Goal: Task Accomplishment & Management: Complete application form

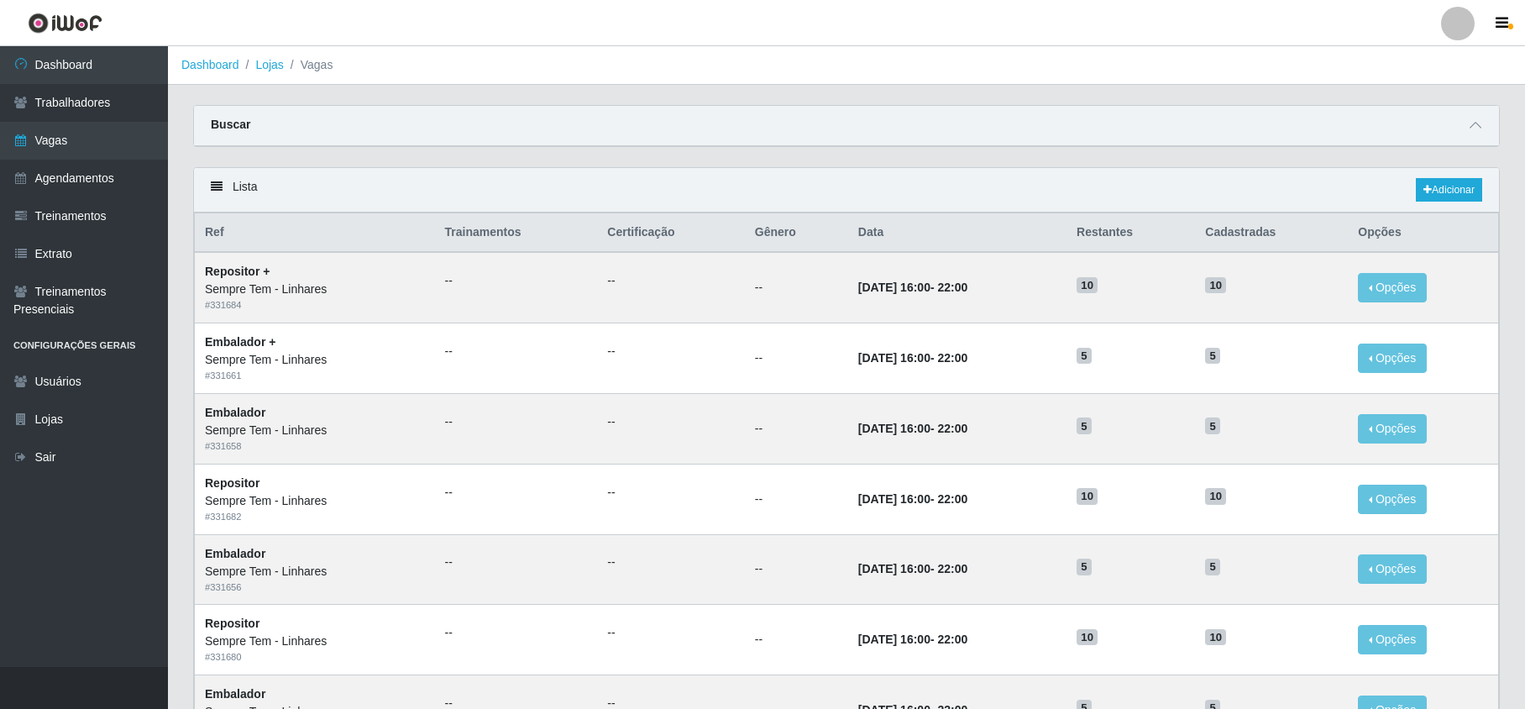
scroll to position [112, 0]
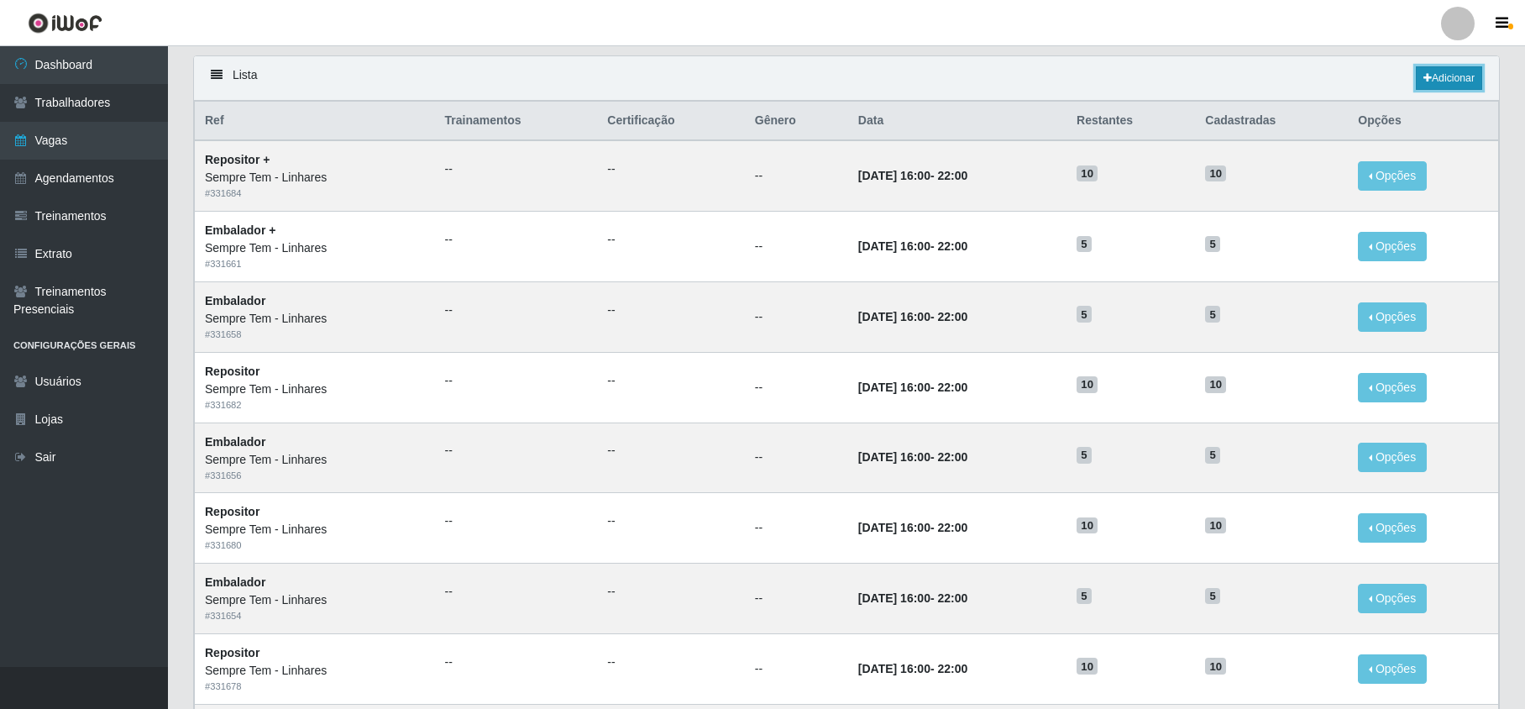
click at [1472, 82] on link "Adicionar" at bounding box center [1449, 78] width 66 height 24
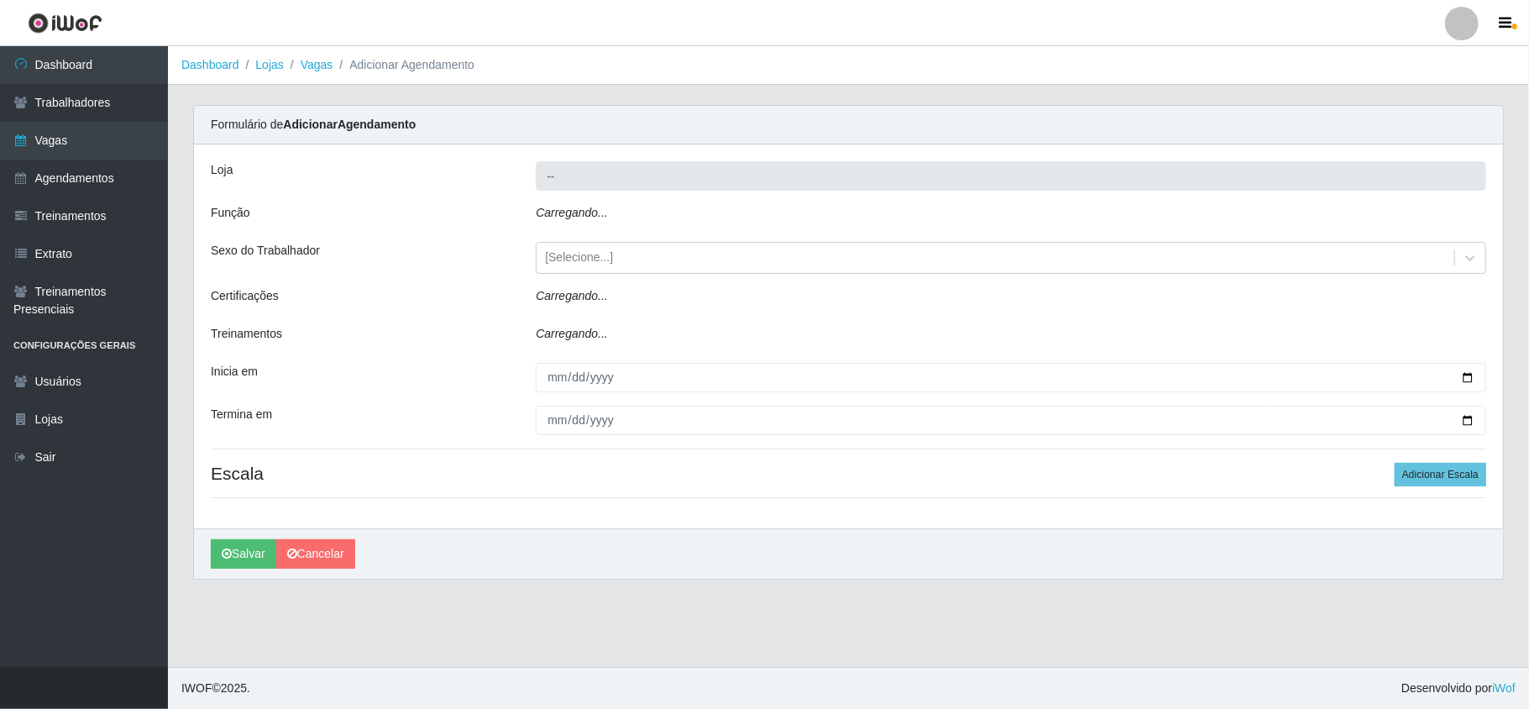
type input "Sempre Tem - Linhares"
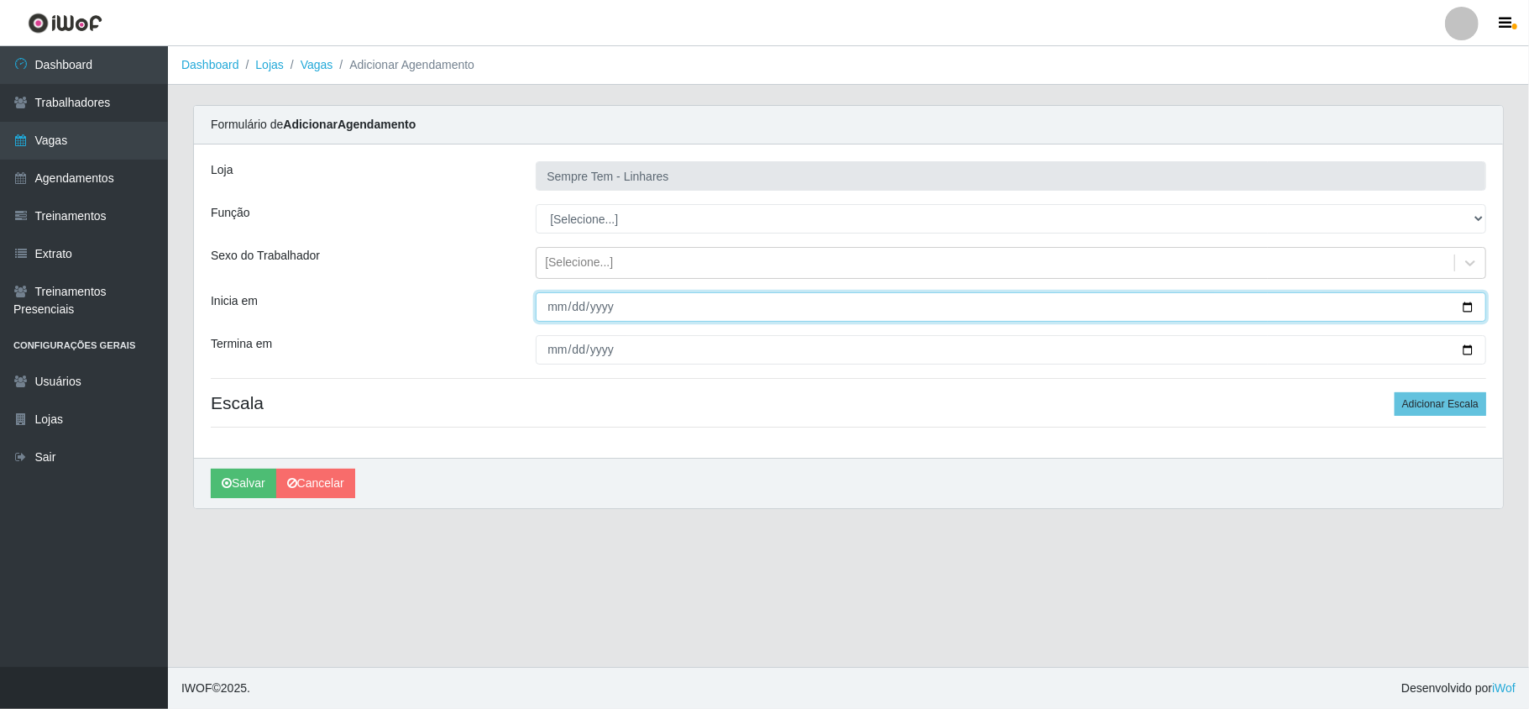
click at [549, 310] on input "Inicia em" at bounding box center [1011, 306] width 951 height 29
click at [1466, 309] on input "Inicia em" at bounding box center [1011, 306] width 951 height 29
click at [623, 39] on header "Perfil Alterar Senha Sair" at bounding box center [764, 23] width 1529 height 46
click at [1455, 35] on div at bounding box center [1462, 24] width 34 height 34
click at [1377, 134] on icon "button" at bounding box center [1370, 130] width 17 height 12
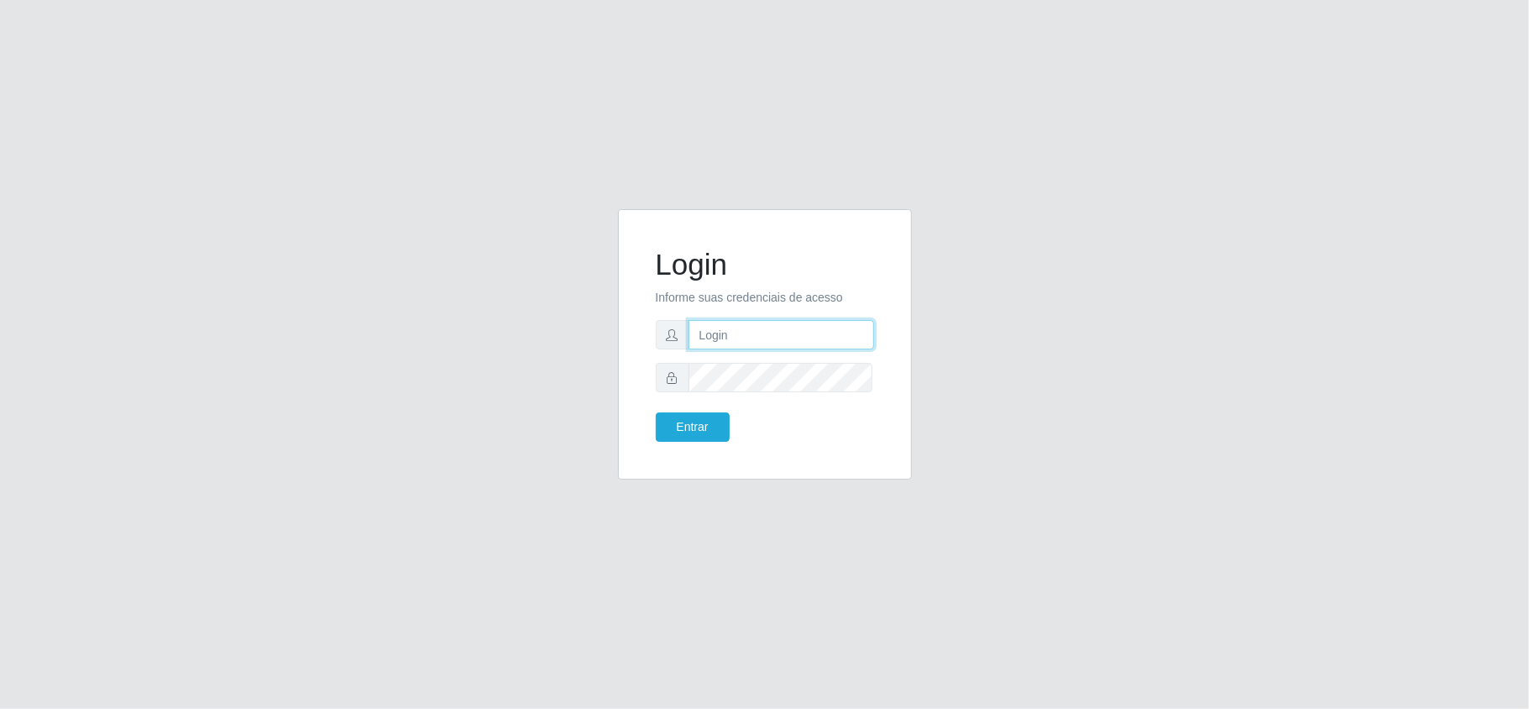
type input "anacarina390@queiroz.com"
click at [799, 338] on input "anacarina390@queiroz.com" at bounding box center [782, 334] width 186 height 29
click at [685, 431] on button "Entrar" at bounding box center [693, 426] width 74 height 29
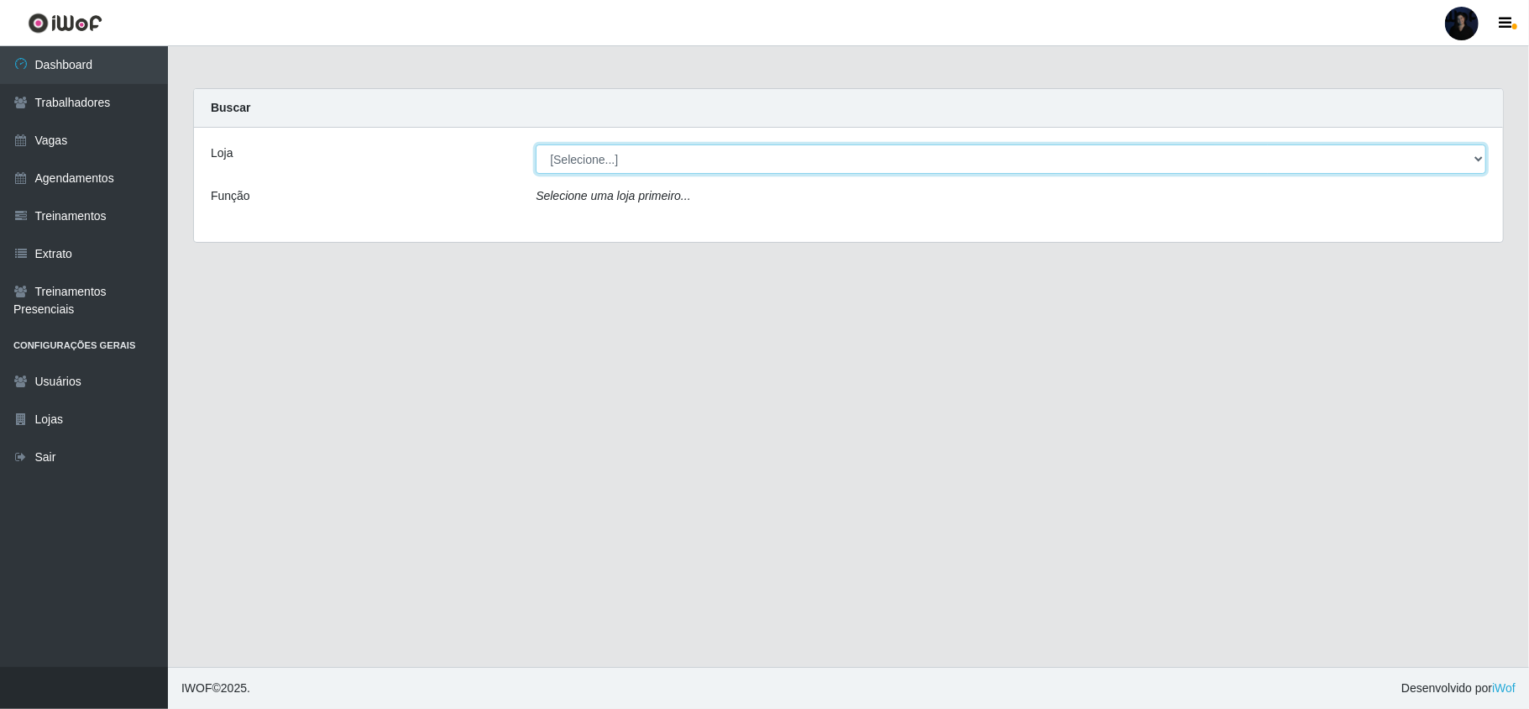
click at [760, 160] on select "[Selecione...] Hiper Queiroz - Nova Betânia Queiroz Atacadão - Ceará Mirim Quei…" at bounding box center [1011, 158] width 951 height 29
select select "464"
click at [536, 144] on select "[Selecione...] Hiper Queiroz - Nova Betânia Queiroz Atacadão - Ceará Mirim Quei…" at bounding box center [1011, 158] width 951 height 29
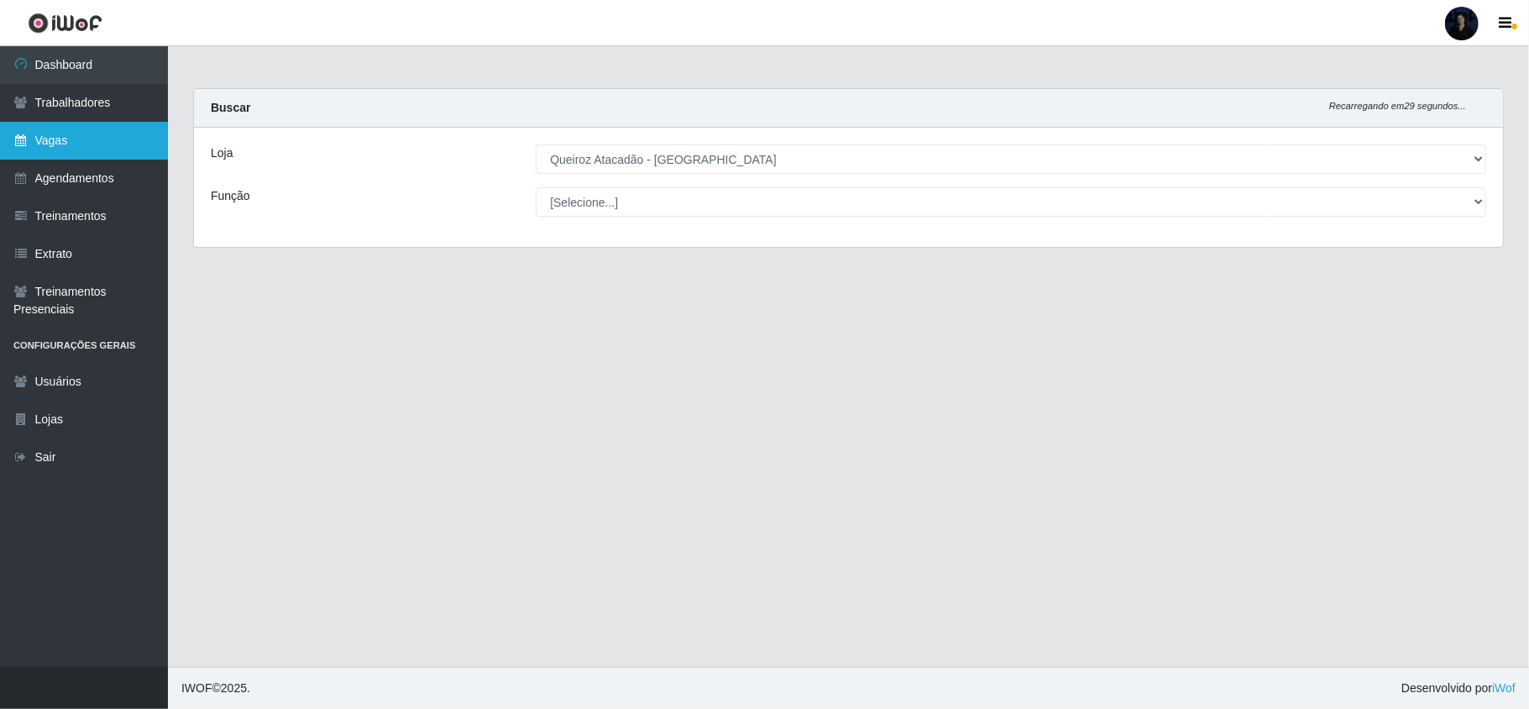
click at [98, 143] on link "Vagas" at bounding box center [84, 141] width 168 height 38
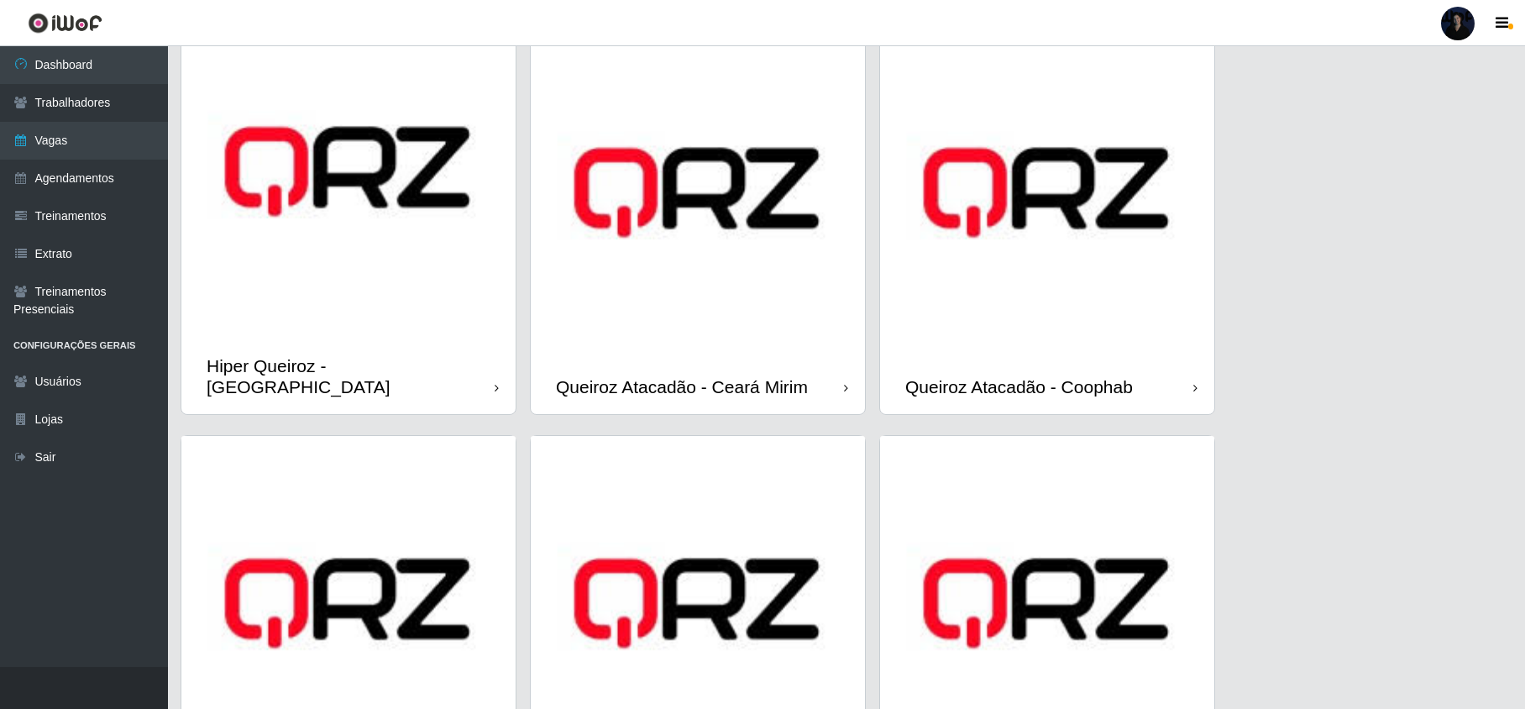
scroll to position [280, 0]
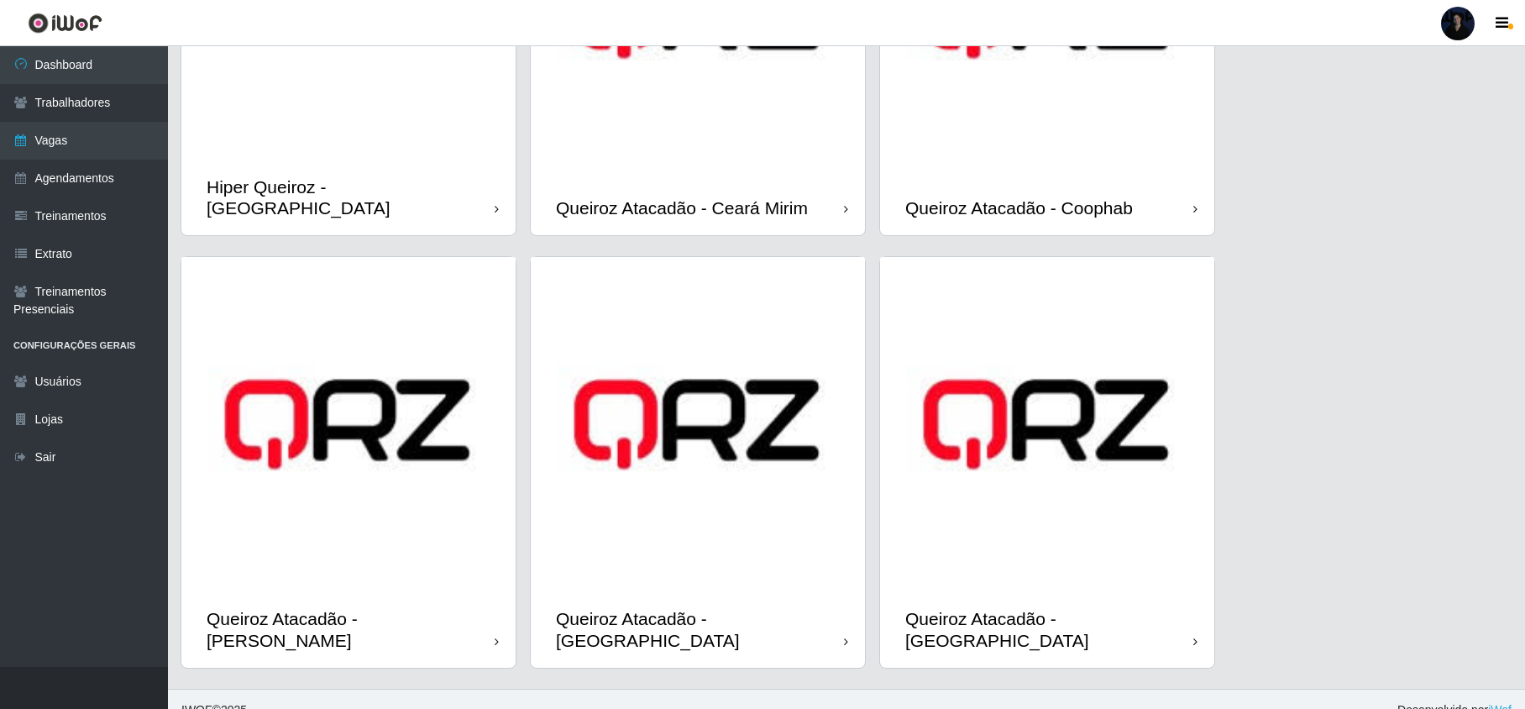
click at [951, 566] on img at bounding box center [1047, 424] width 334 height 334
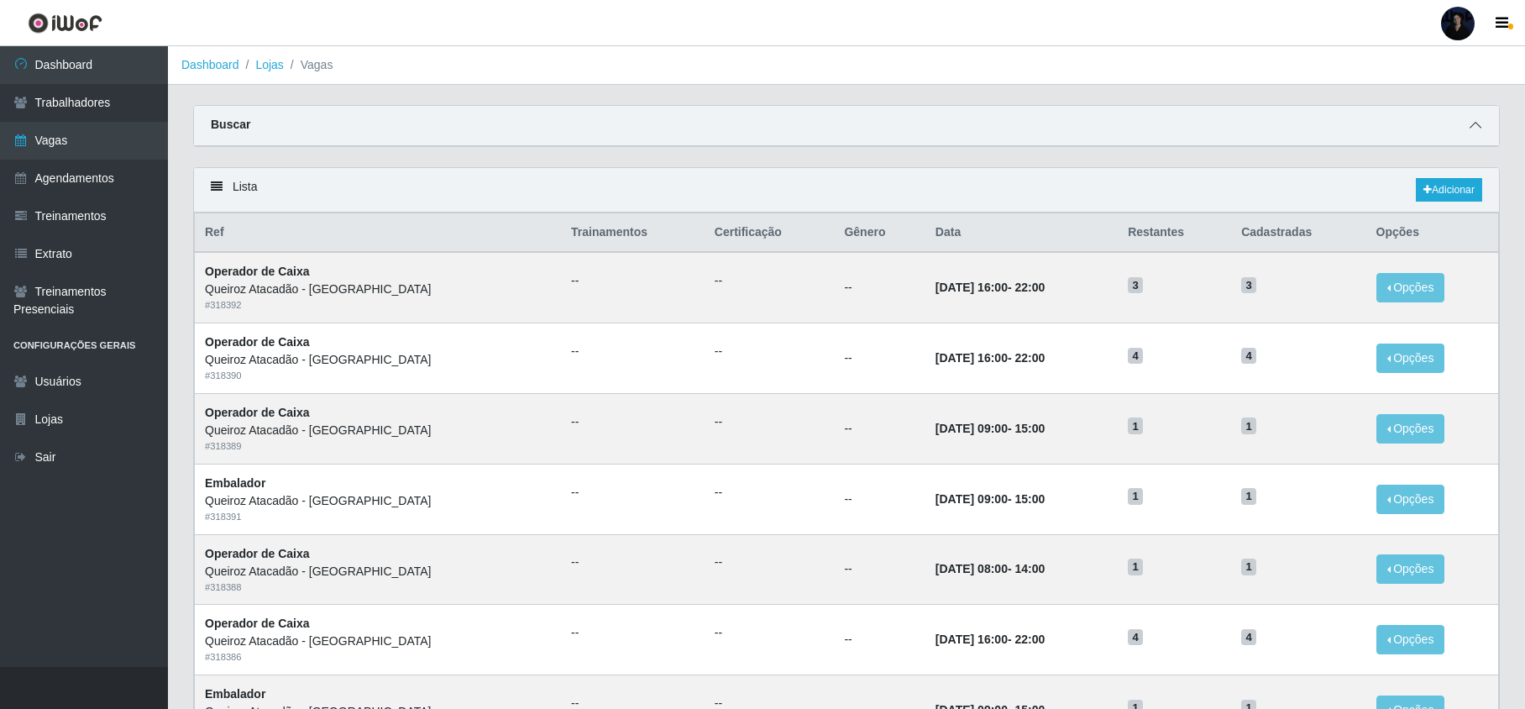
click at [1472, 123] on icon at bounding box center [1476, 125] width 12 height 12
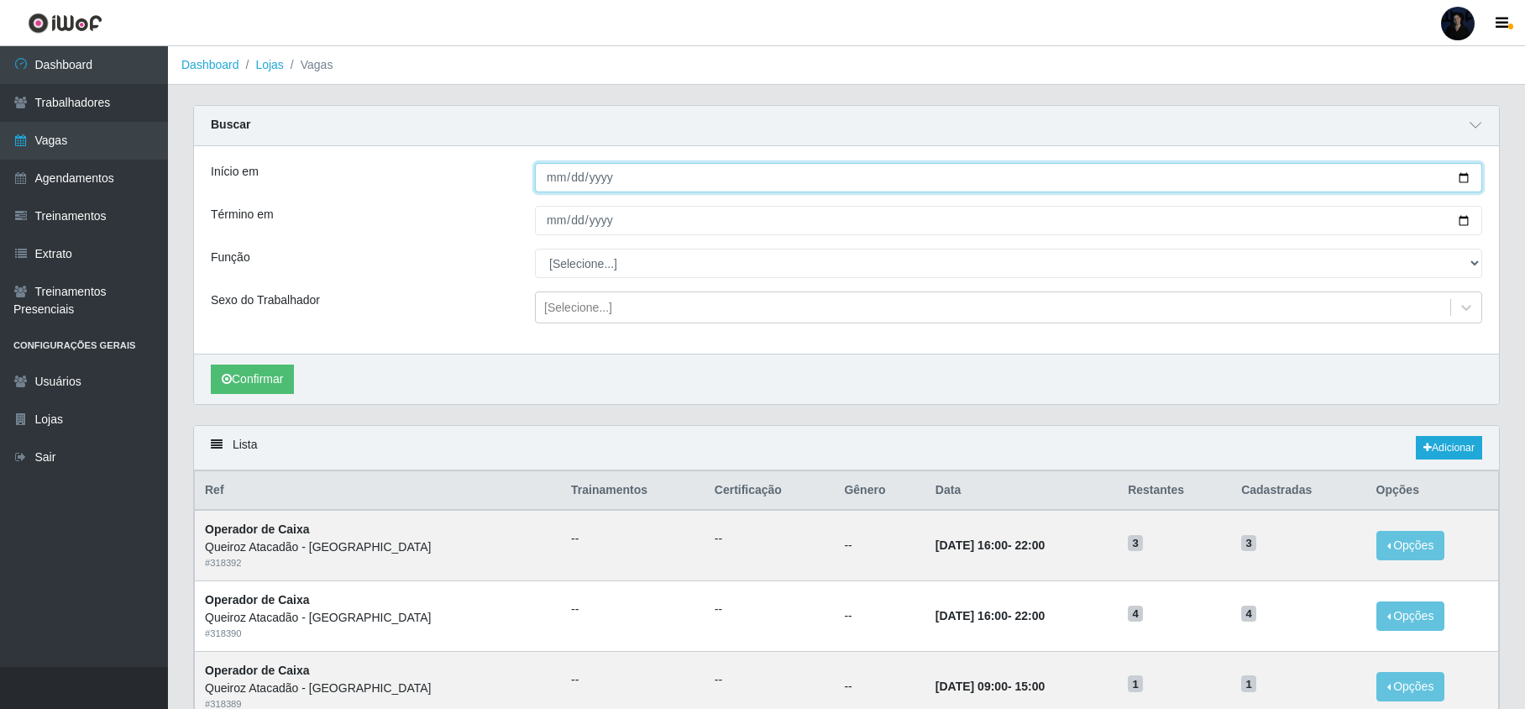
click at [1461, 176] on input "Início em" at bounding box center [1008, 177] width 947 height 29
type input "[DATE]"
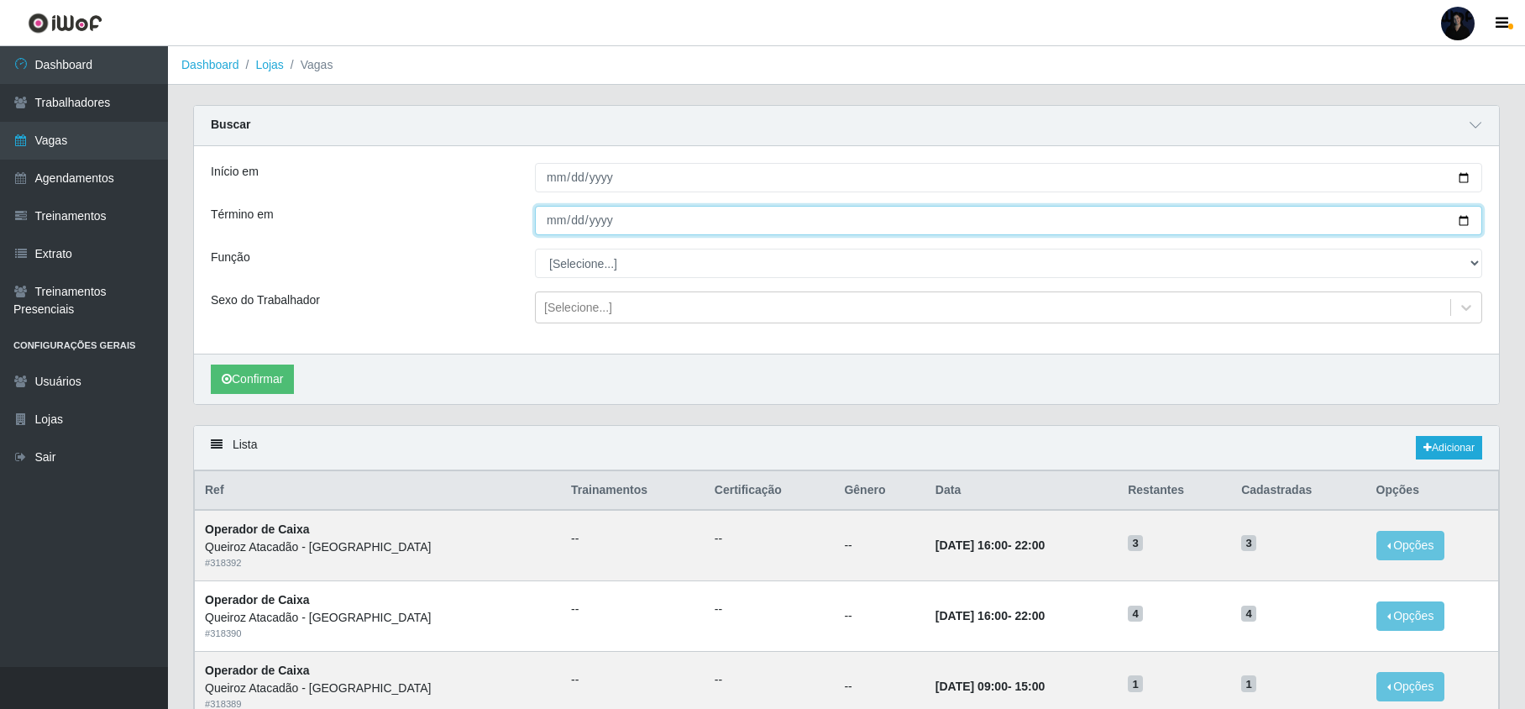
click at [1459, 222] on input "Término em" at bounding box center [1008, 220] width 947 height 29
type input "[DATE]"
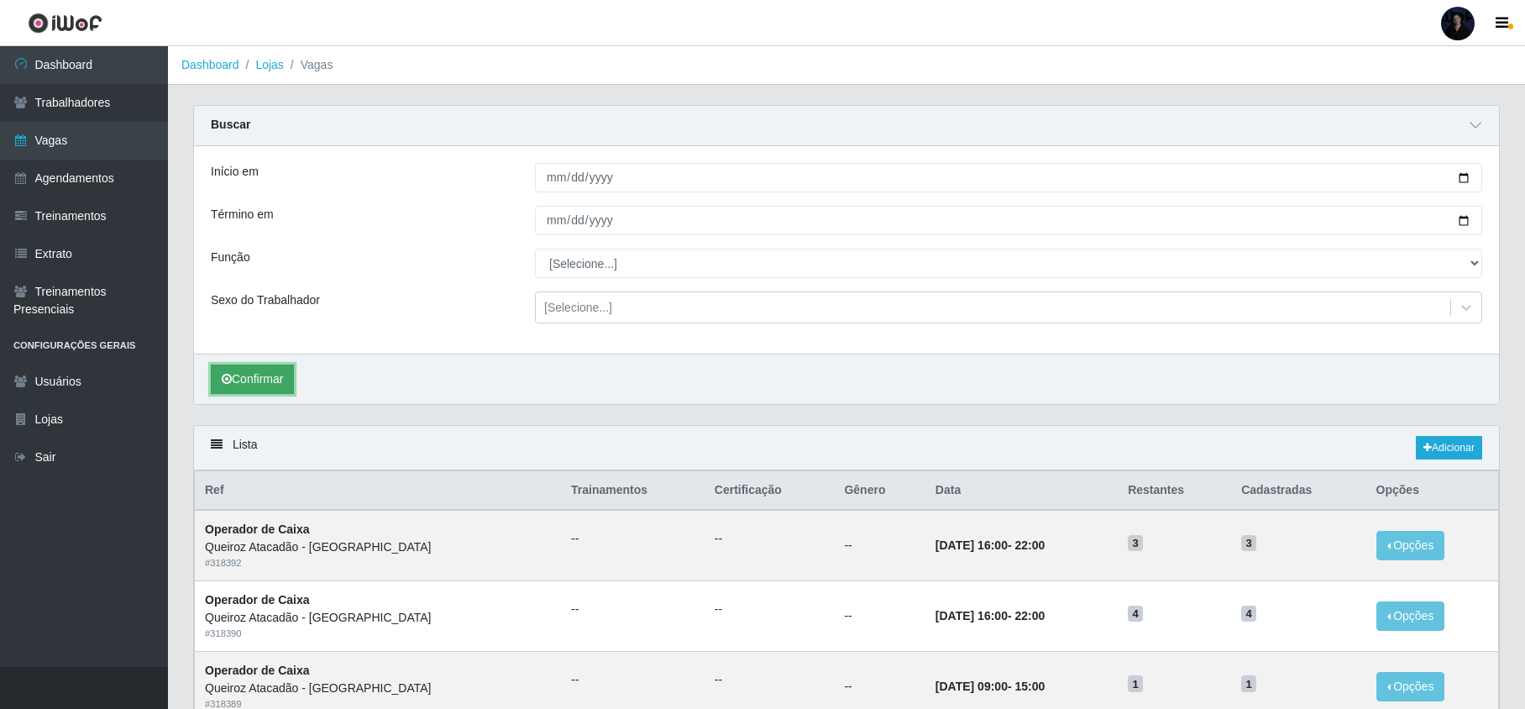
click at [275, 391] on button "Confirmar" at bounding box center [252, 378] width 83 height 29
click at [1439, 451] on link "Adicionar" at bounding box center [1449, 448] width 66 height 24
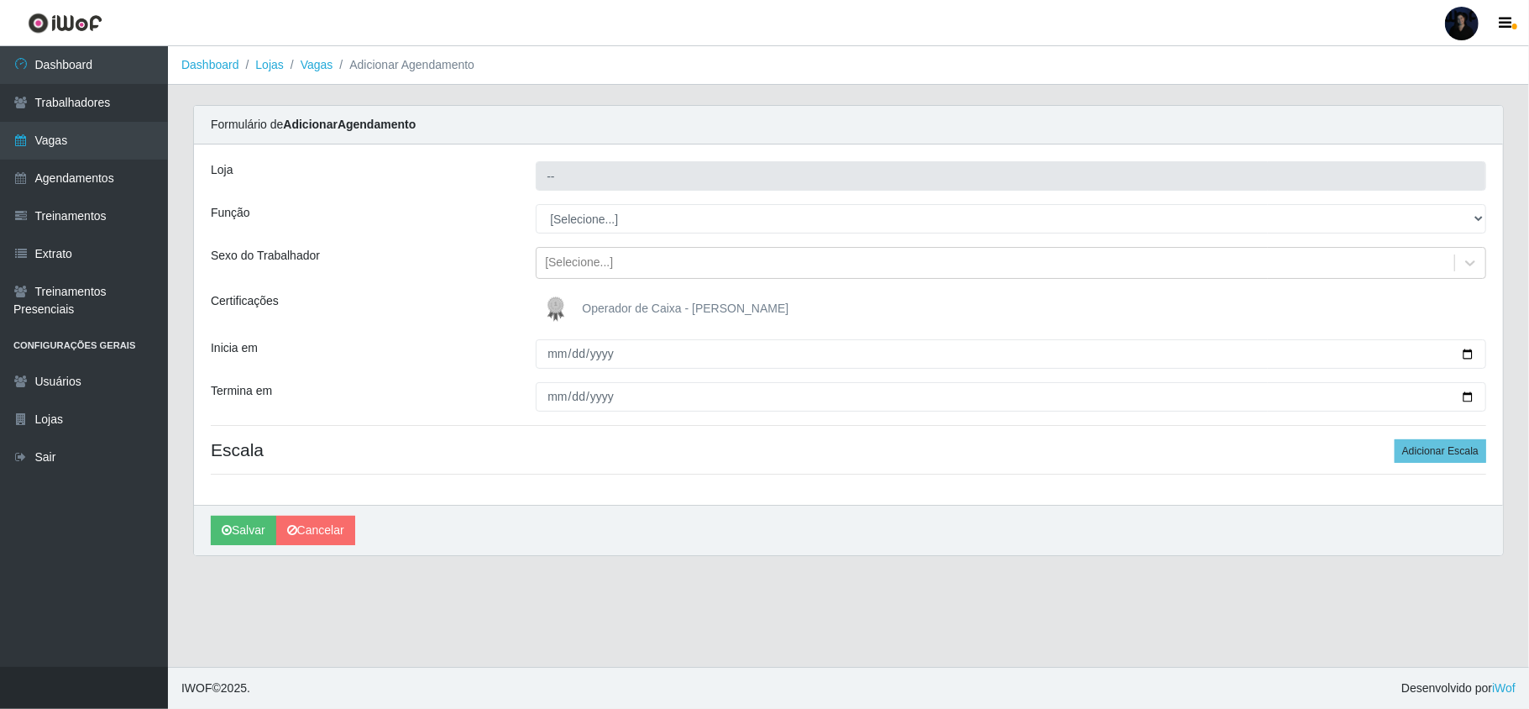
type input "Queiroz Atacadão - [GEOGRAPHIC_DATA]"
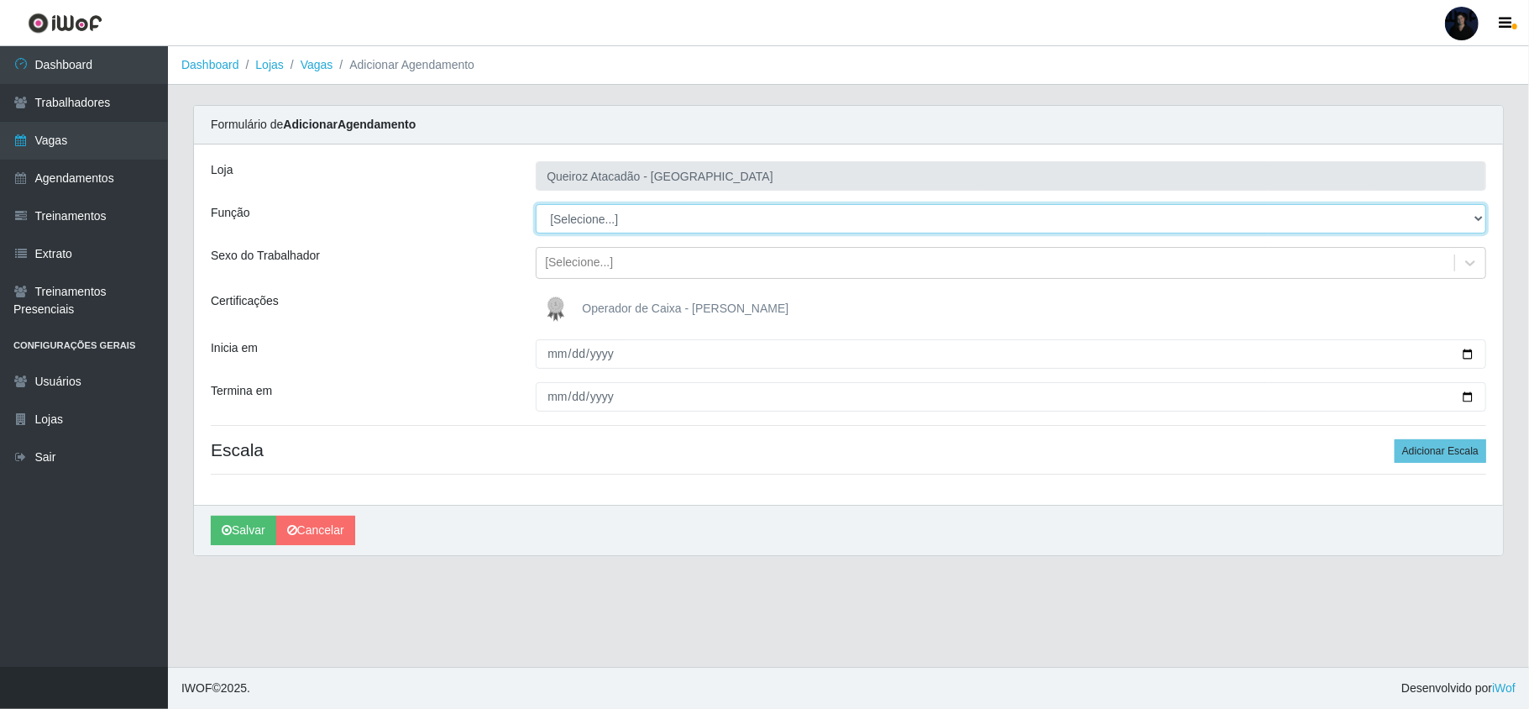
click at [1465, 216] on select "[Selecione...] Embalador Embalador + Embalador ++ Operador de Caixa Operador de…" at bounding box center [1011, 218] width 951 height 29
select select "1"
click at [536, 205] on select "[Selecione...] Embalador Embalador + Embalador ++ Operador de Caixa Operador de…" at bounding box center [1011, 218] width 951 height 29
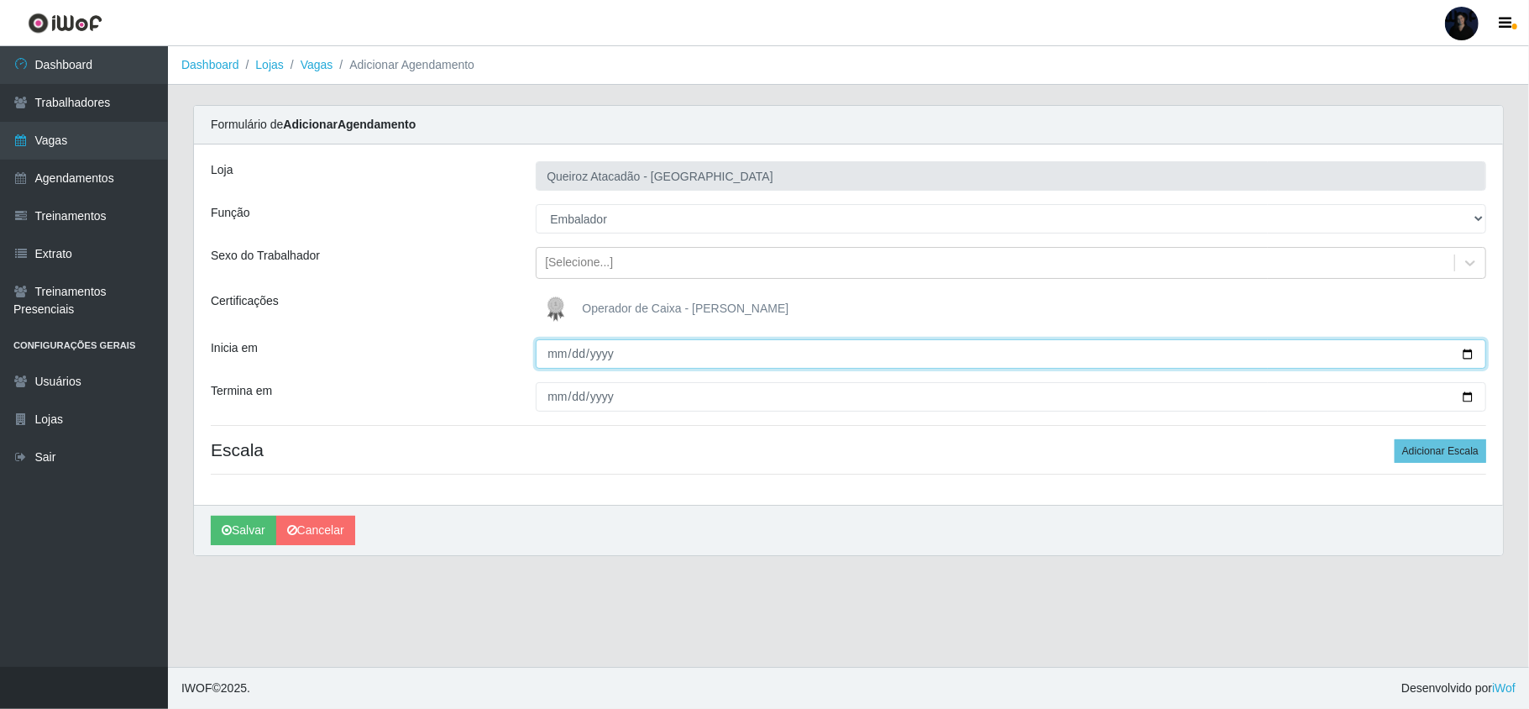
click at [1465, 354] on input "Inicia em" at bounding box center [1011, 353] width 951 height 29
type input "[DATE]"
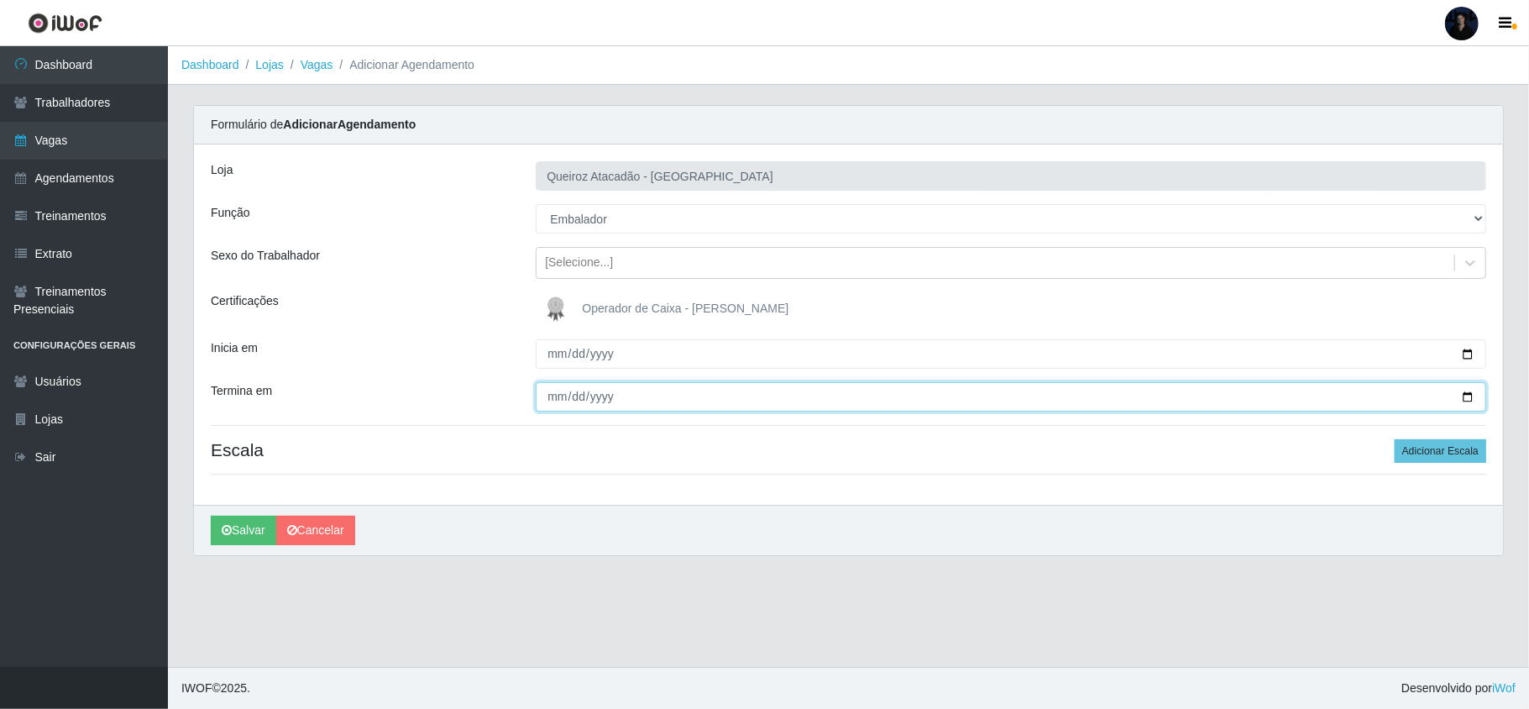
click at [1471, 397] on input "Termina em" at bounding box center [1011, 396] width 951 height 29
type input "[DATE]"
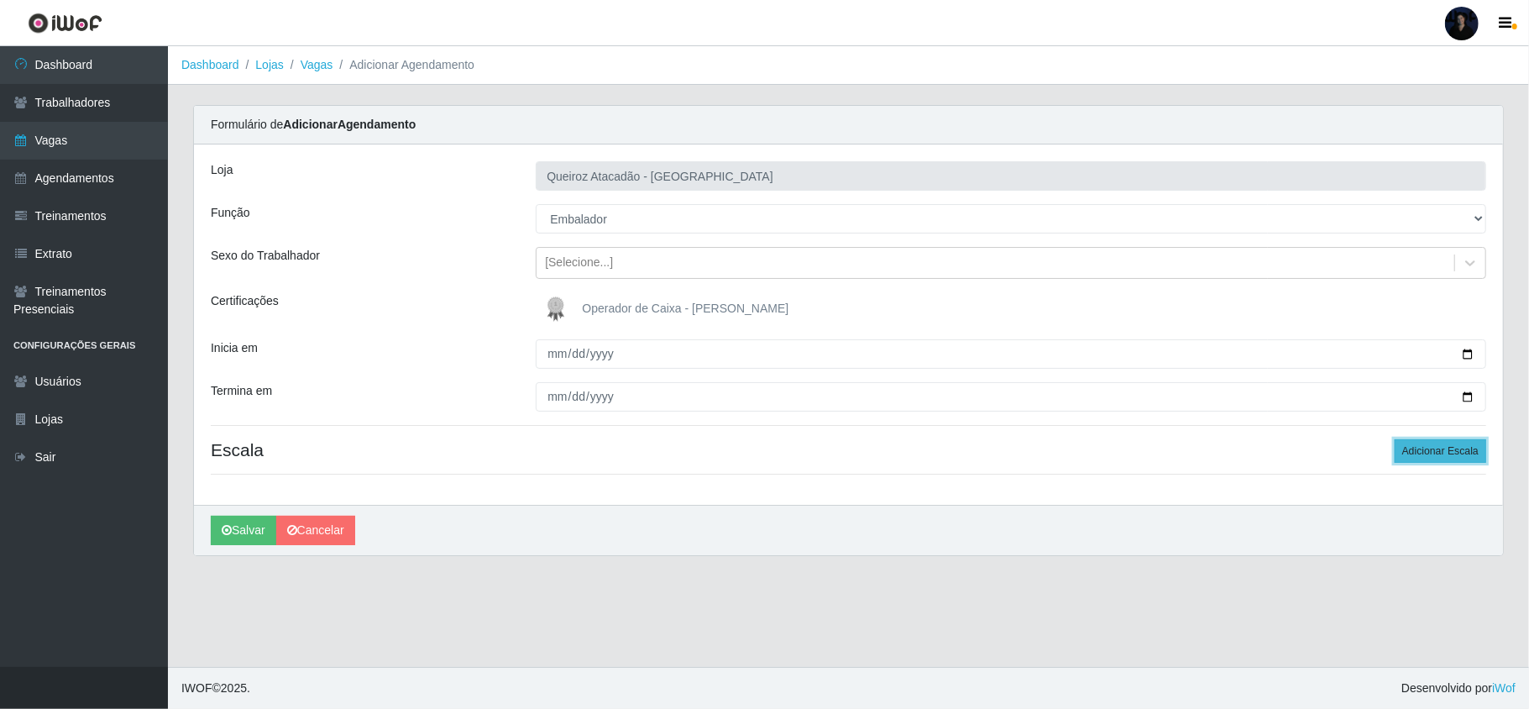
click at [1428, 443] on button "Adicionar Escala" at bounding box center [1441, 451] width 92 height 24
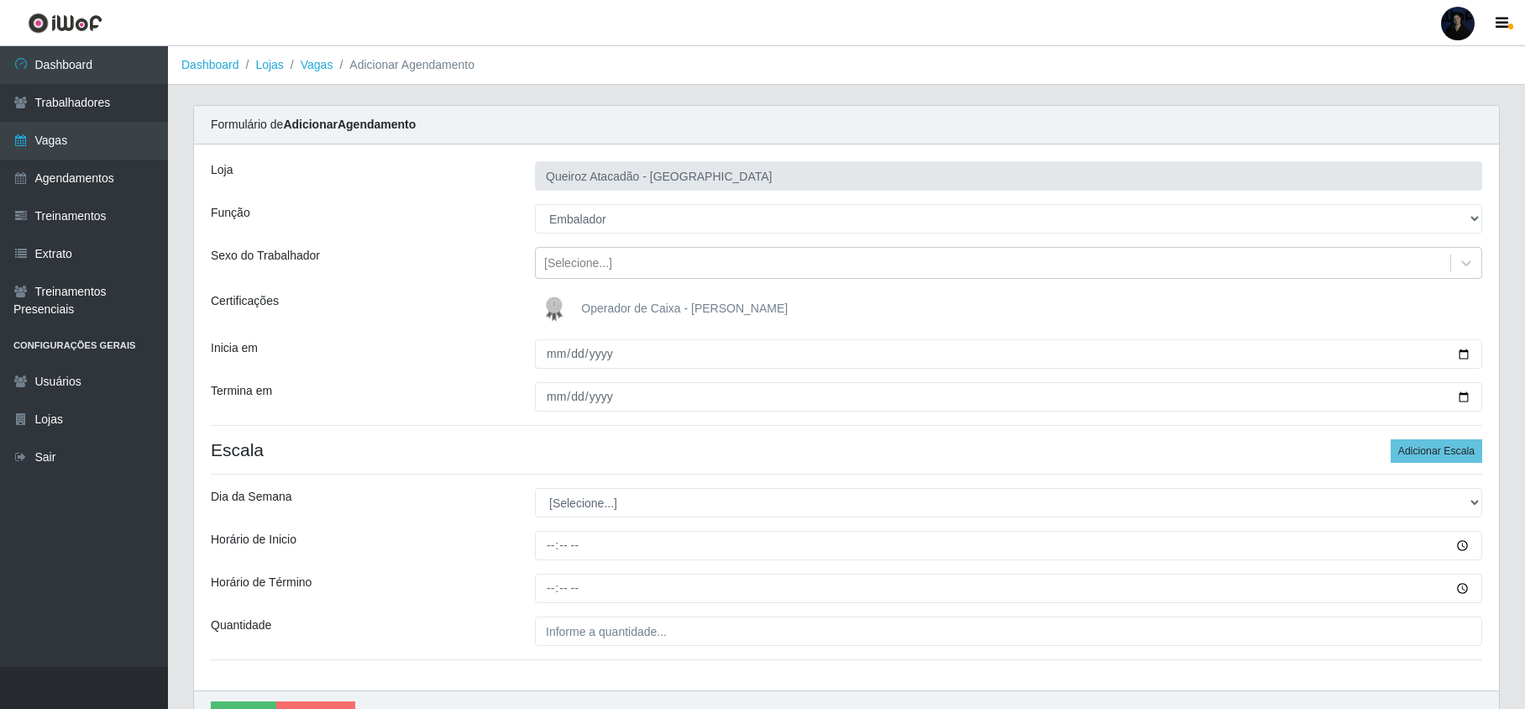
click at [946, 79] on ol "Dashboard Lojas Vagas Adicionar Agendamento" at bounding box center [846, 65] width 1357 height 39
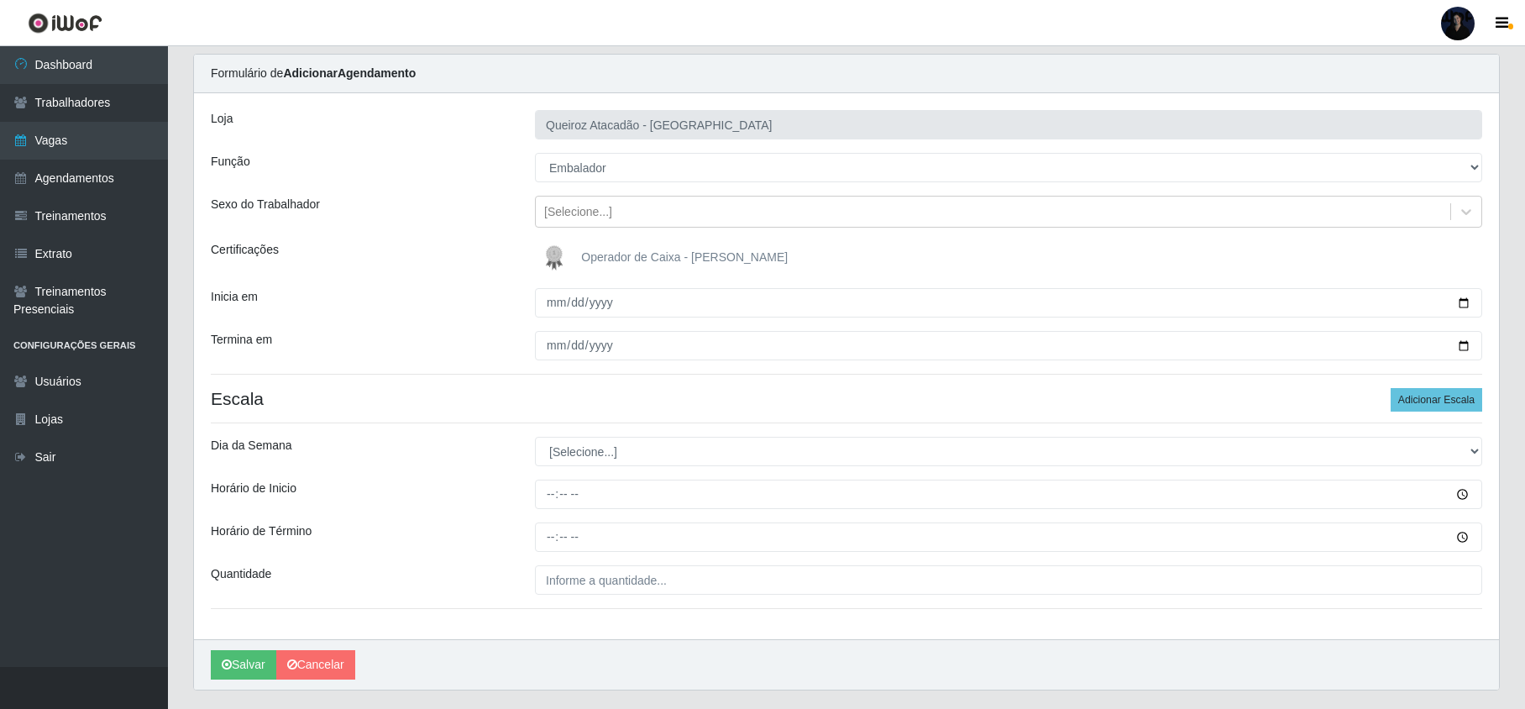
scroll to position [98, 0]
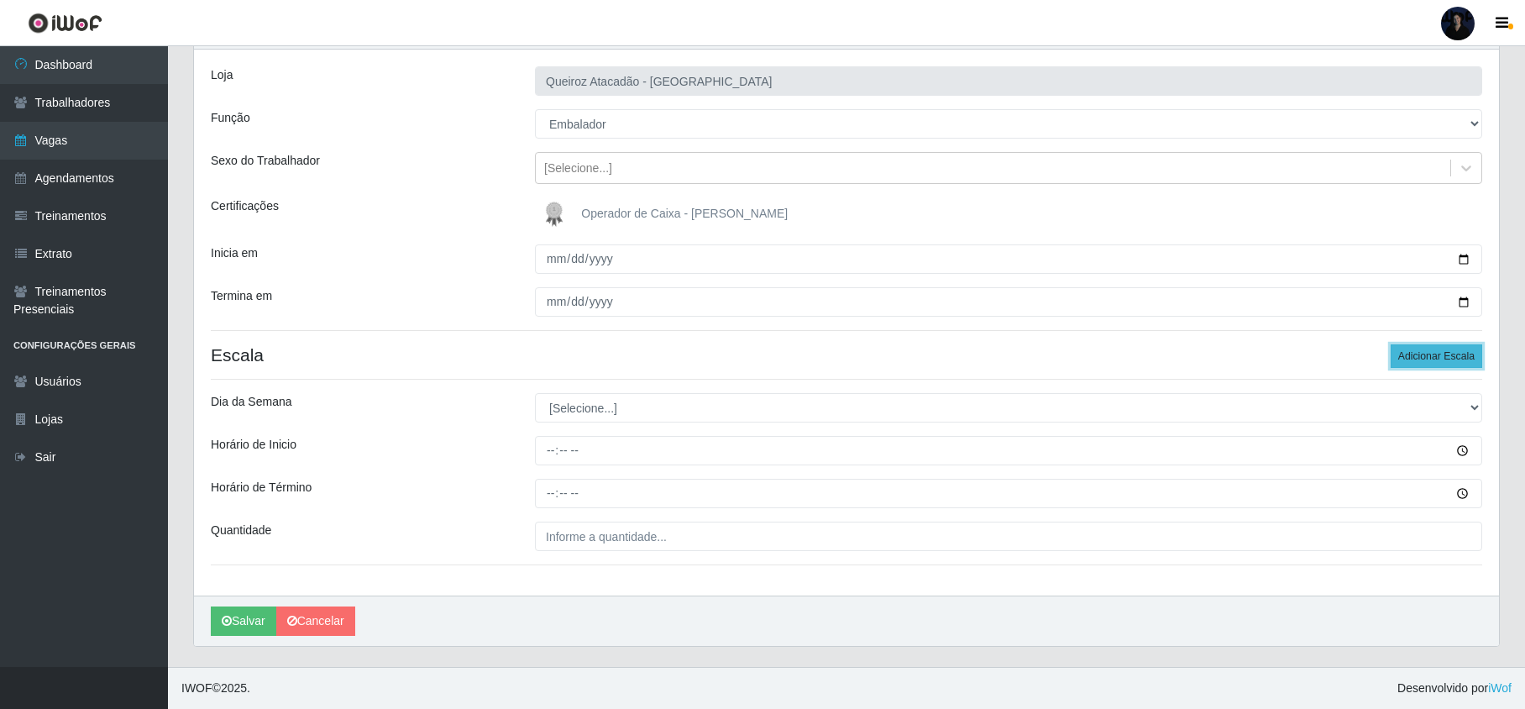
click at [1455, 347] on button "Adicionar Escala" at bounding box center [1437, 356] width 92 height 24
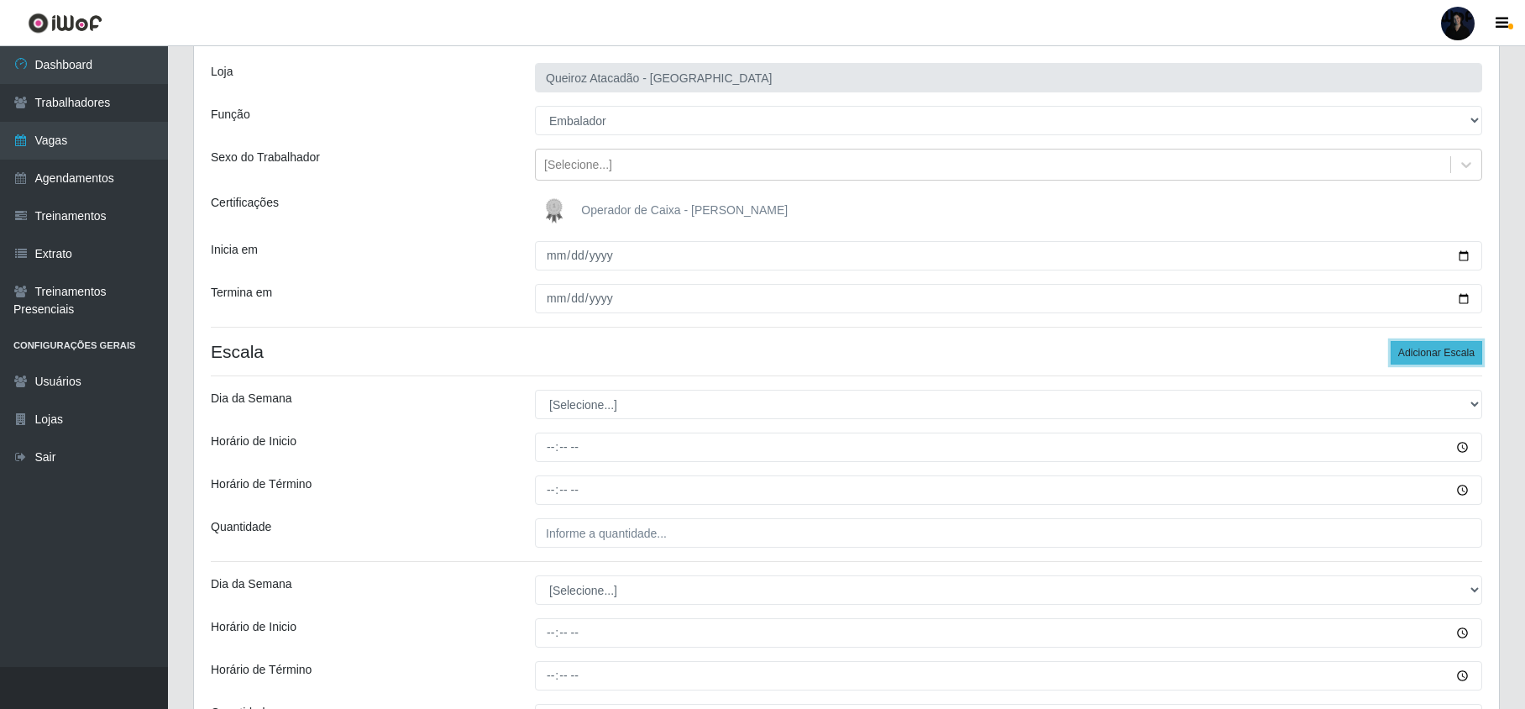
click at [1455, 347] on button "Adicionar Escala" at bounding box center [1437, 353] width 92 height 24
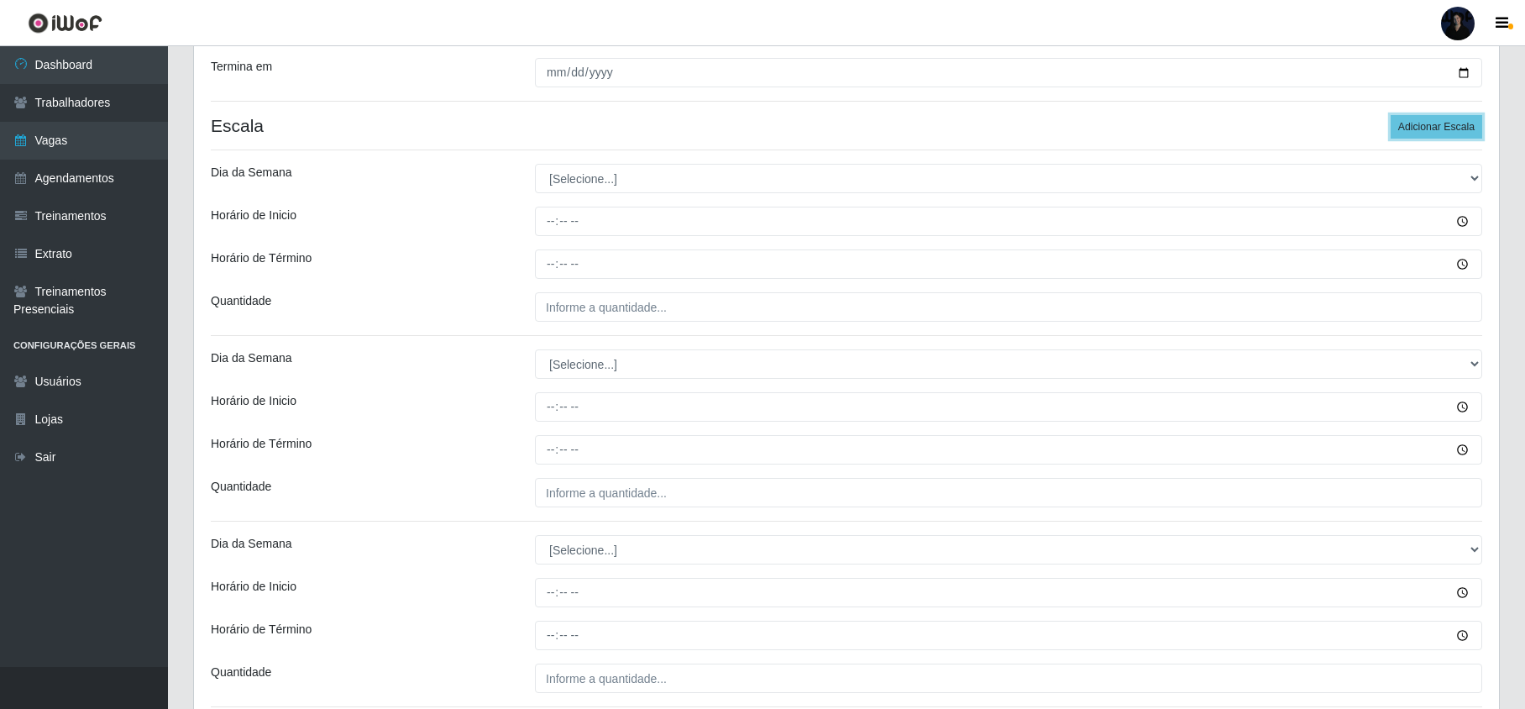
scroll to position [322, 0]
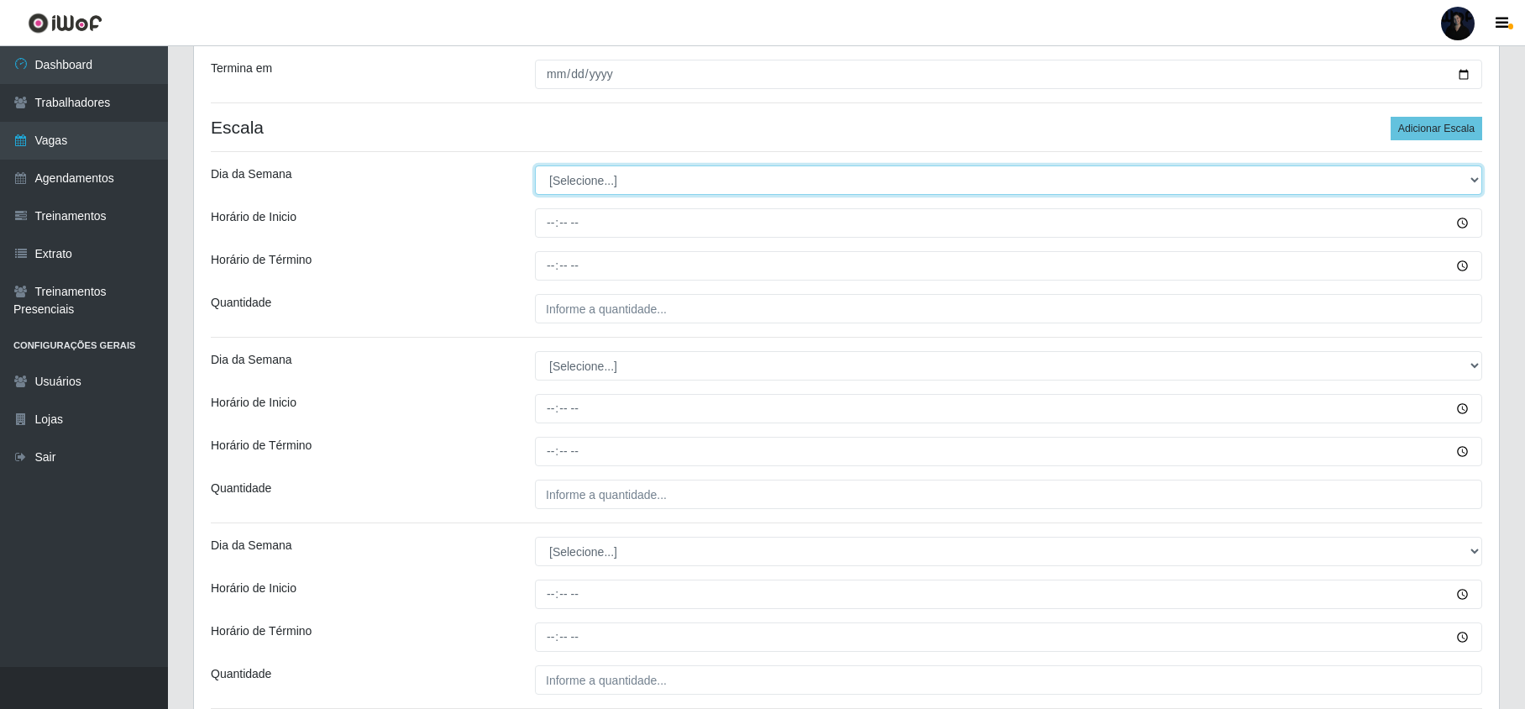
click at [586, 185] on select "[Selecione...] Segunda Terça Quarta Quinta Sexta Sábado Domingo" at bounding box center [1008, 179] width 947 height 29
select select "1"
click at [535, 167] on select "[Selecione...] Segunda Terça Quarta Quinta Sexta Sábado Domingo" at bounding box center [1008, 179] width 947 height 29
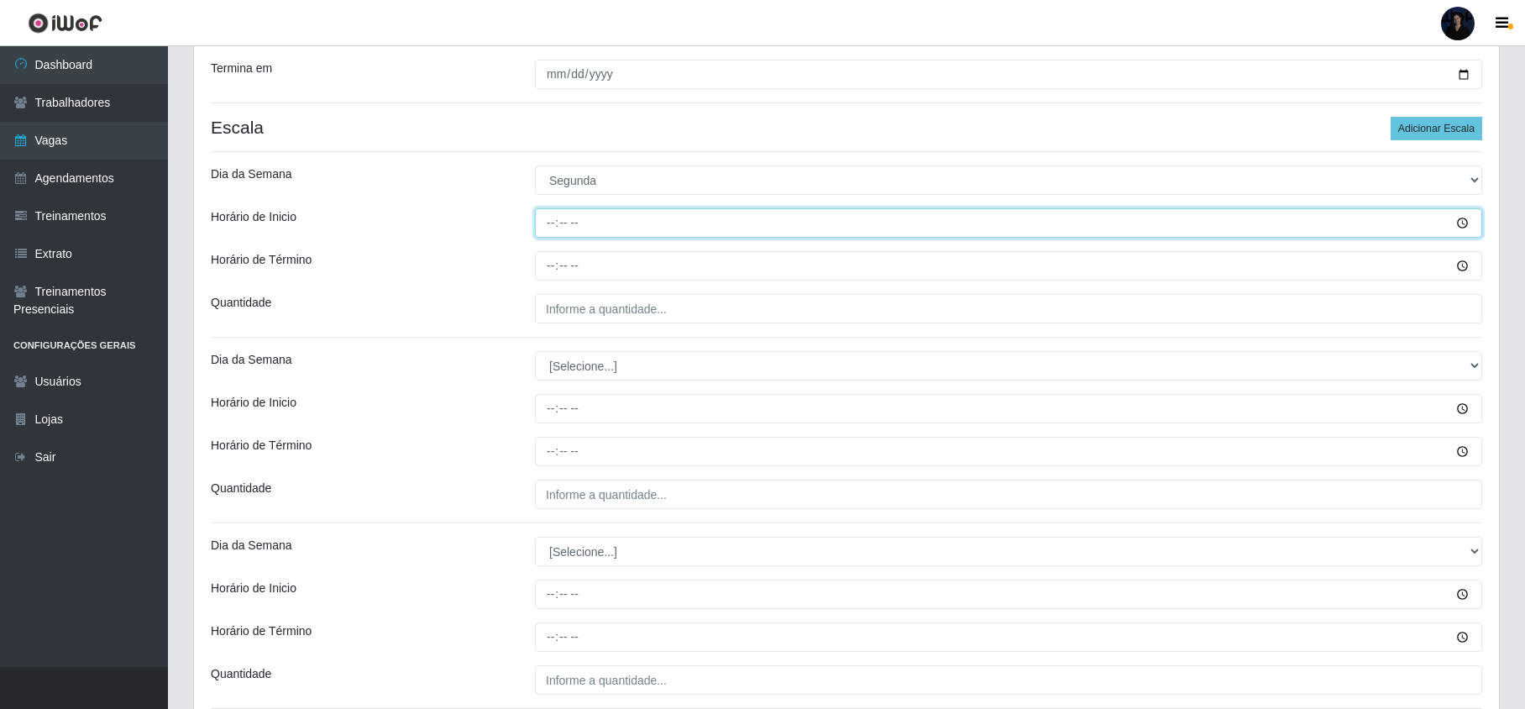
click at [542, 228] on input "Horário de Inicio" at bounding box center [1008, 222] width 947 height 29
type input "09:00"
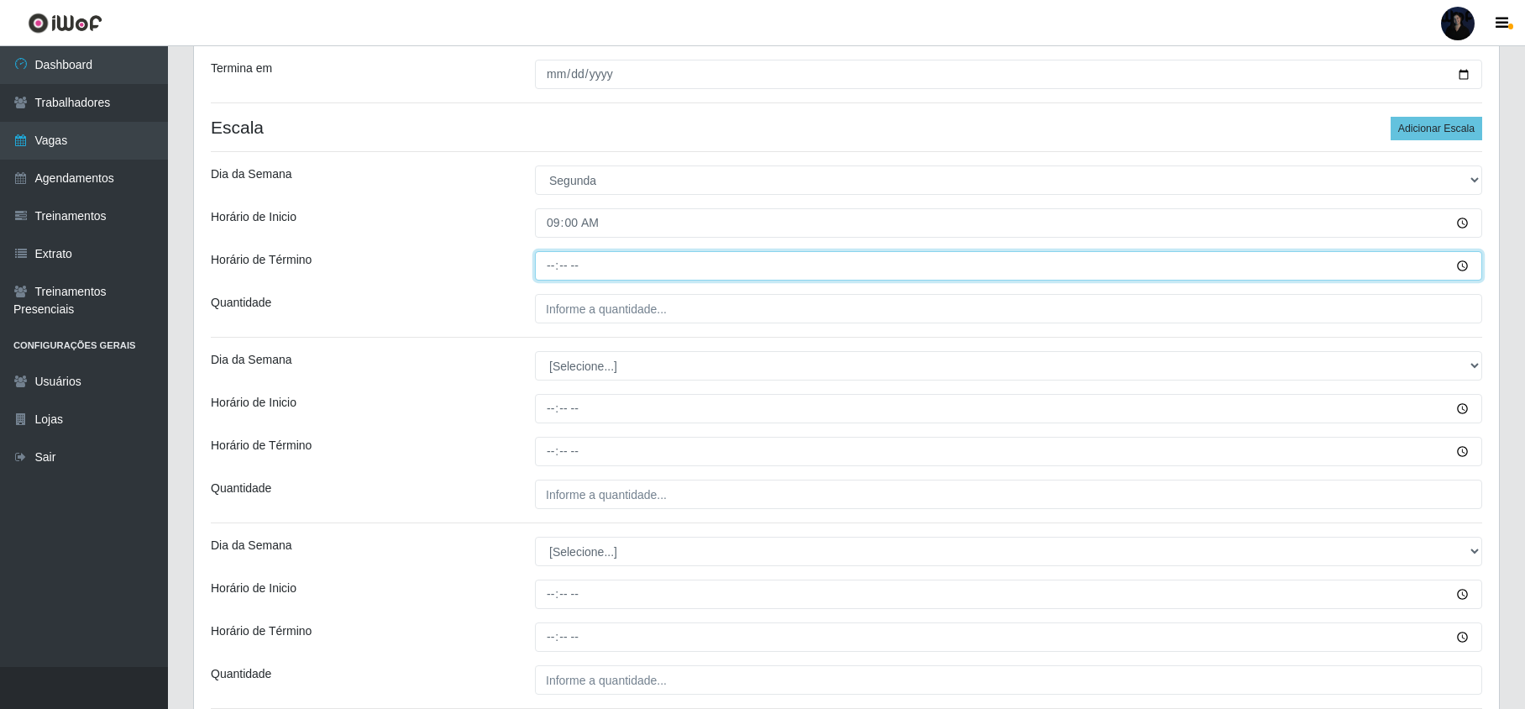
click at [552, 275] on input "Horário de Término" at bounding box center [1008, 265] width 947 height 29
type input "15:00"
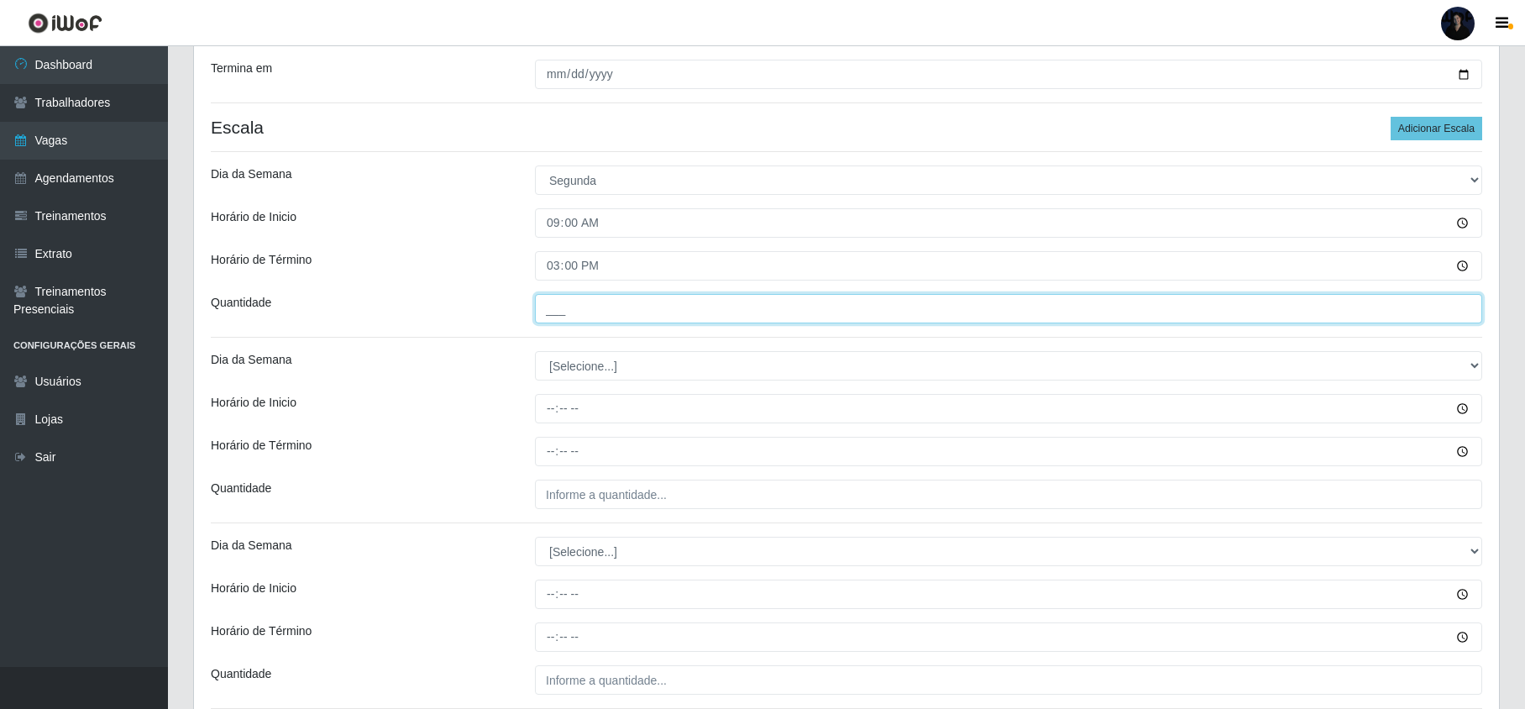
click at [564, 299] on input "___" at bounding box center [1008, 308] width 947 height 29
type input "2__"
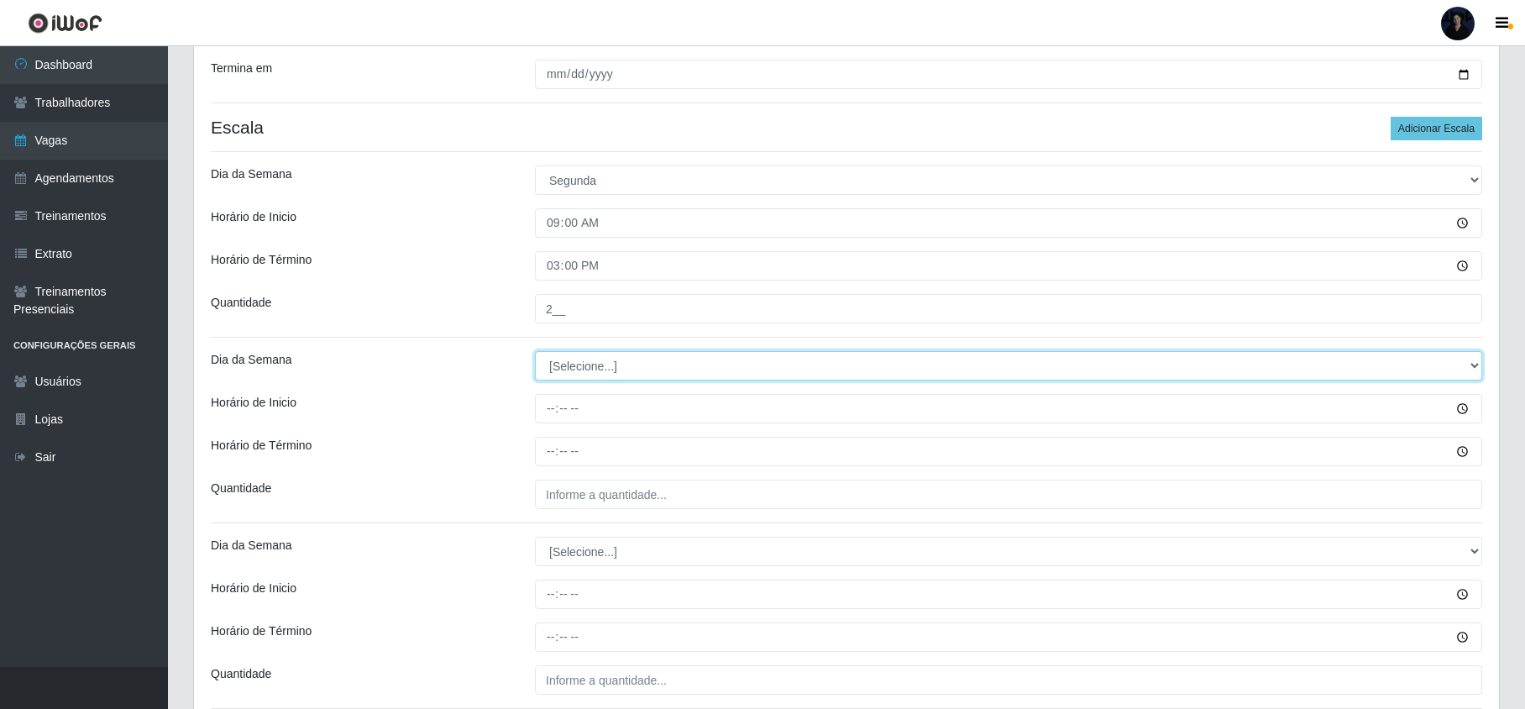
click at [595, 364] on select "[Selecione...] Segunda Terça Quarta Quinta Sexta Sábado Domingo" at bounding box center [1008, 365] width 947 height 29
select select "2"
click at [535, 353] on select "[Selecione...] Segunda Terça Quarta Quinta Sexta Sábado Domingo" at bounding box center [1008, 365] width 947 height 29
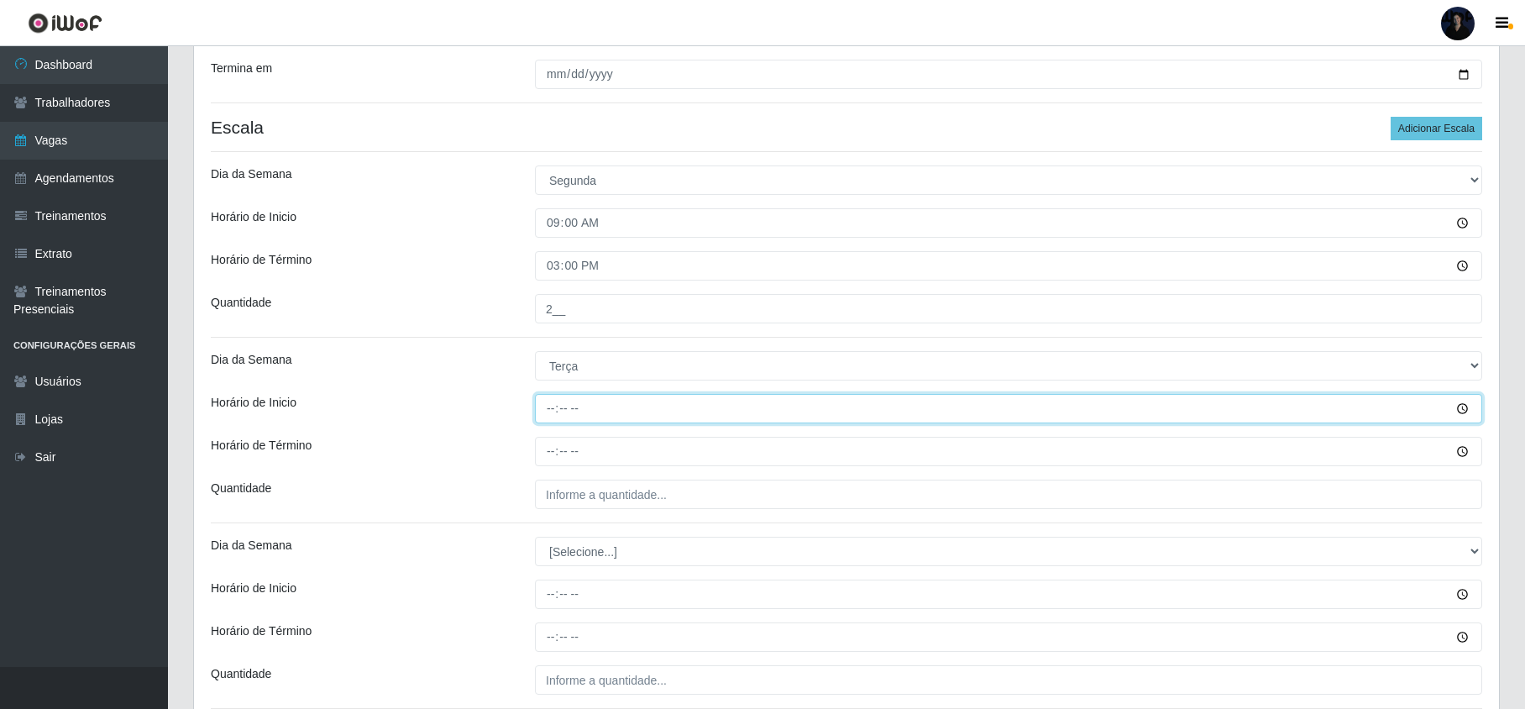
click at [548, 411] on input "Horário de Inicio" at bounding box center [1008, 408] width 947 height 29
type input "09:00"
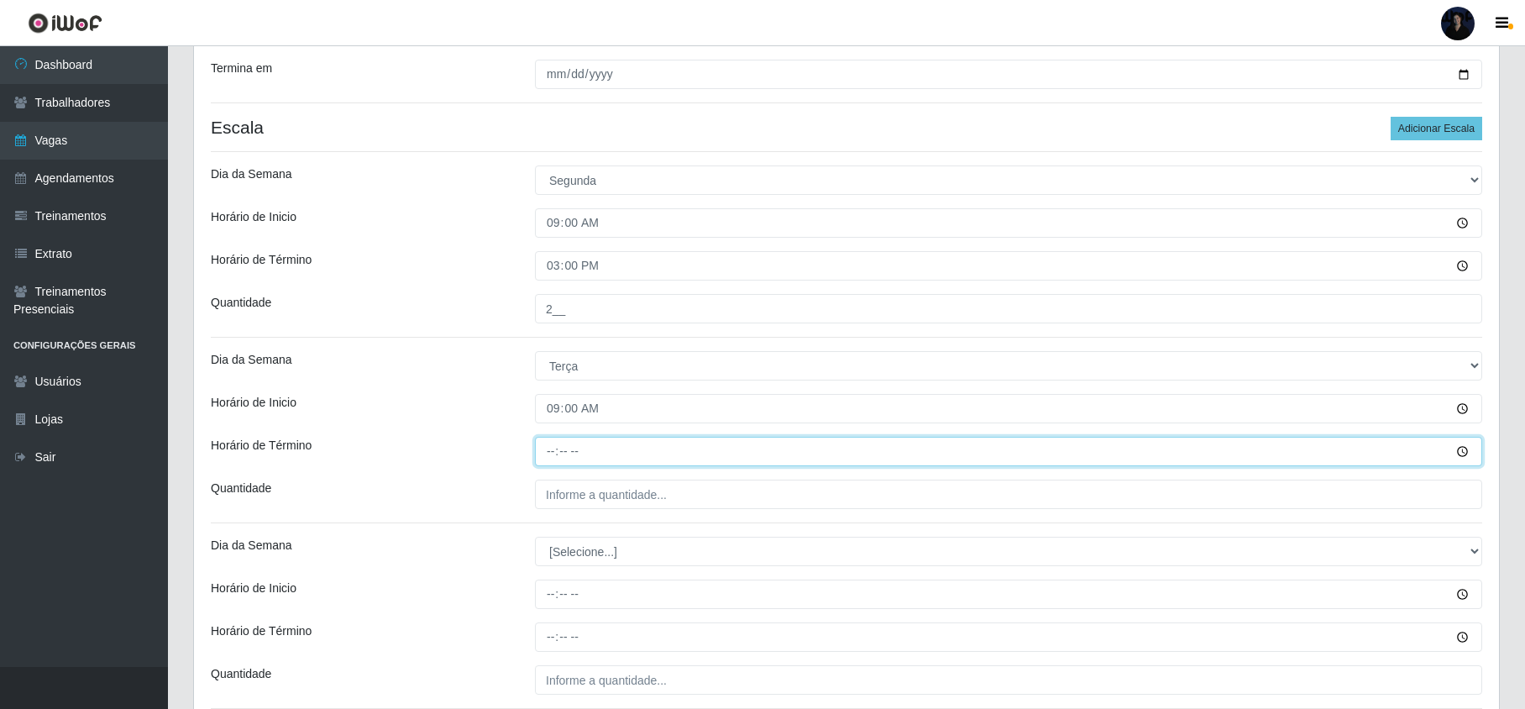
click at [549, 443] on input "Horário de Término" at bounding box center [1008, 451] width 947 height 29
type input "15:00"
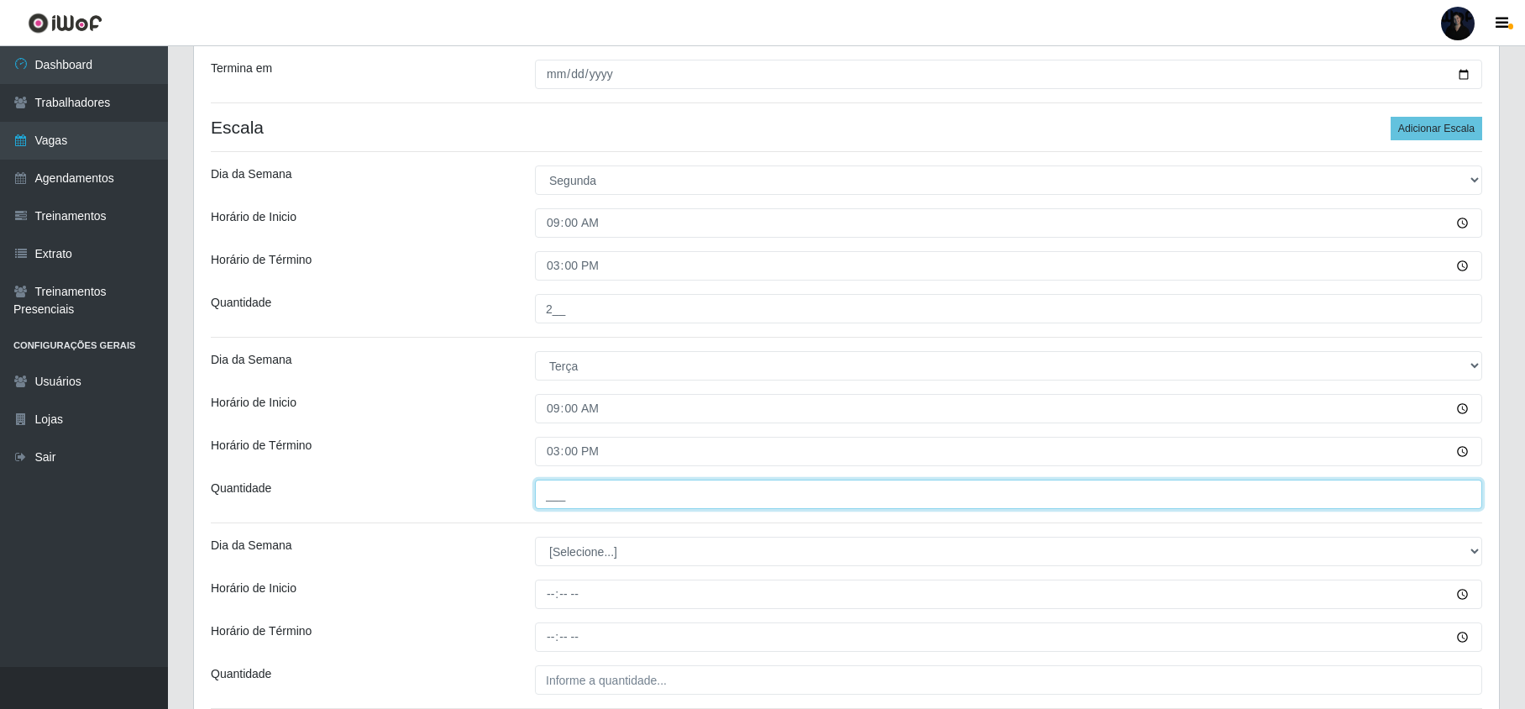
click at [554, 491] on input "___" at bounding box center [1008, 493] width 947 height 29
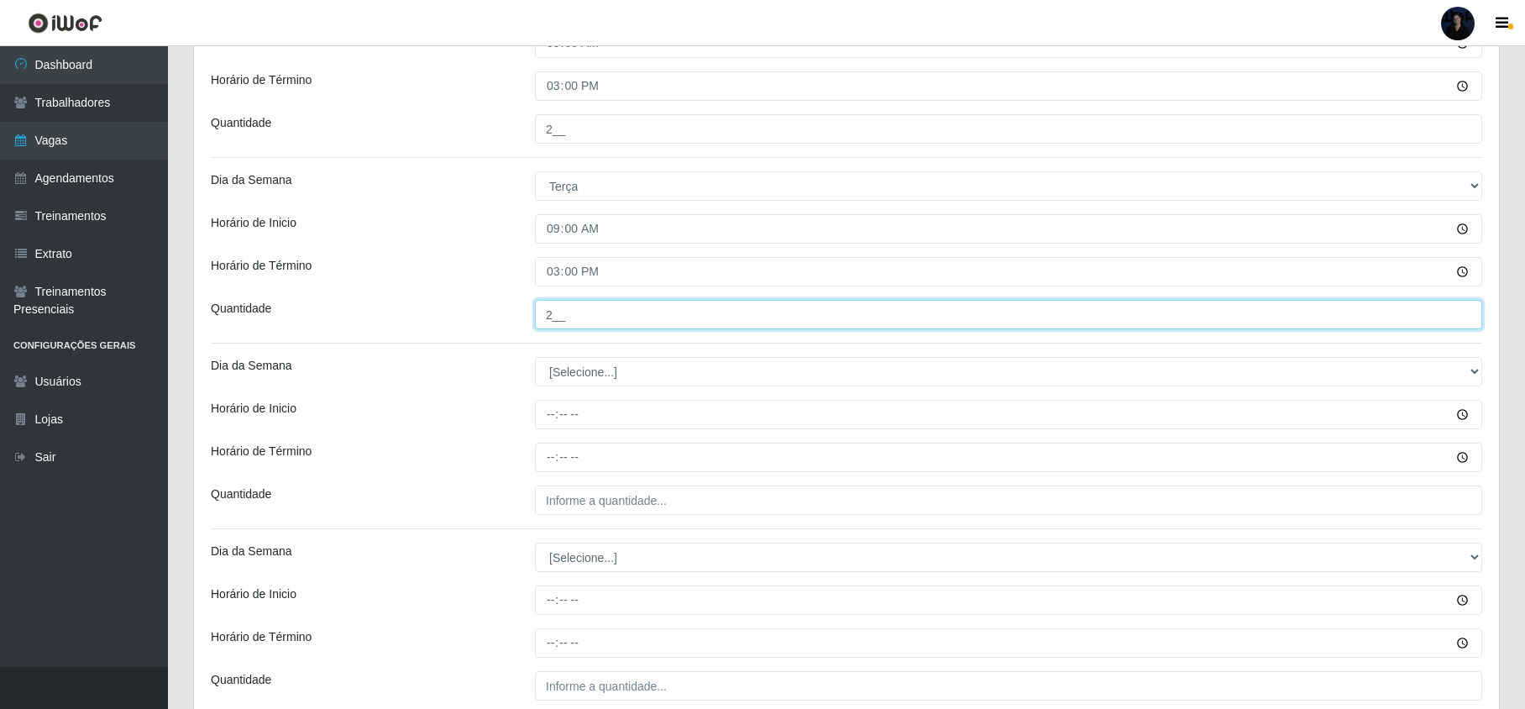
scroll to position [546, 0]
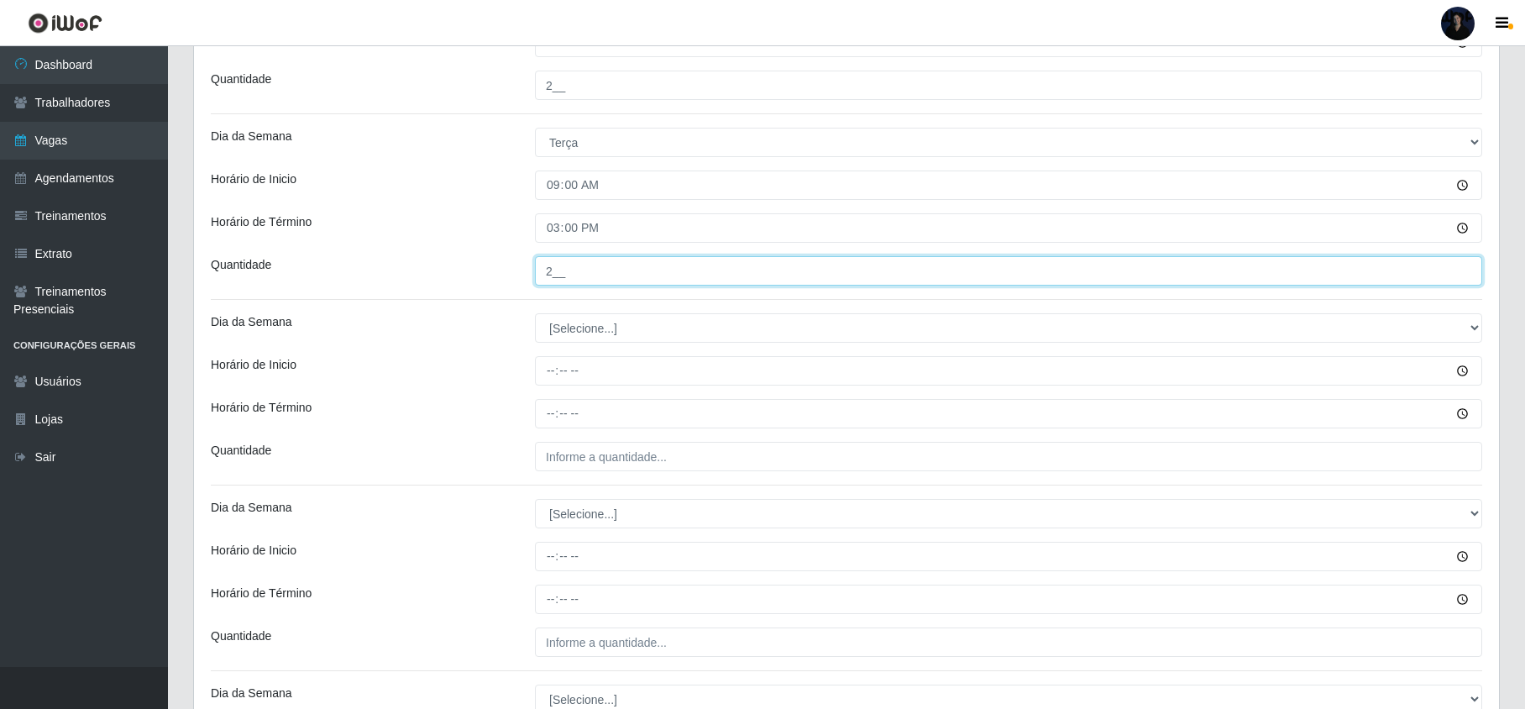
type input "2__"
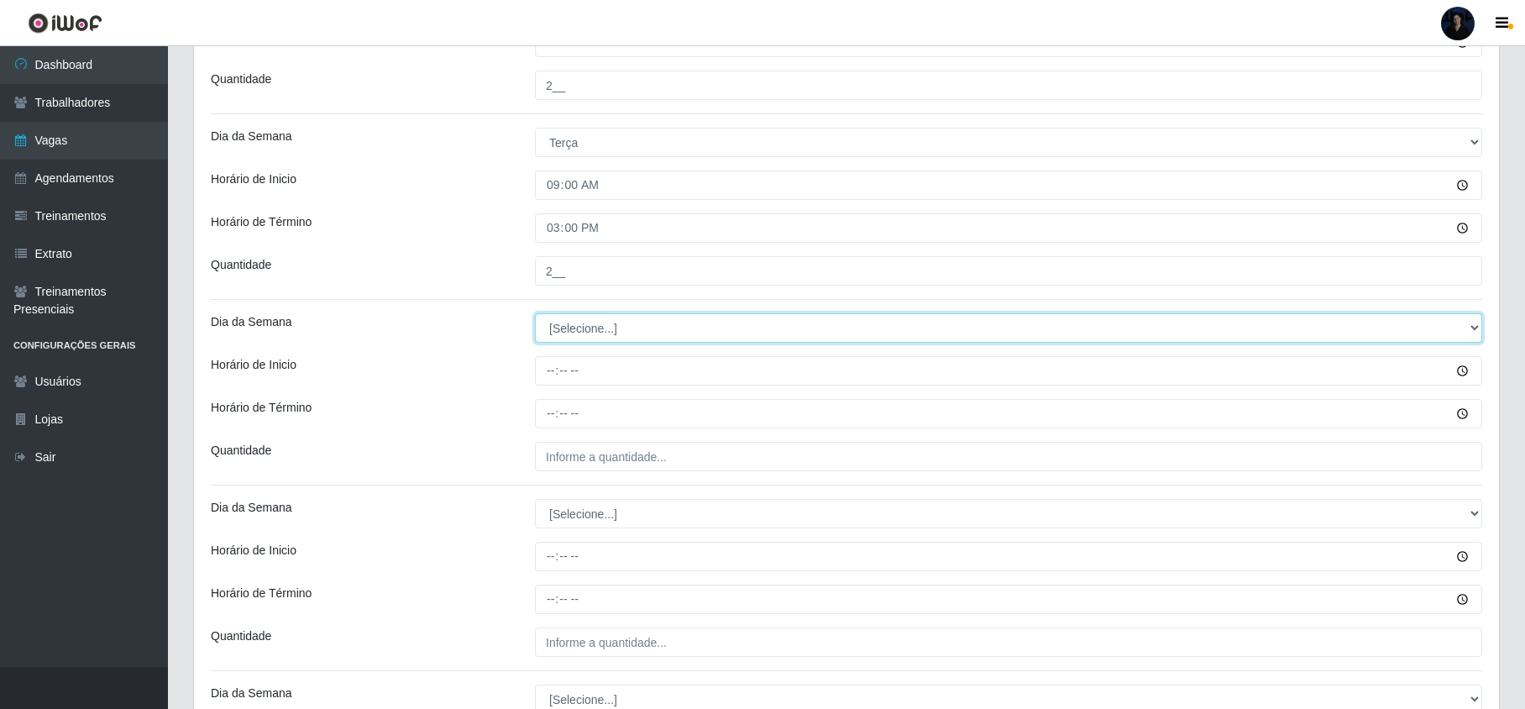
click at [599, 330] on select "[Selecione...] Segunda Terça Quarta Quinta Sexta Sábado Domingo" at bounding box center [1008, 327] width 947 height 29
select select "3"
click at [535, 315] on select "[Selecione...] Segunda Terça Quarta Quinta Sexta Sábado Domingo" at bounding box center [1008, 327] width 947 height 29
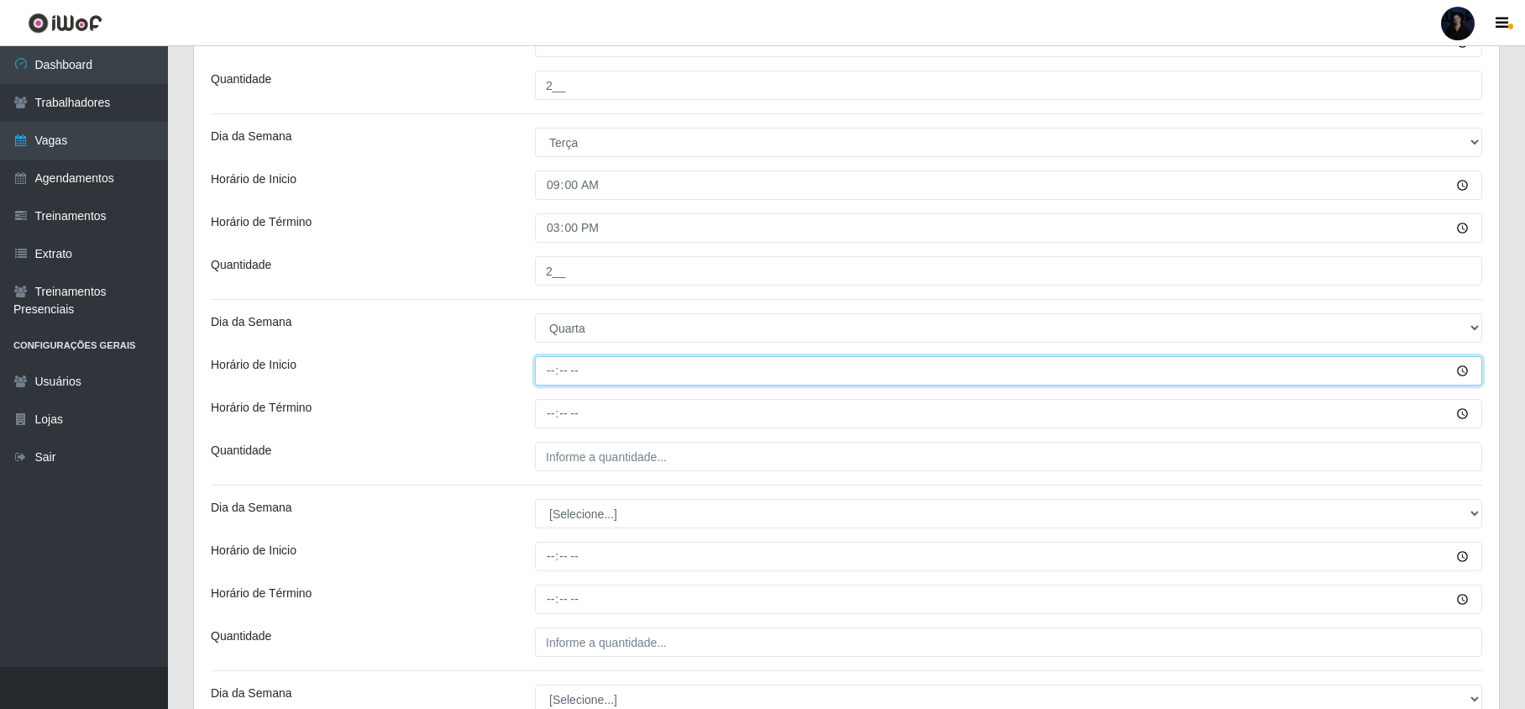
click at [548, 368] on input "Horário de Inicio" at bounding box center [1008, 370] width 947 height 29
type input "09:00"
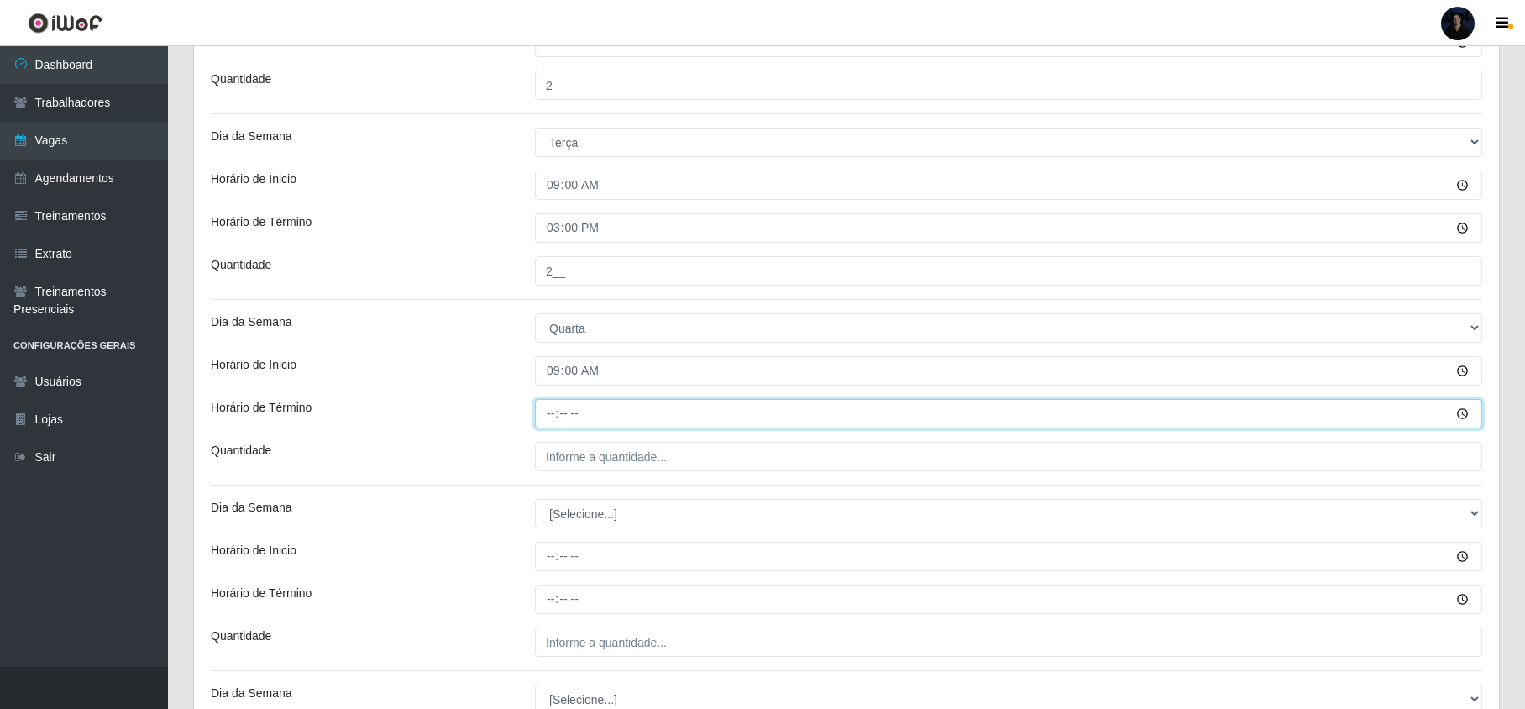
click at [544, 407] on input "Horário de Término" at bounding box center [1008, 413] width 947 height 29
type input "15:00"
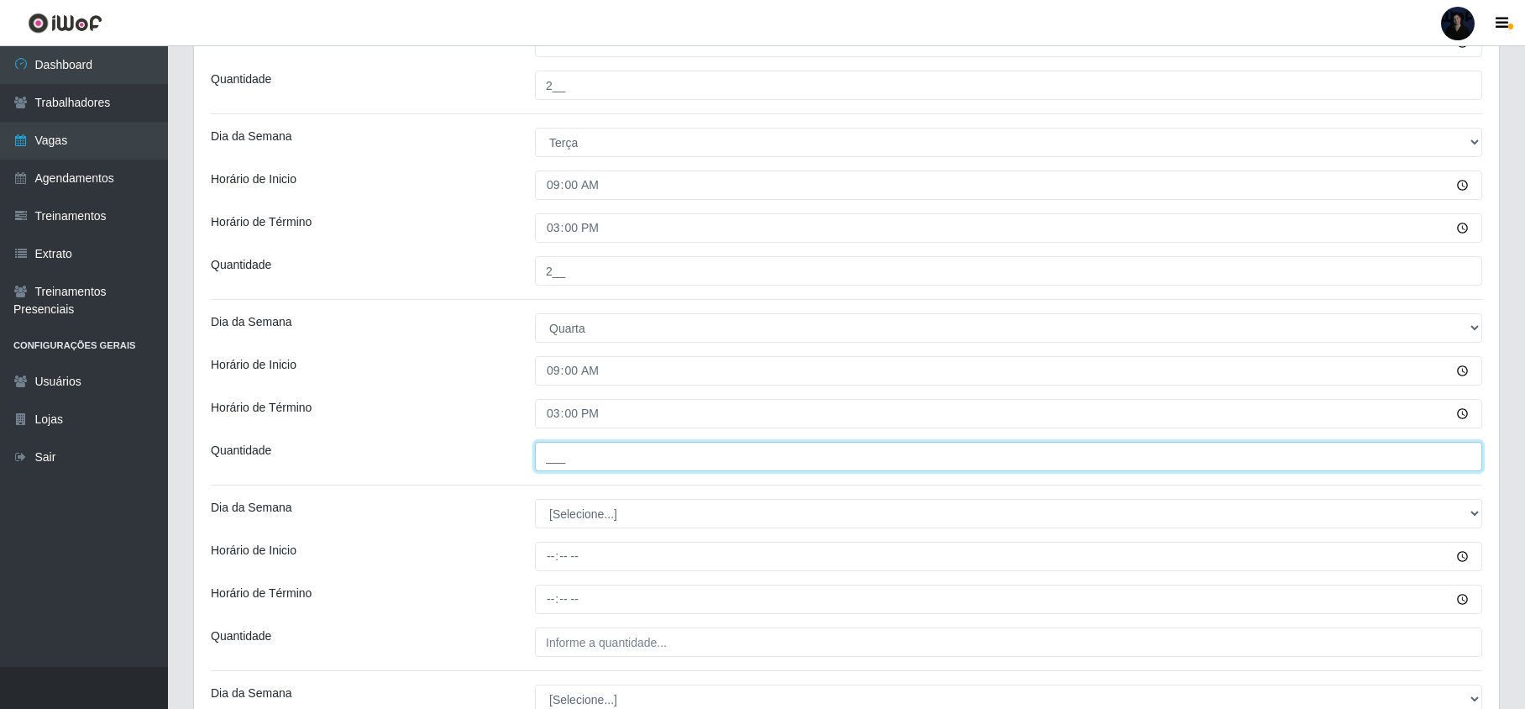
click at [571, 461] on input "___" at bounding box center [1008, 456] width 947 height 29
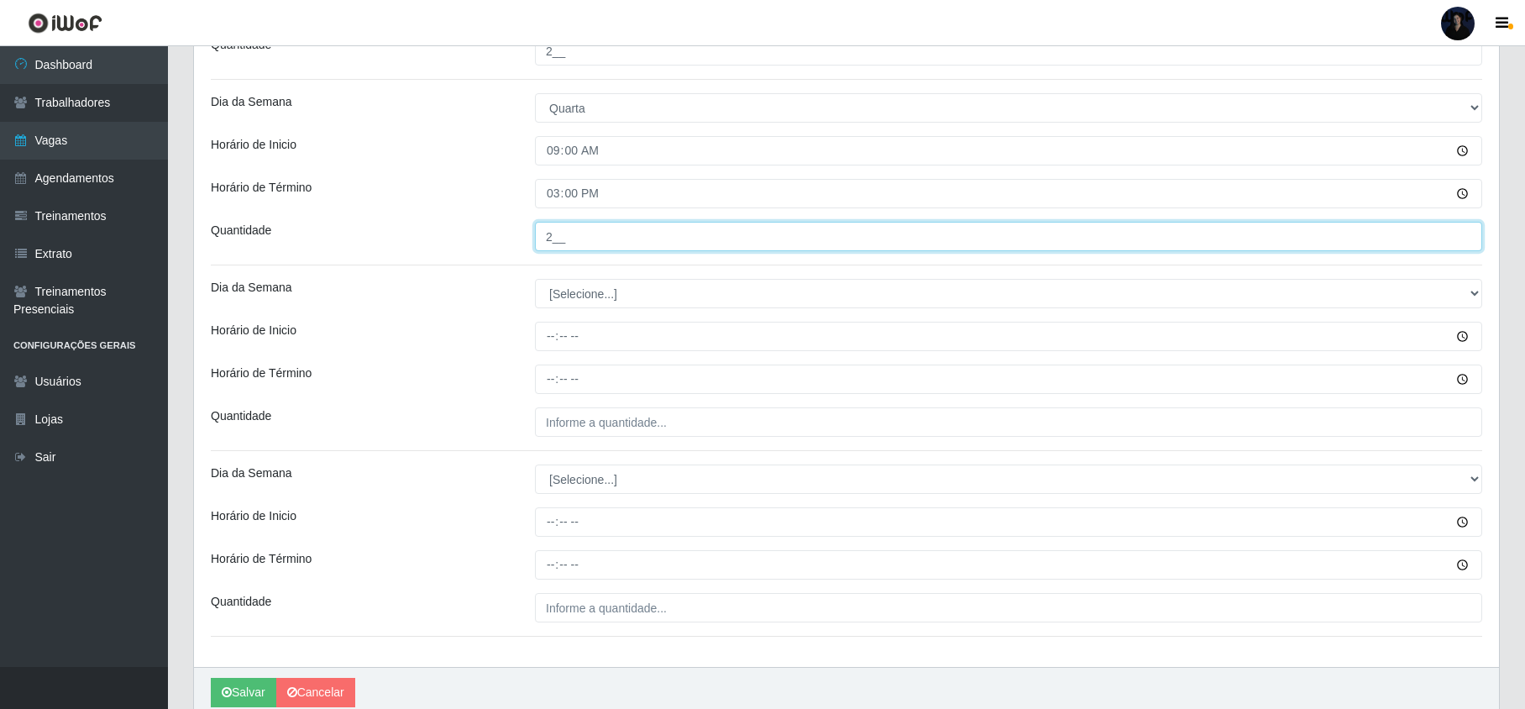
scroll to position [770, 0]
type input "2__"
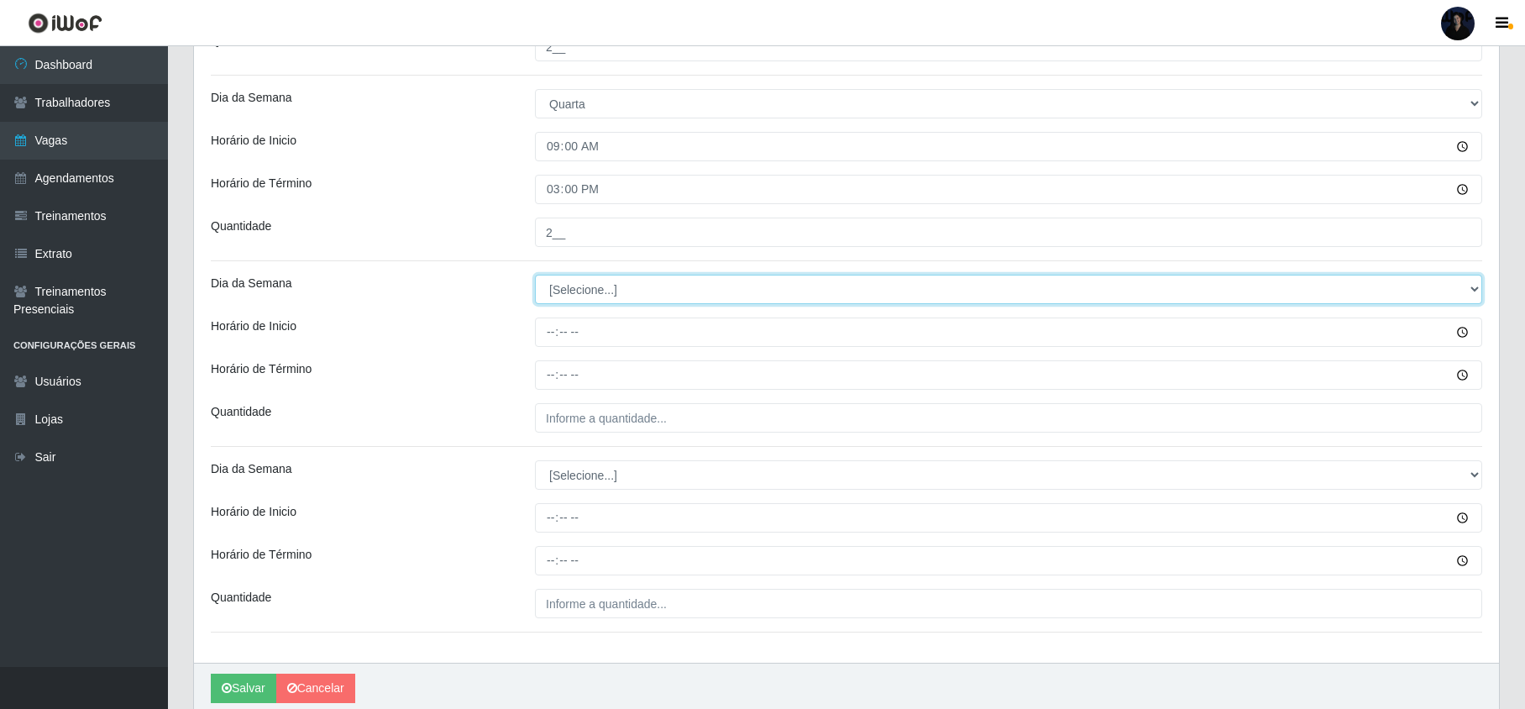
click at [565, 296] on select "[Selecione...] Segunda Terça Quarta Quinta Sexta Sábado Domingo" at bounding box center [1008, 289] width 947 height 29
select select "4"
click at [535, 277] on select "[Selecione...] Segunda Terça Quarta Quinta Sexta Sábado Domingo" at bounding box center [1008, 289] width 947 height 29
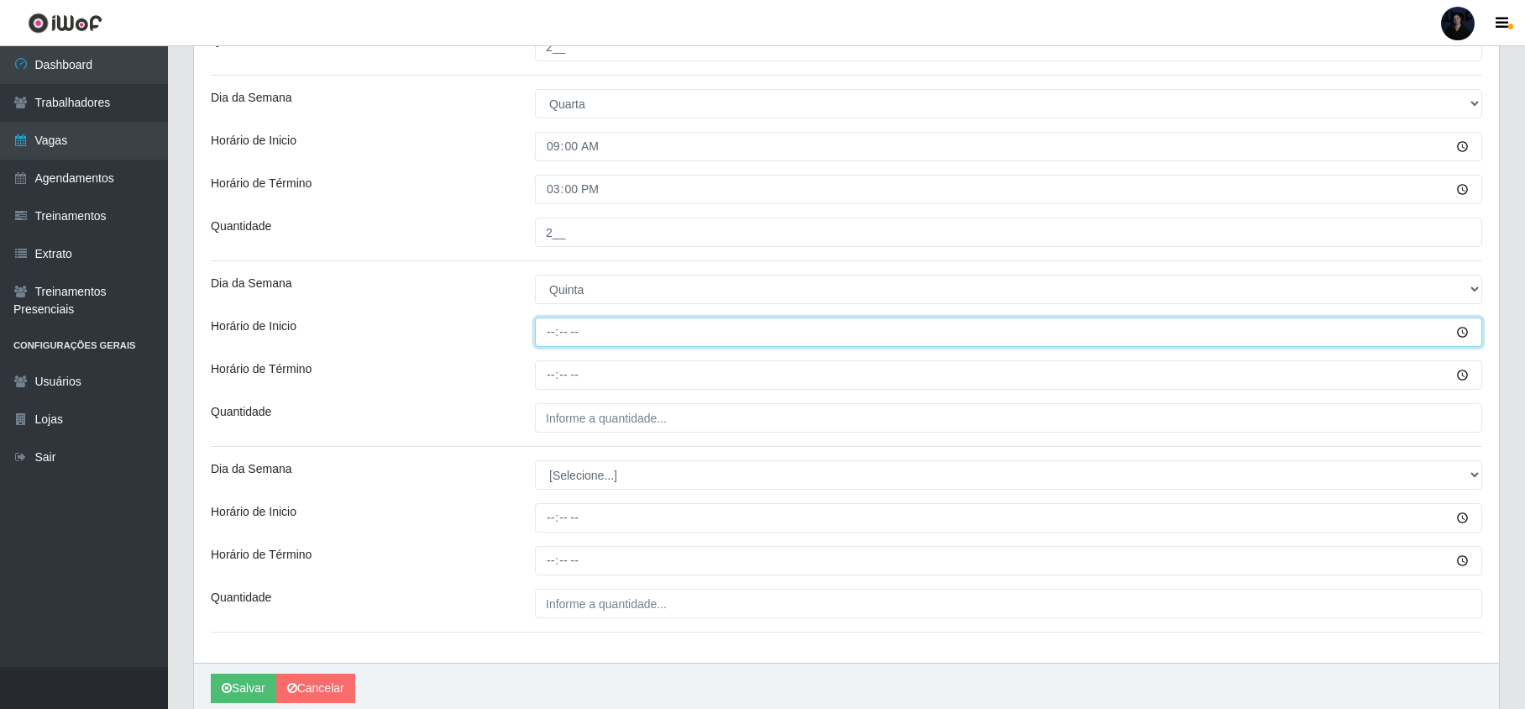
click at [548, 339] on input "Horário de Inicio" at bounding box center [1008, 331] width 947 height 29
type input "09:00"
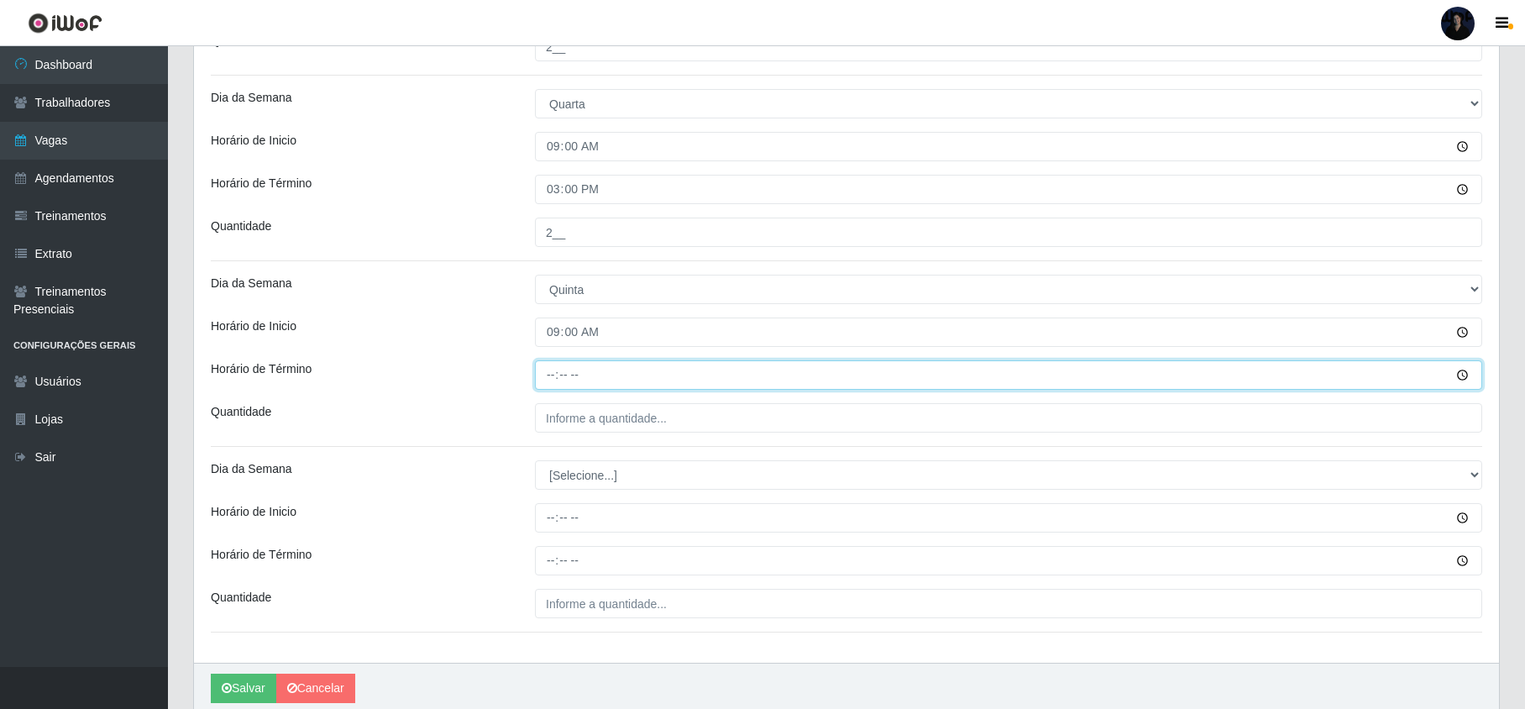
click at [552, 375] on input "Horário de Término" at bounding box center [1008, 374] width 947 height 29
type input "15:00"
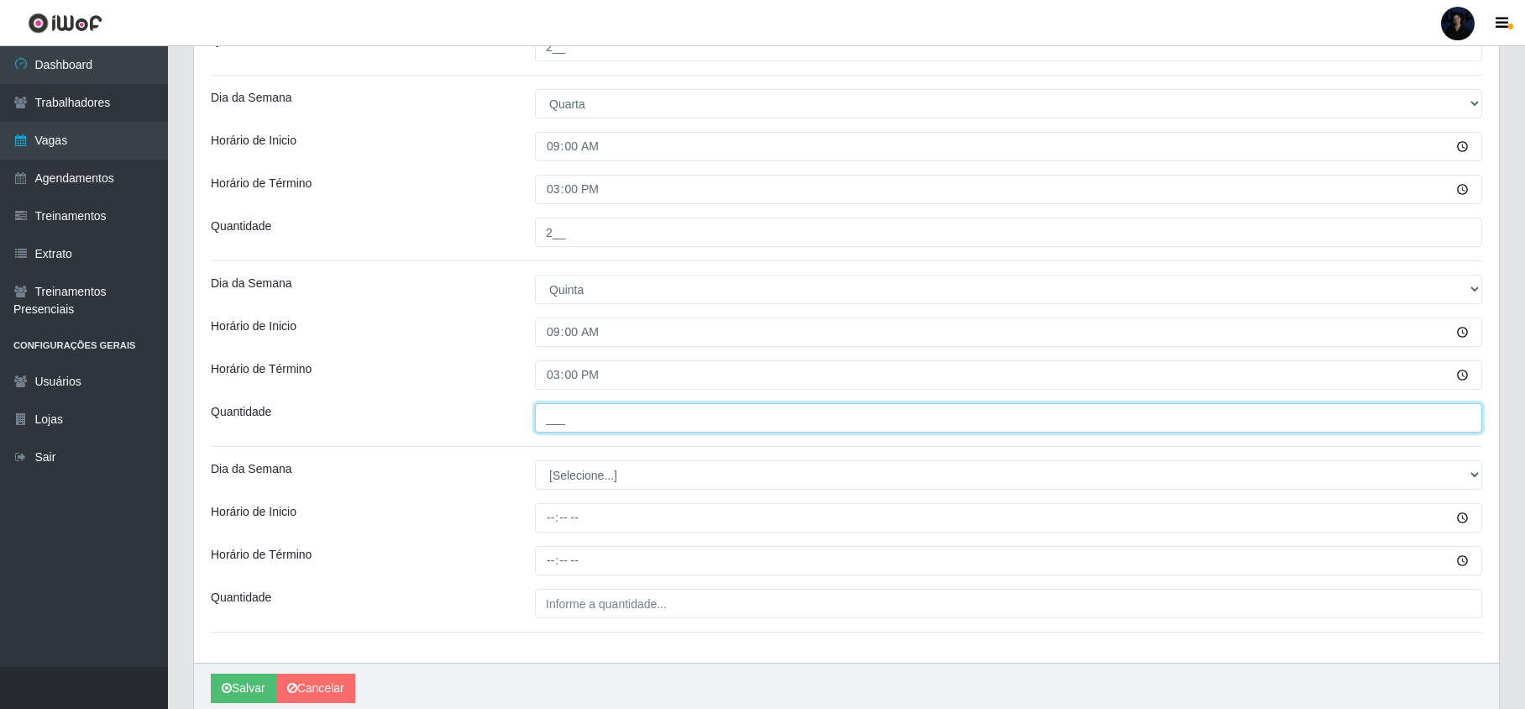
click at [548, 422] on input "___" at bounding box center [1008, 417] width 947 height 29
type input "2__"
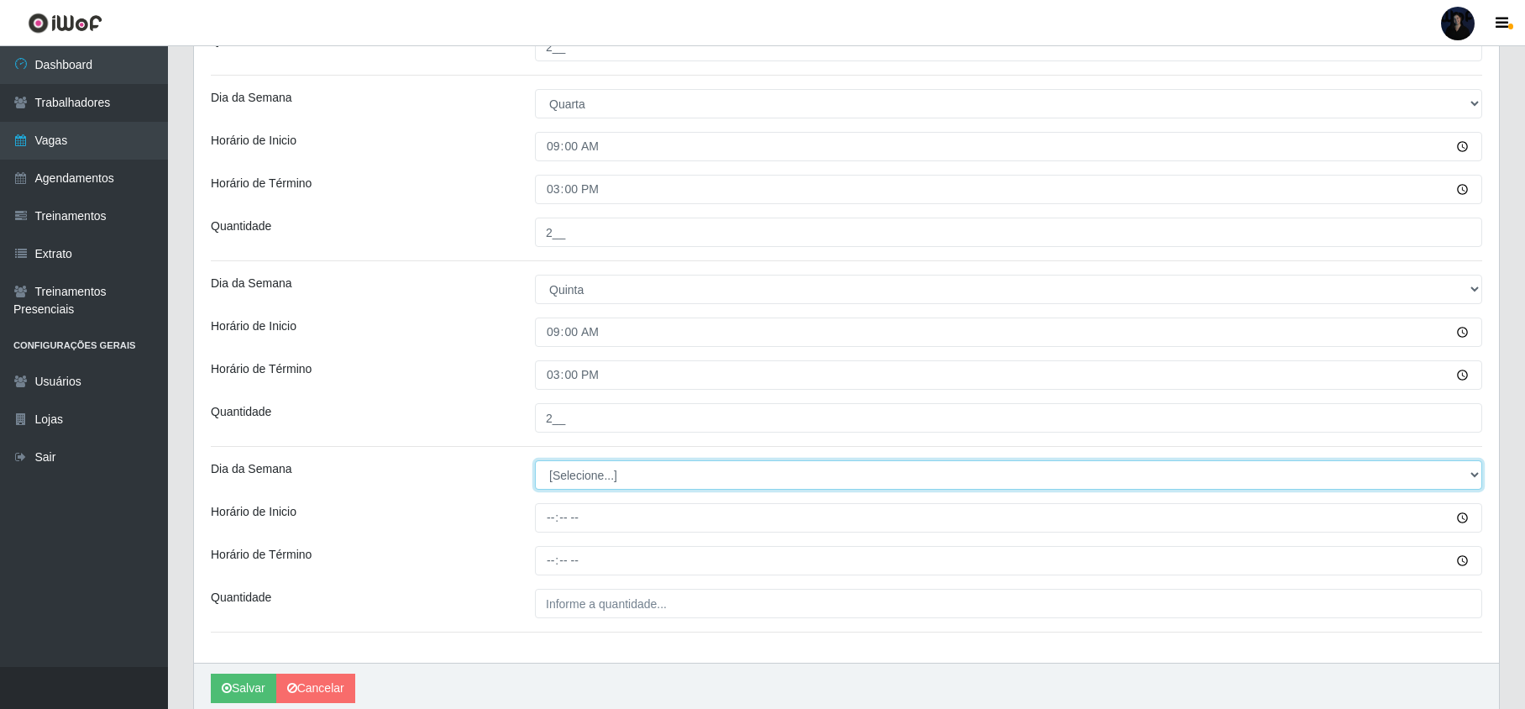
click at [578, 471] on select "[Selecione...] Segunda Terça Quarta Quinta Sexta Sábado Domingo" at bounding box center [1008, 474] width 947 height 29
select select "5"
click at [535, 463] on select "[Selecione...] Segunda Terça Quarta Quinta Sexta Sábado Domingo" at bounding box center [1008, 474] width 947 height 29
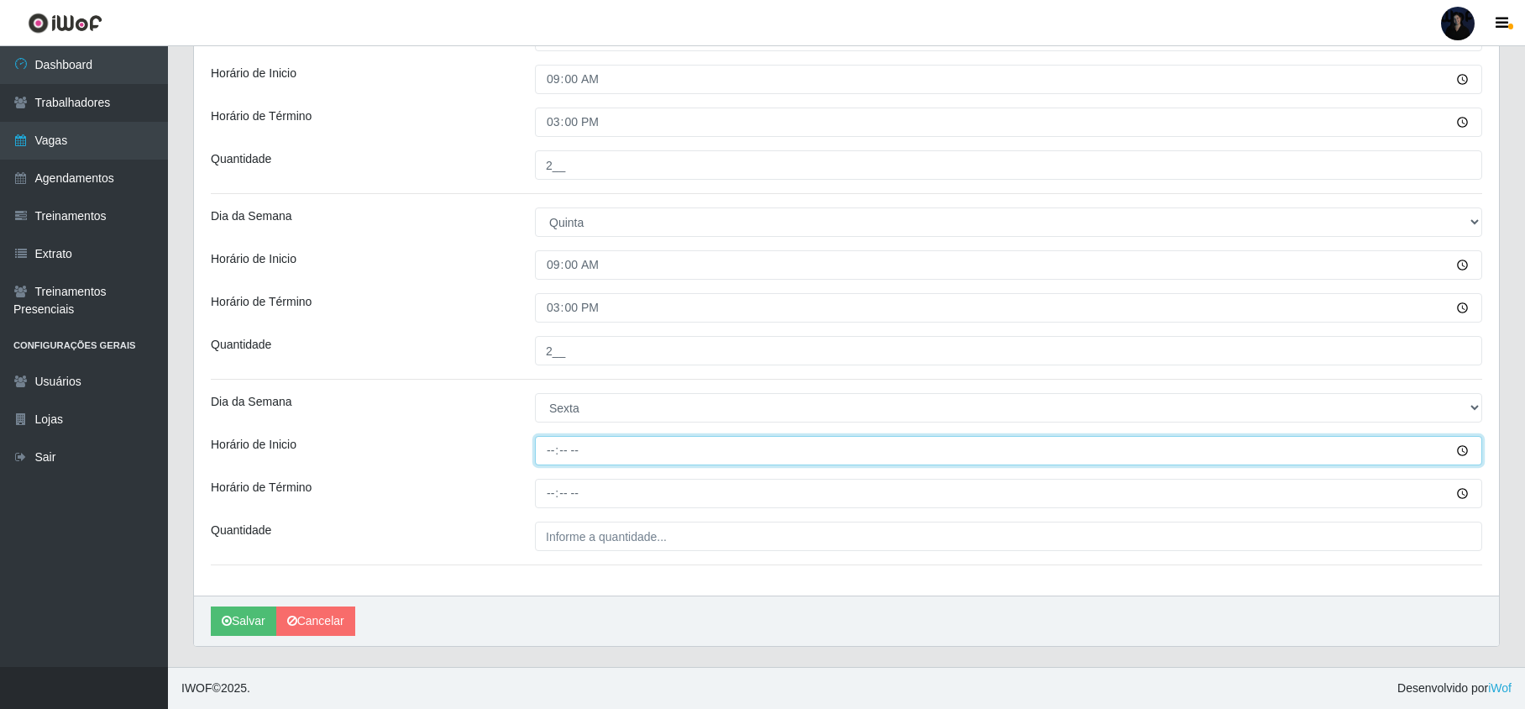
click at [545, 442] on input "Horário de Inicio" at bounding box center [1008, 450] width 947 height 29
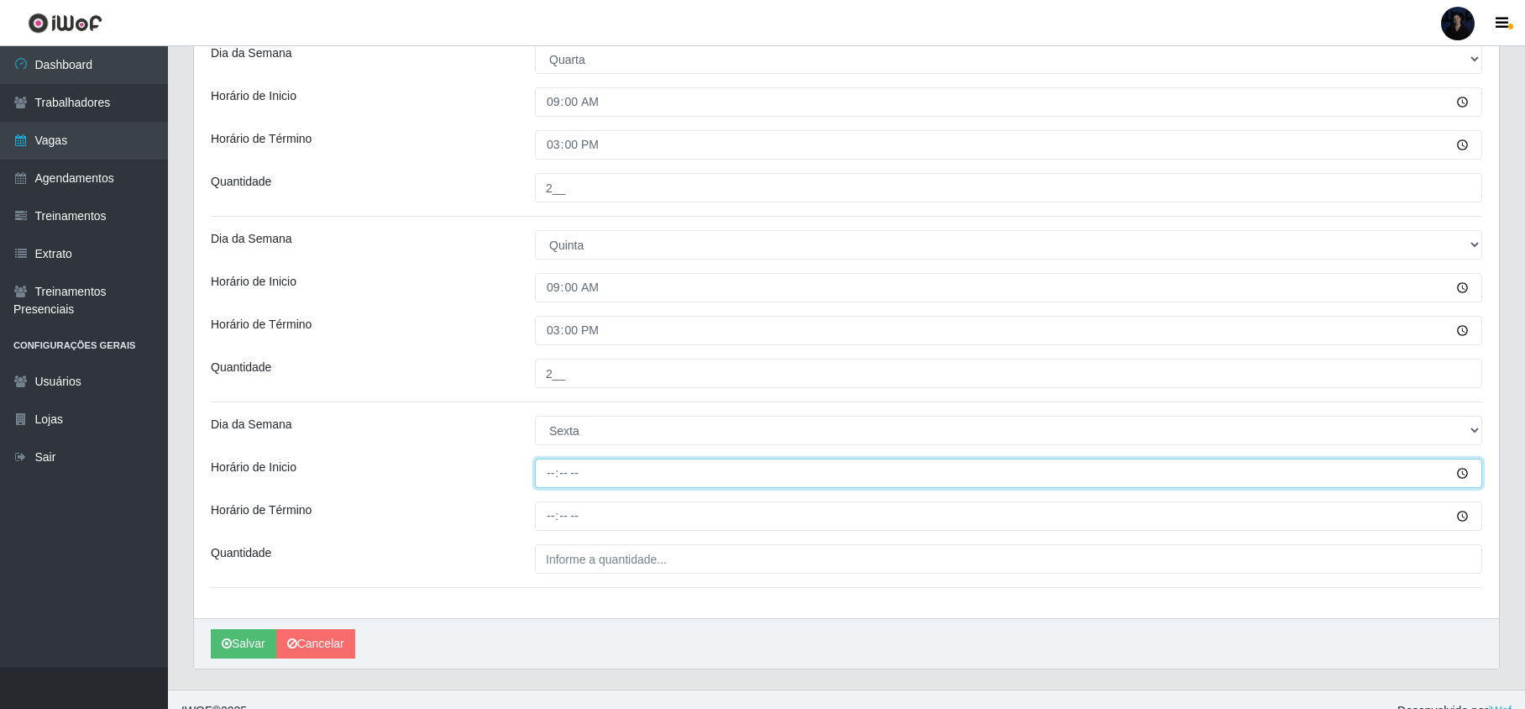
scroll to position [841, 0]
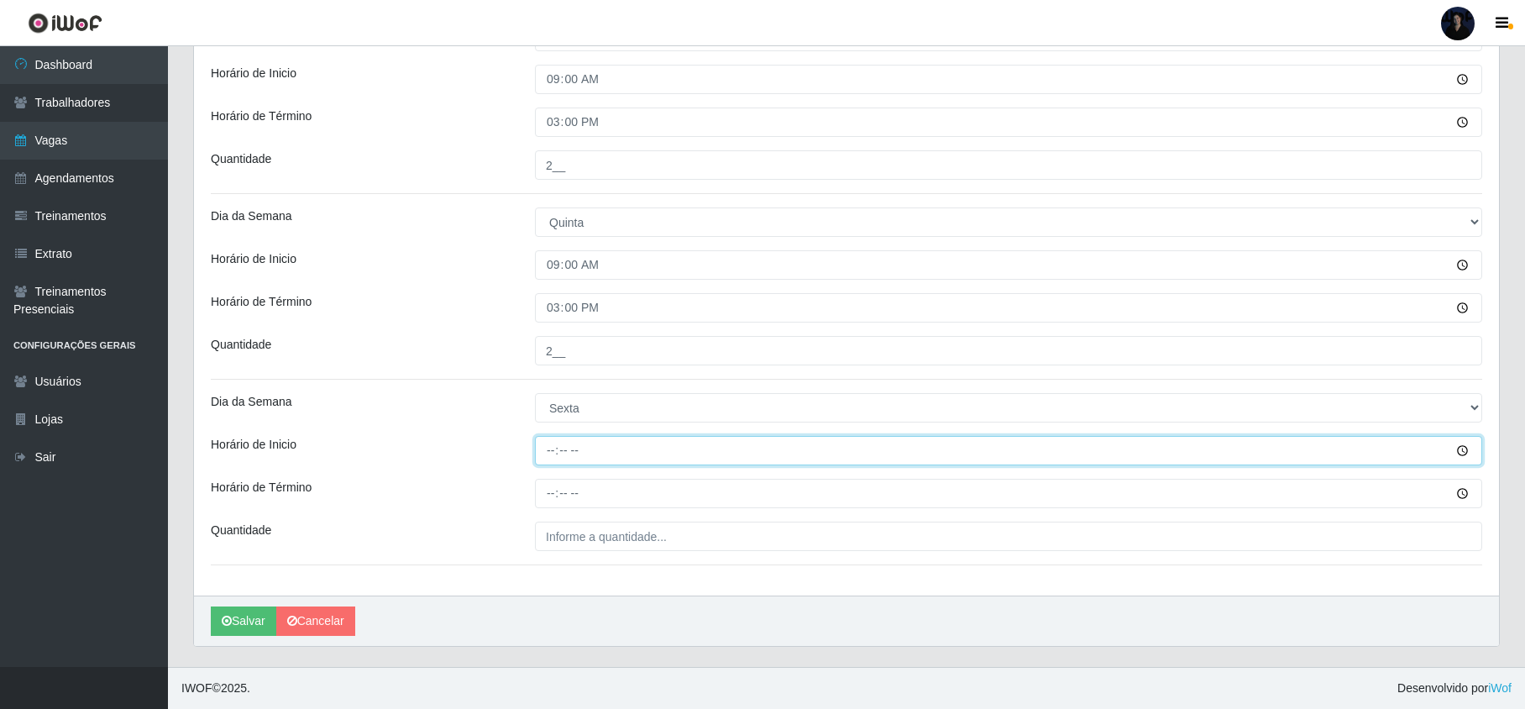
type input "09:00"
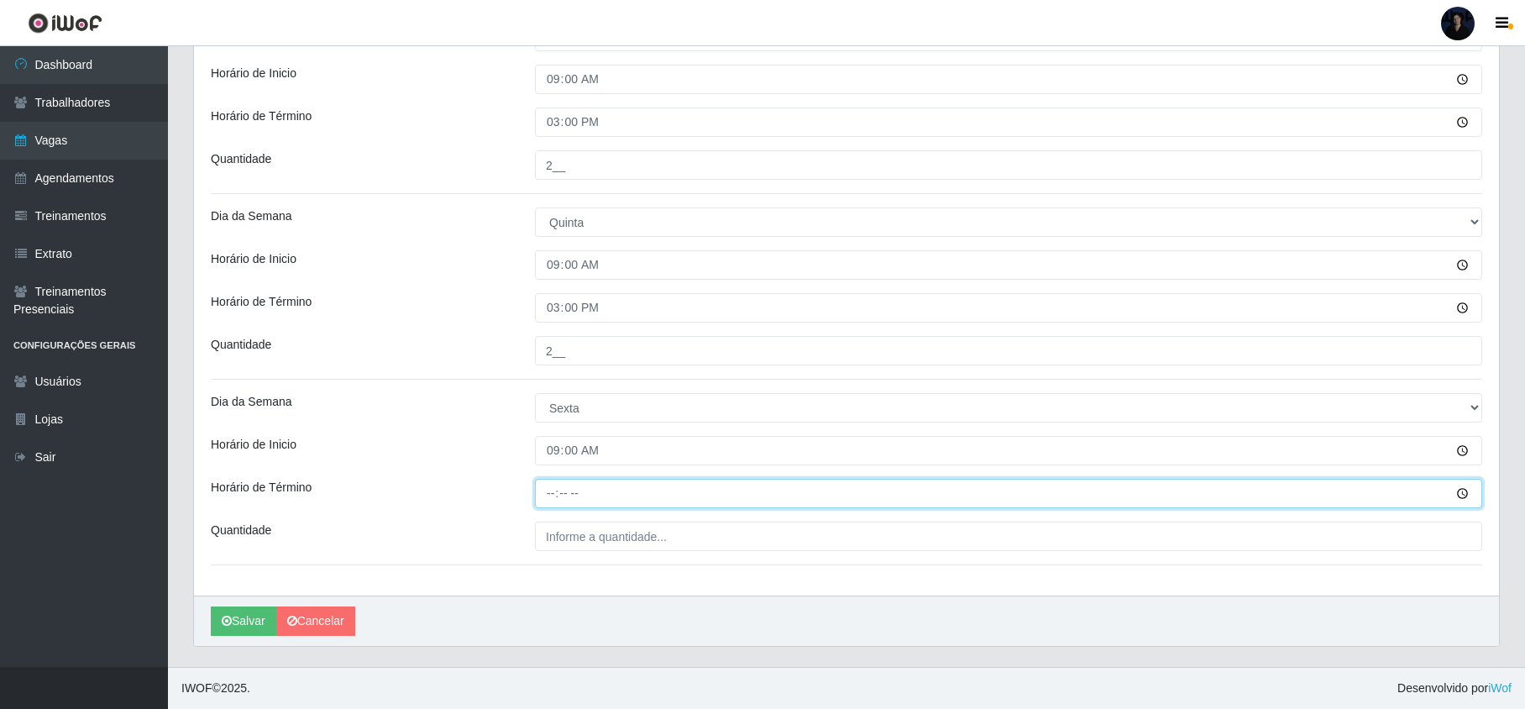
click at [555, 492] on input "Horário de Término" at bounding box center [1008, 493] width 947 height 29
type input "15:00"
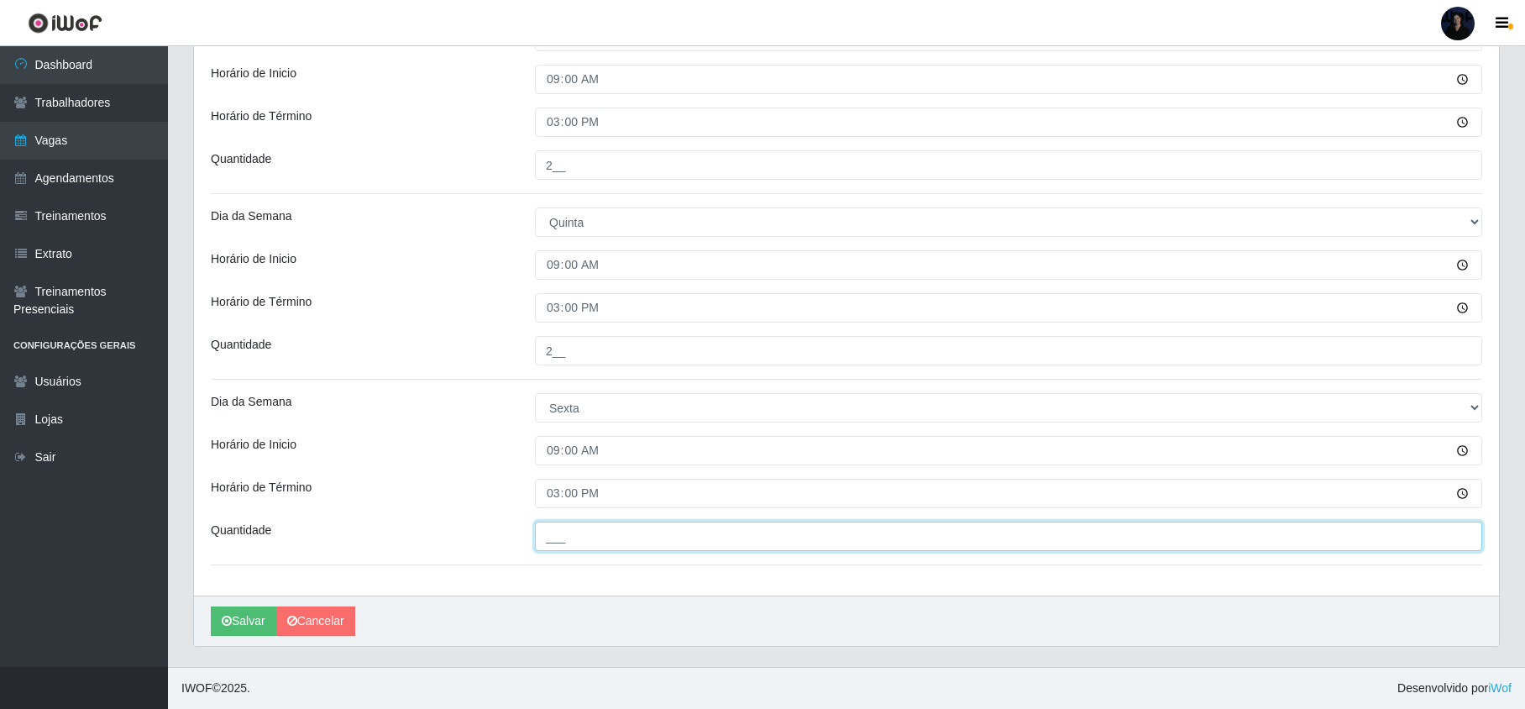
click at [546, 535] on input "___" at bounding box center [1008, 535] width 947 height 29
type input "2__"
click at [650, 605] on div "[PERSON_NAME]" at bounding box center [846, 620] width 1305 height 50
click at [238, 616] on button "Salvar" at bounding box center [244, 620] width 66 height 29
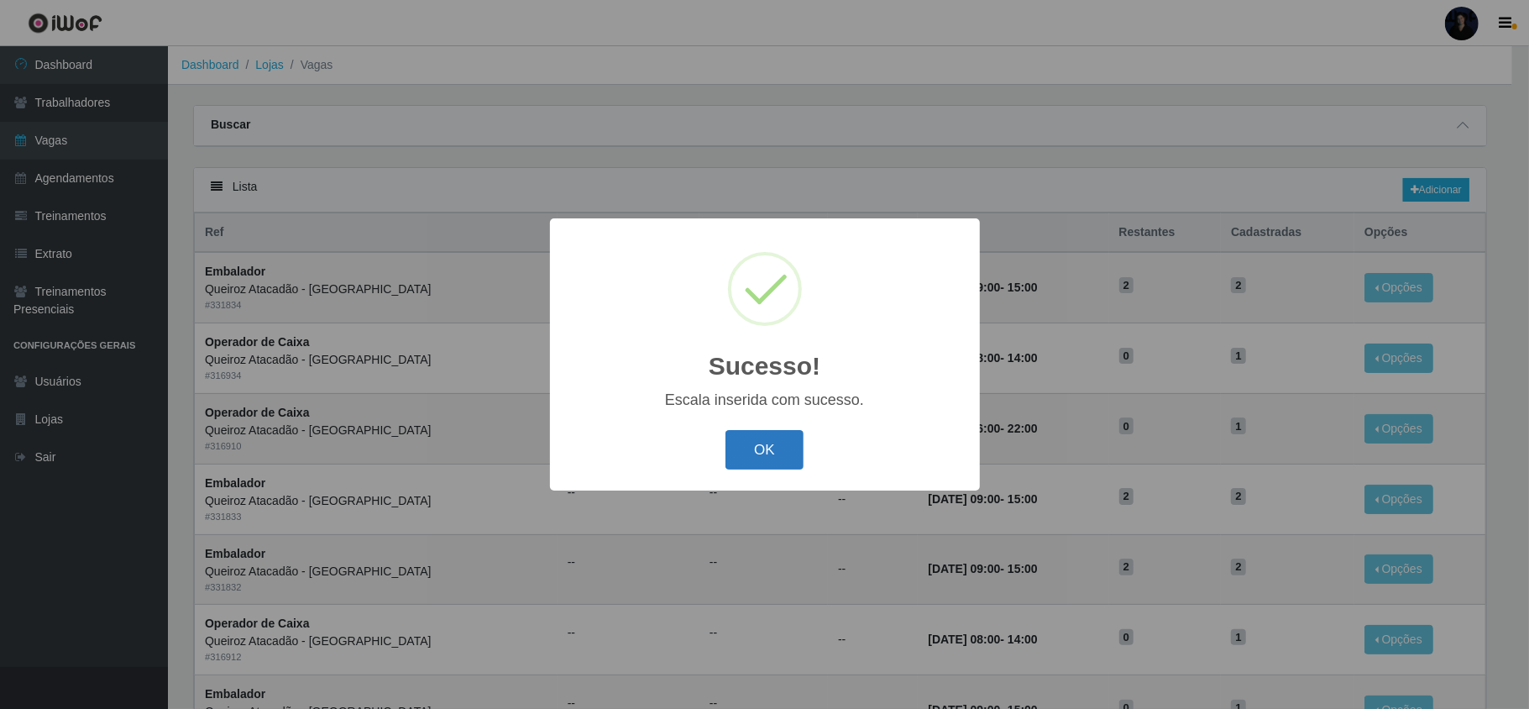
click at [768, 451] on button "OK" at bounding box center [765, 449] width 78 height 39
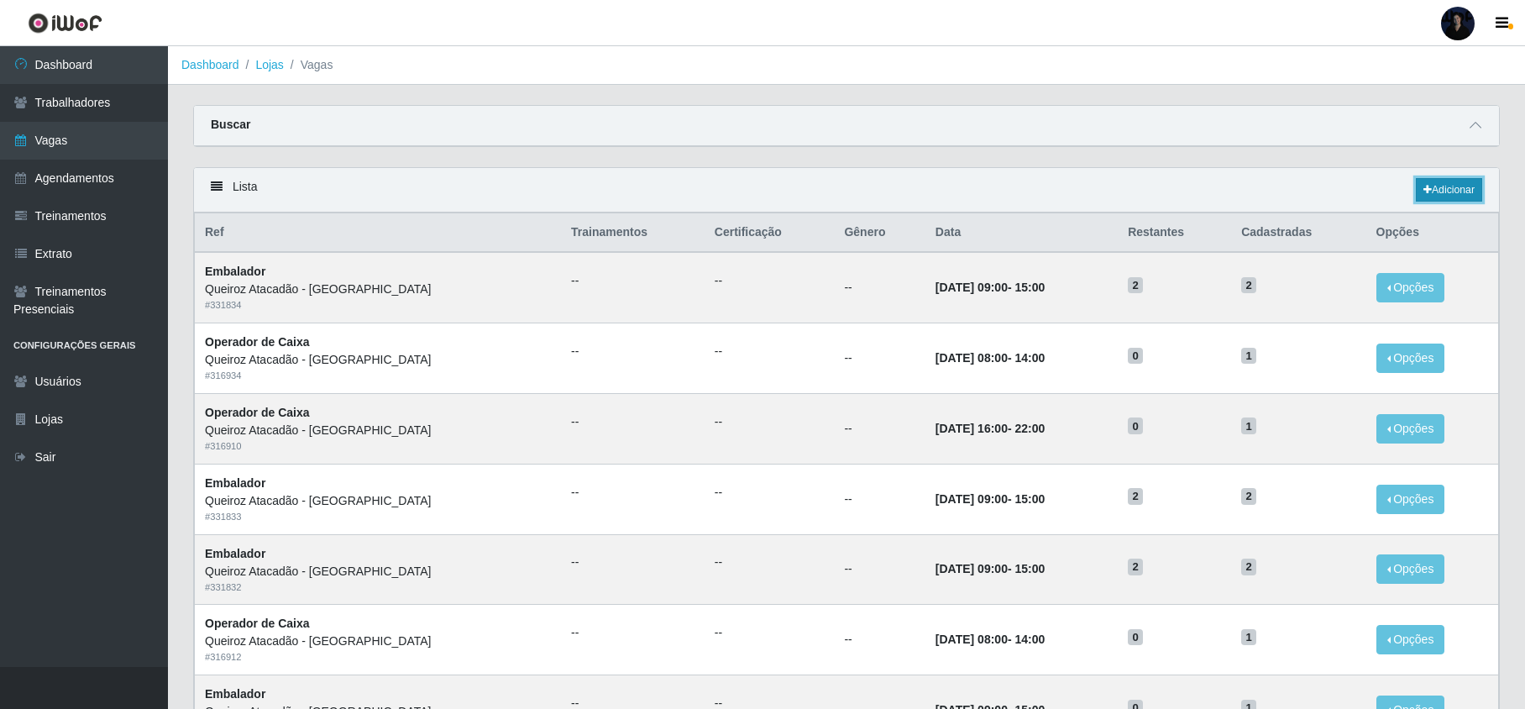
click at [1470, 195] on link "Adicionar" at bounding box center [1449, 190] width 66 height 24
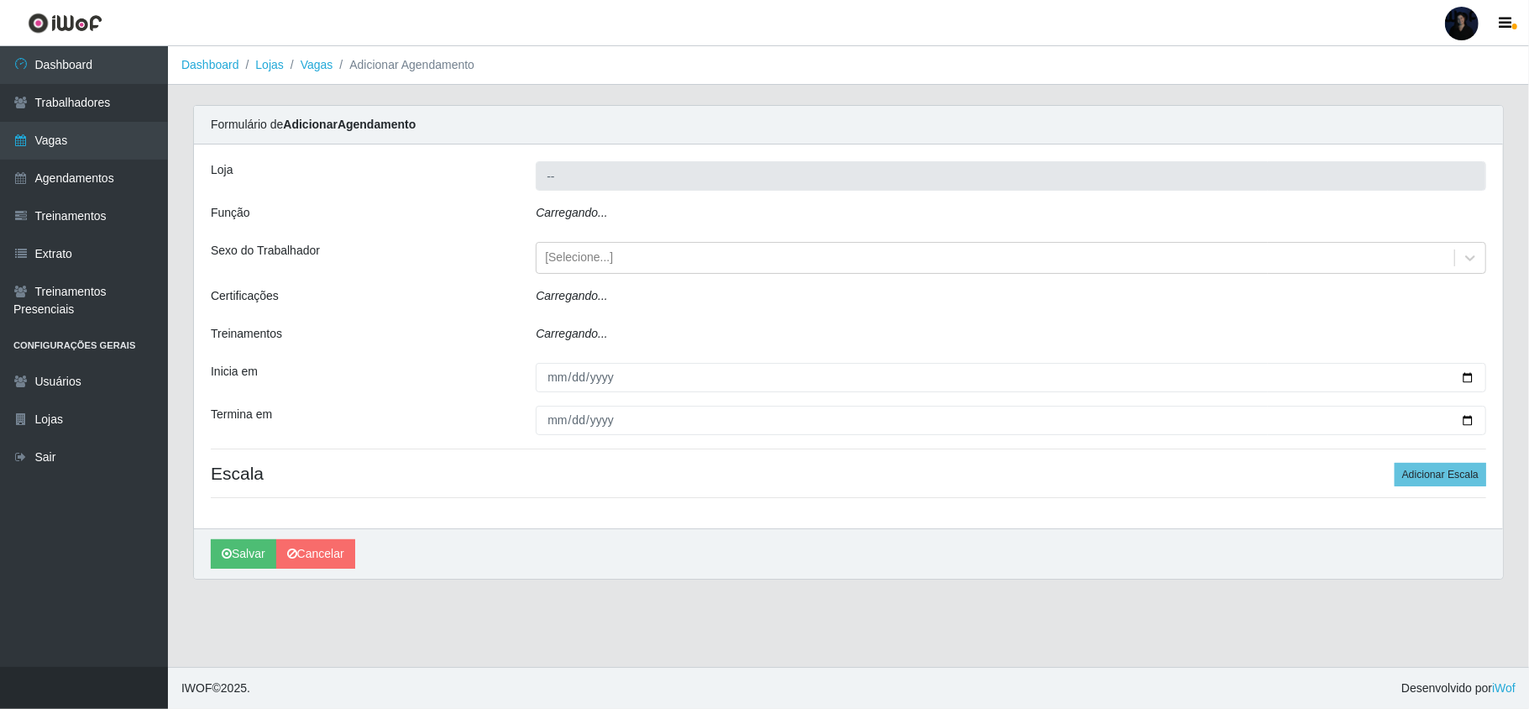
type input "Queiroz Atacadão - [GEOGRAPHIC_DATA]"
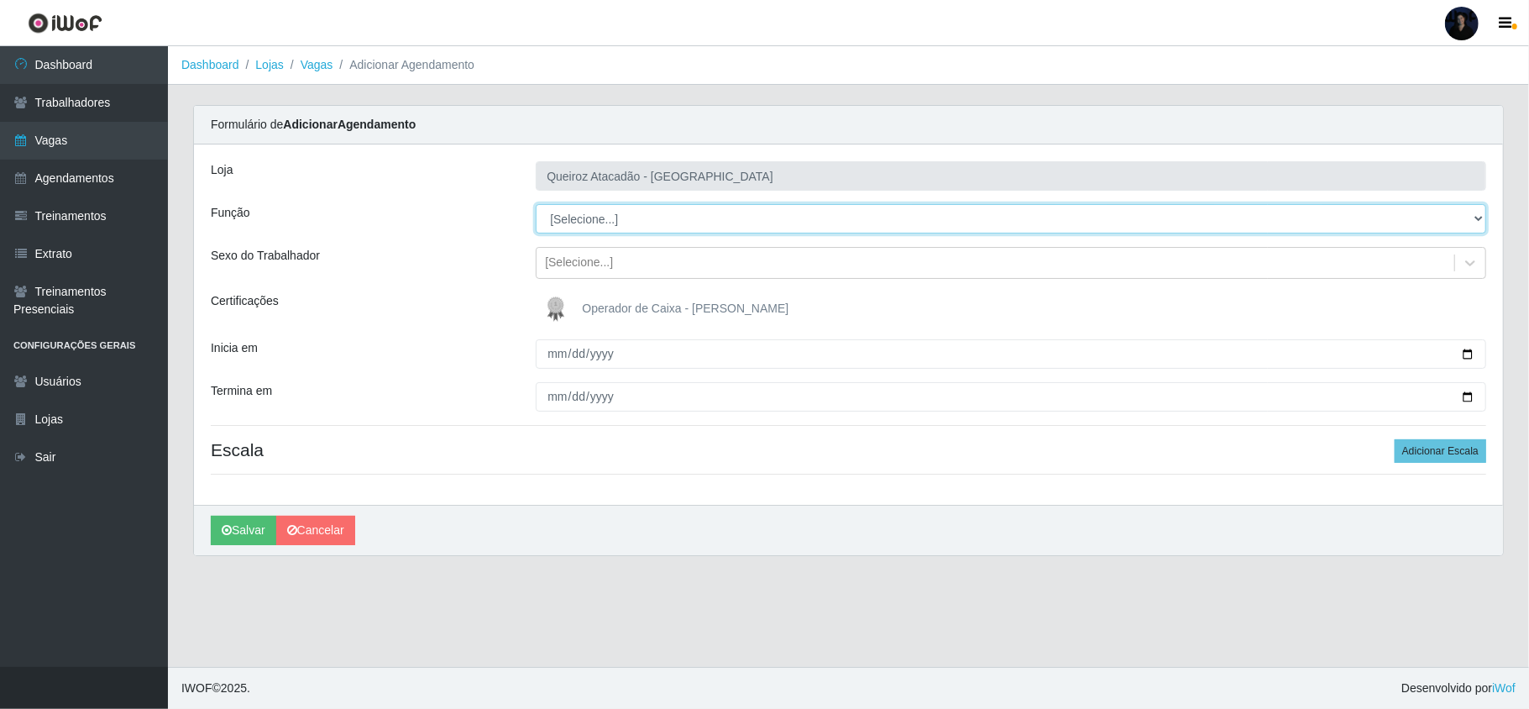
click at [595, 219] on select "[Selecione...] Embalador Embalador + Embalador ++ Operador de Caixa Operador de…" at bounding box center [1011, 218] width 951 height 29
select select "70"
click at [536, 205] on select "[Selecione...] Embalador Embalador + Embalador ++ Operador de Caixa Operador de…" at bounding box center [1011, 218] width 951 height 29
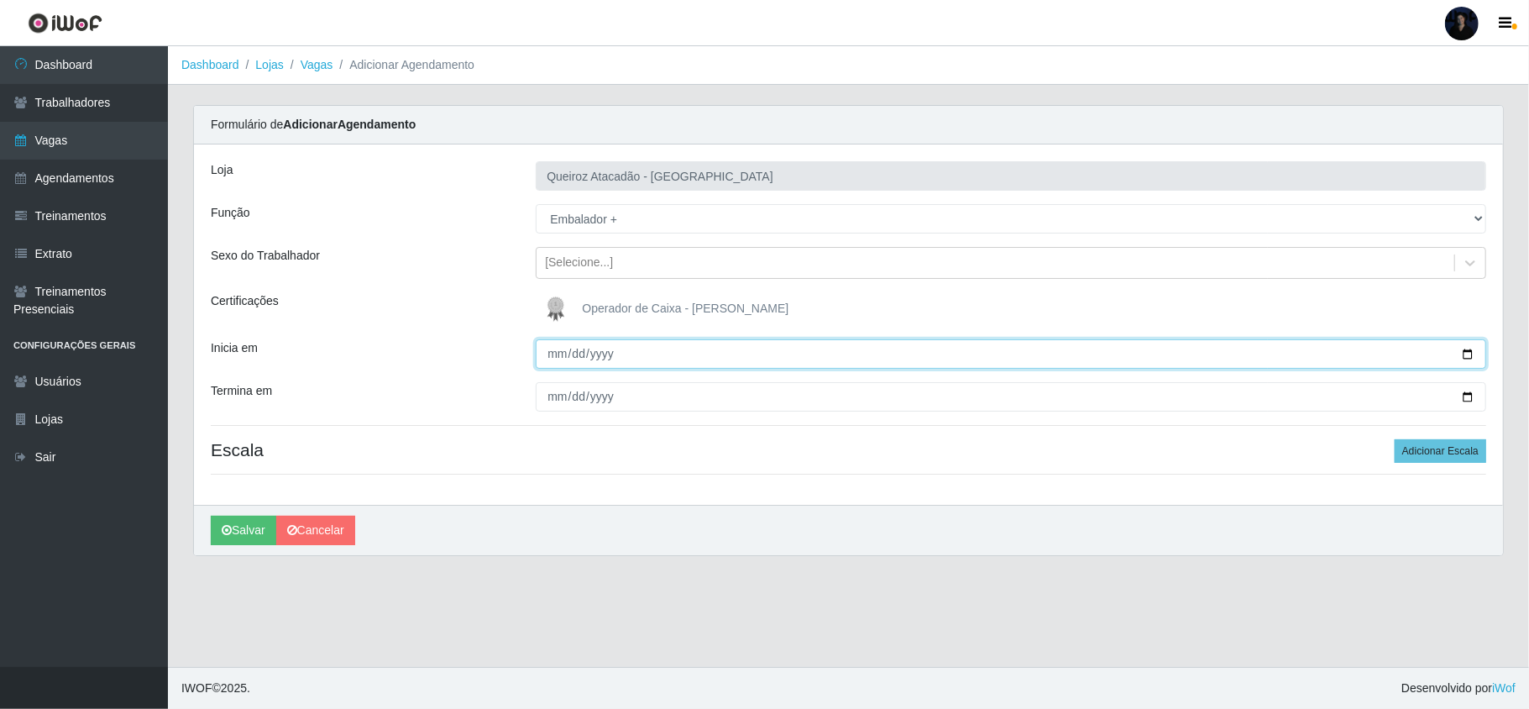
click at [553, 357] on input "Inicia em" at bounding box center [1011, 353] width 951 height 29
click at [1465, 357] on input "Inicia em" at bounding box center [1011, 353] width 951 height 29
type input "[DATE]"
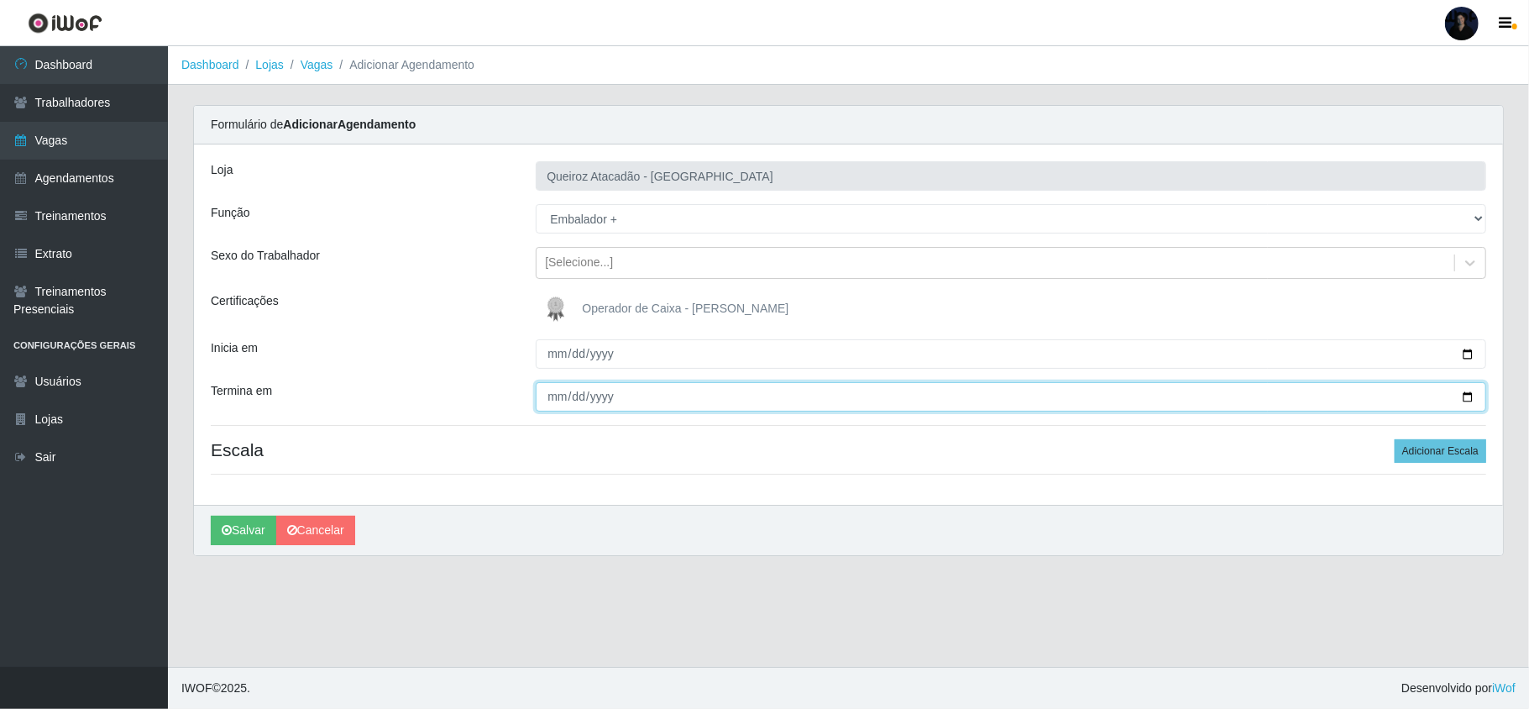
click at [1469, 395] on input "Termina em" at bounding box center [1011, 396] width 951 height 29
type input "[DATE]"
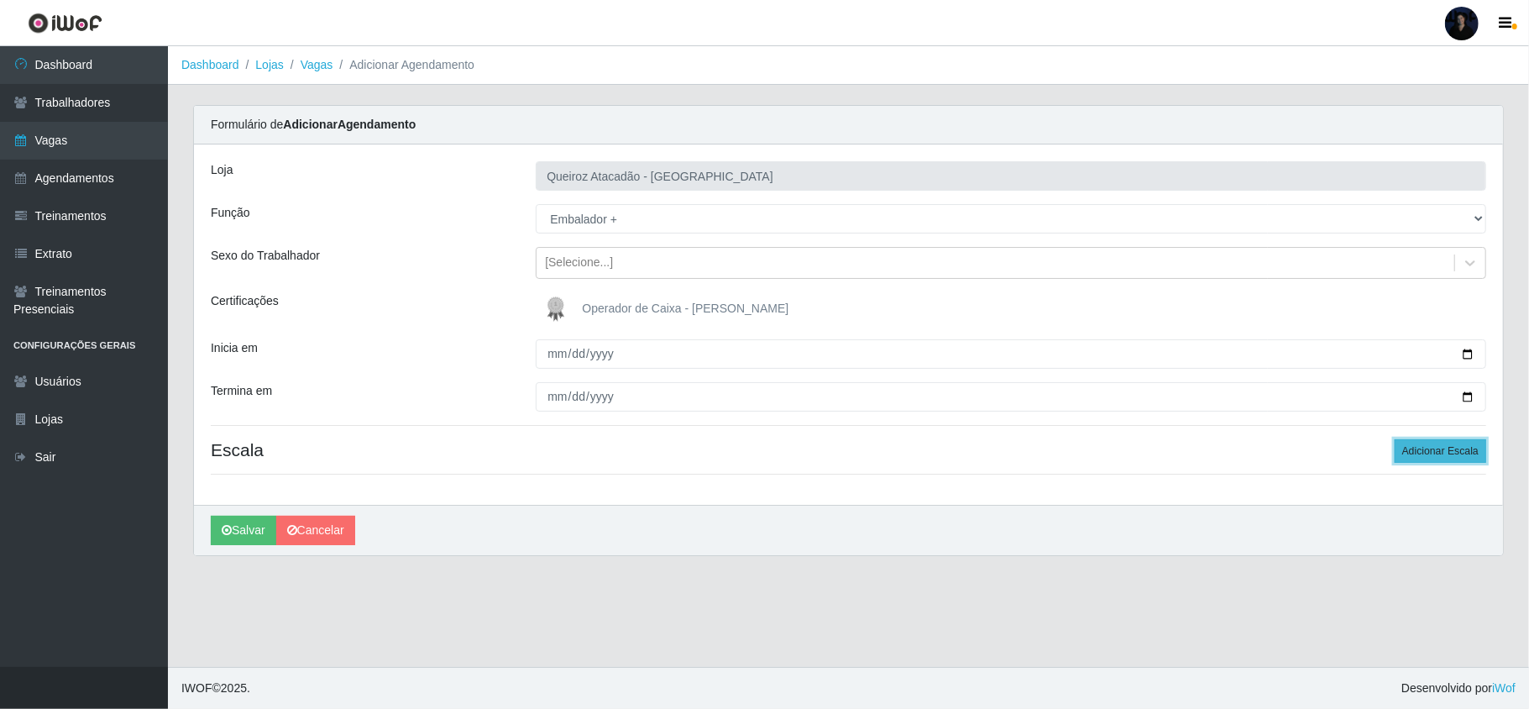
click at [1405, 454] on button "Adicionar Escala" at bounding box center [1441, 451] width 92 height 24
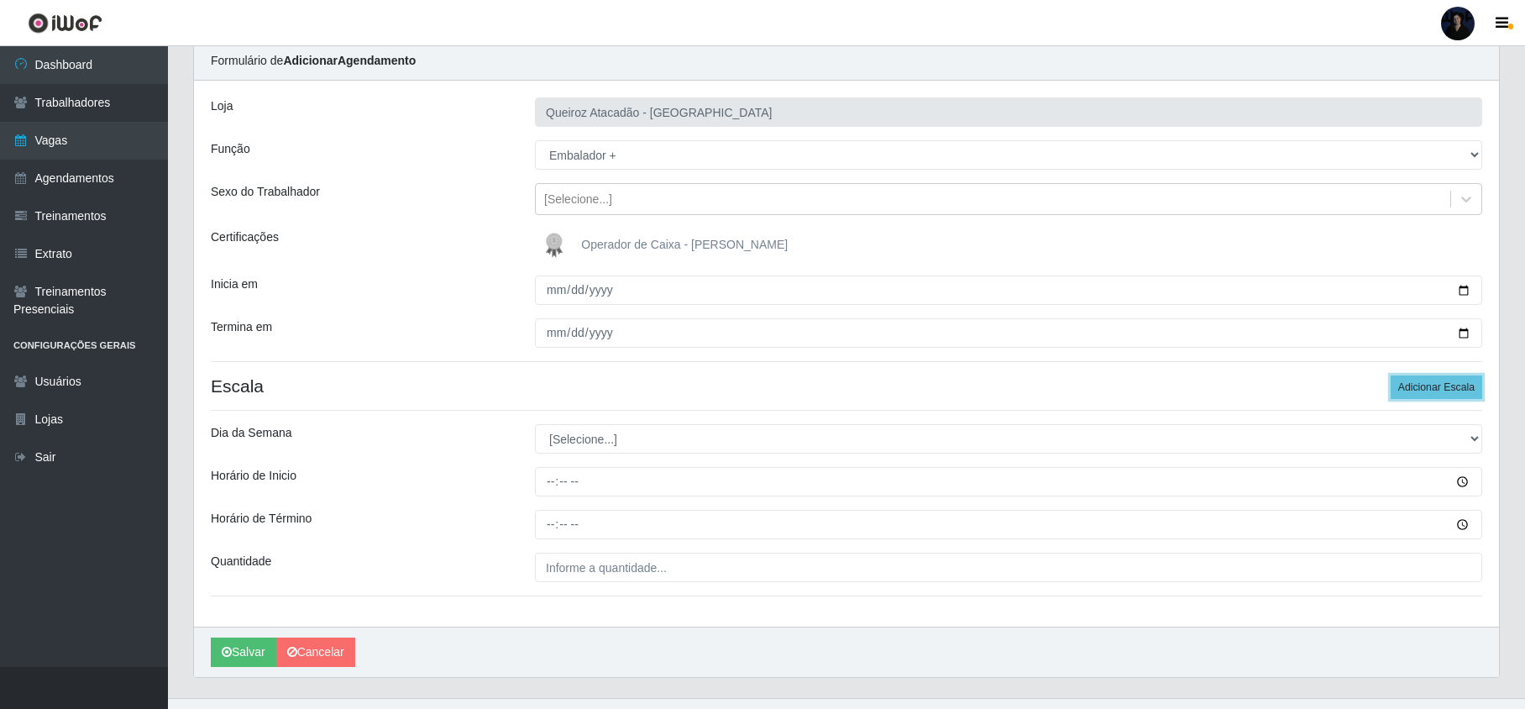
scroll to position [98, 0]
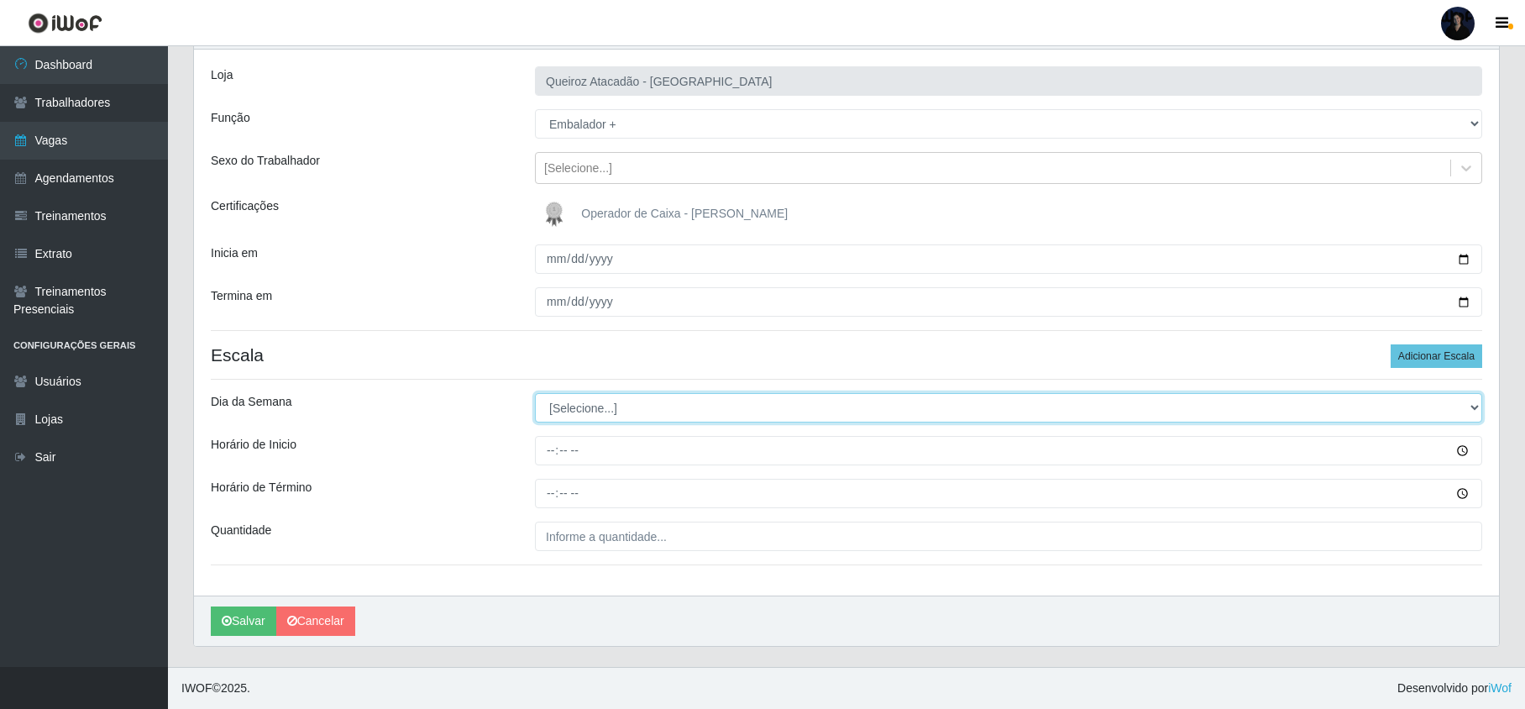
click at [584, 411] on select "[Selecione...] Segunda Terça Quarta Quinta Sexta Sábado Domingo" at bounding box center [1008, 407] width 947 height 29
select select "6"
click at [535, 393] on select "[Selecione...] Segunda Terça Quarta Quinta Sexta Sábado Domingo" at bounding box center [1008, 407] width 947 height 29
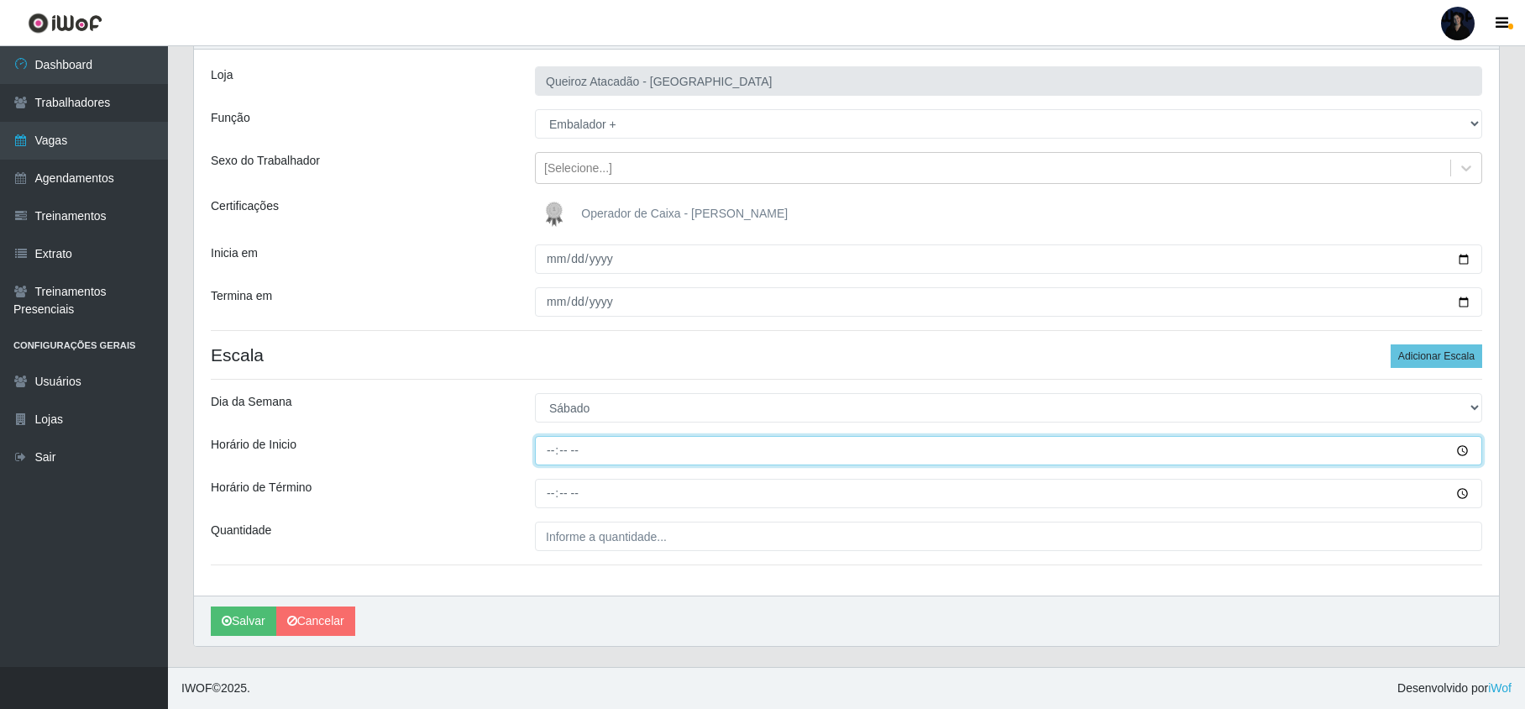
click at [548, 444] on input "Horário de Inicio" at bounding box center [1008, 450] width 947 height 29
type input "09:00"
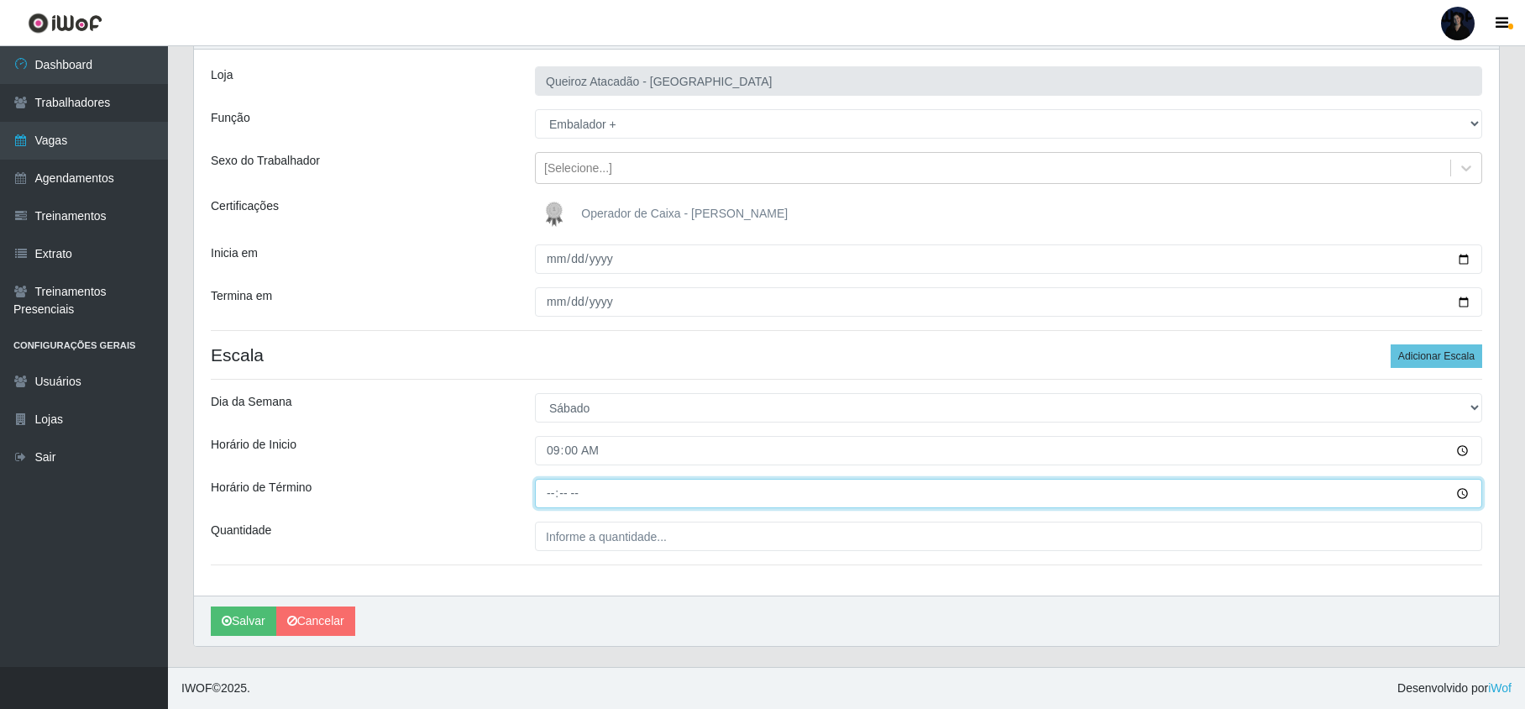
click at [554, 492] on input "Horário de Término" at bounding box center [1008, 493] width 947 height 29
type input "15:00"
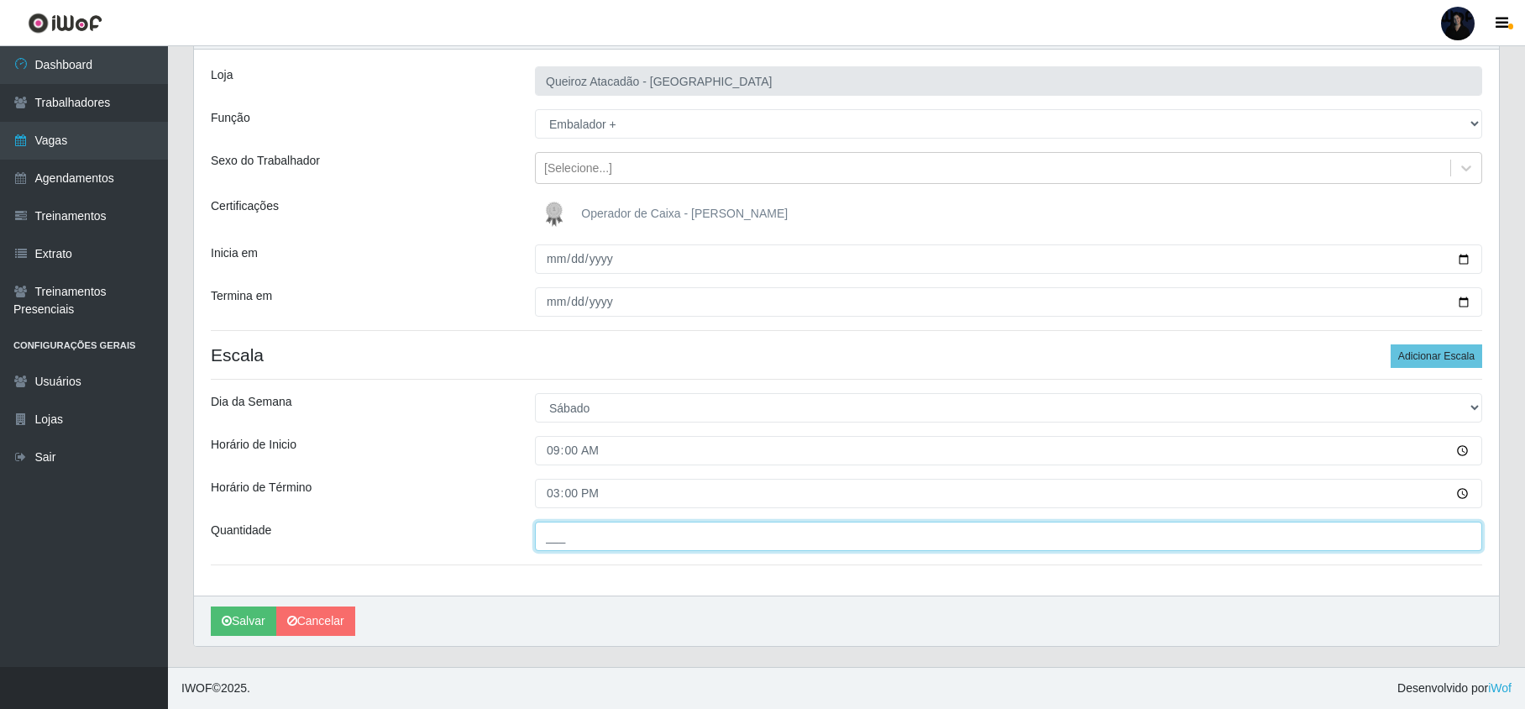
click at [546, 542] on input "___" at bounding box center [1008, 535] width 947 height 29
type input "2__"
click at [238, 618] on button "Salvar" at bounding box center [244, 620] width 66 height 29
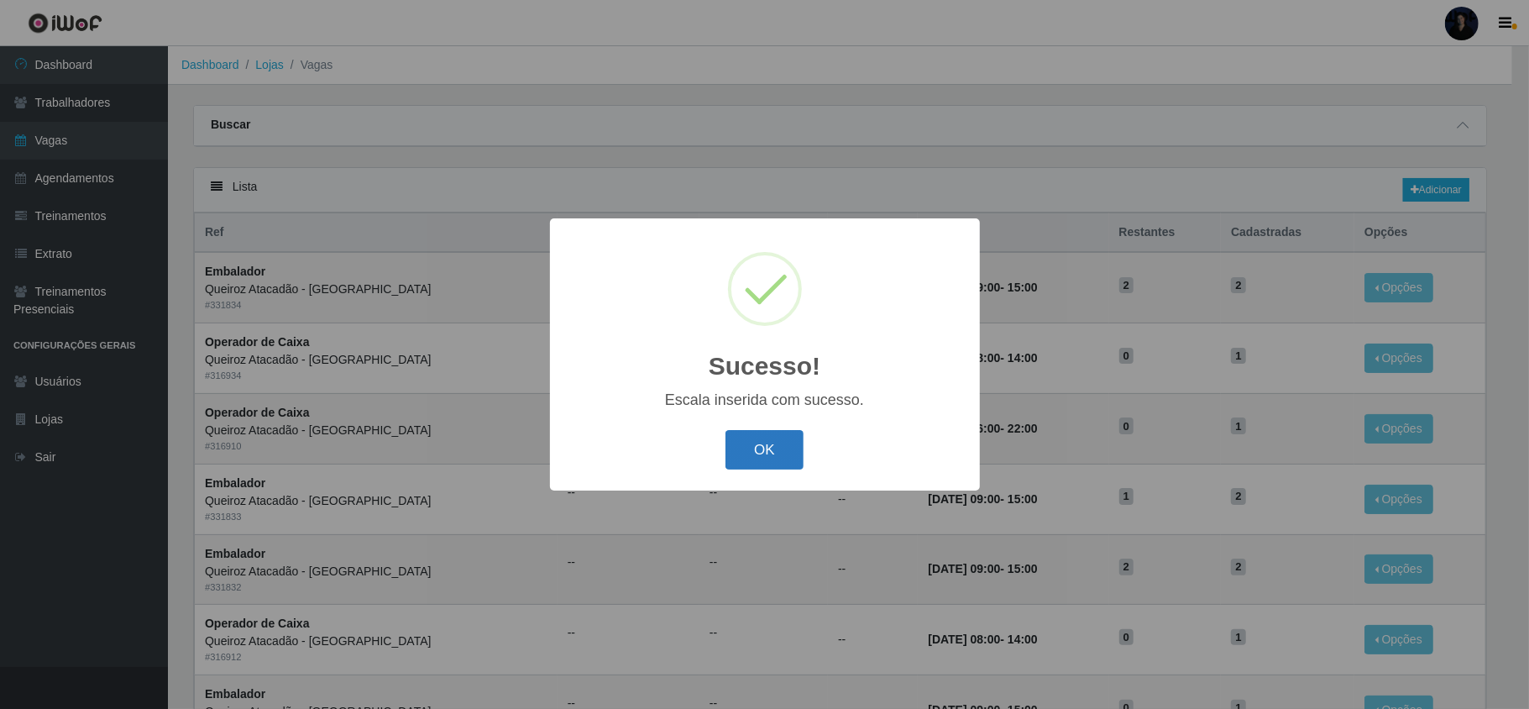
click at [778, 450] on button "OK" at bounding box center [765, 449] width 78 height 39
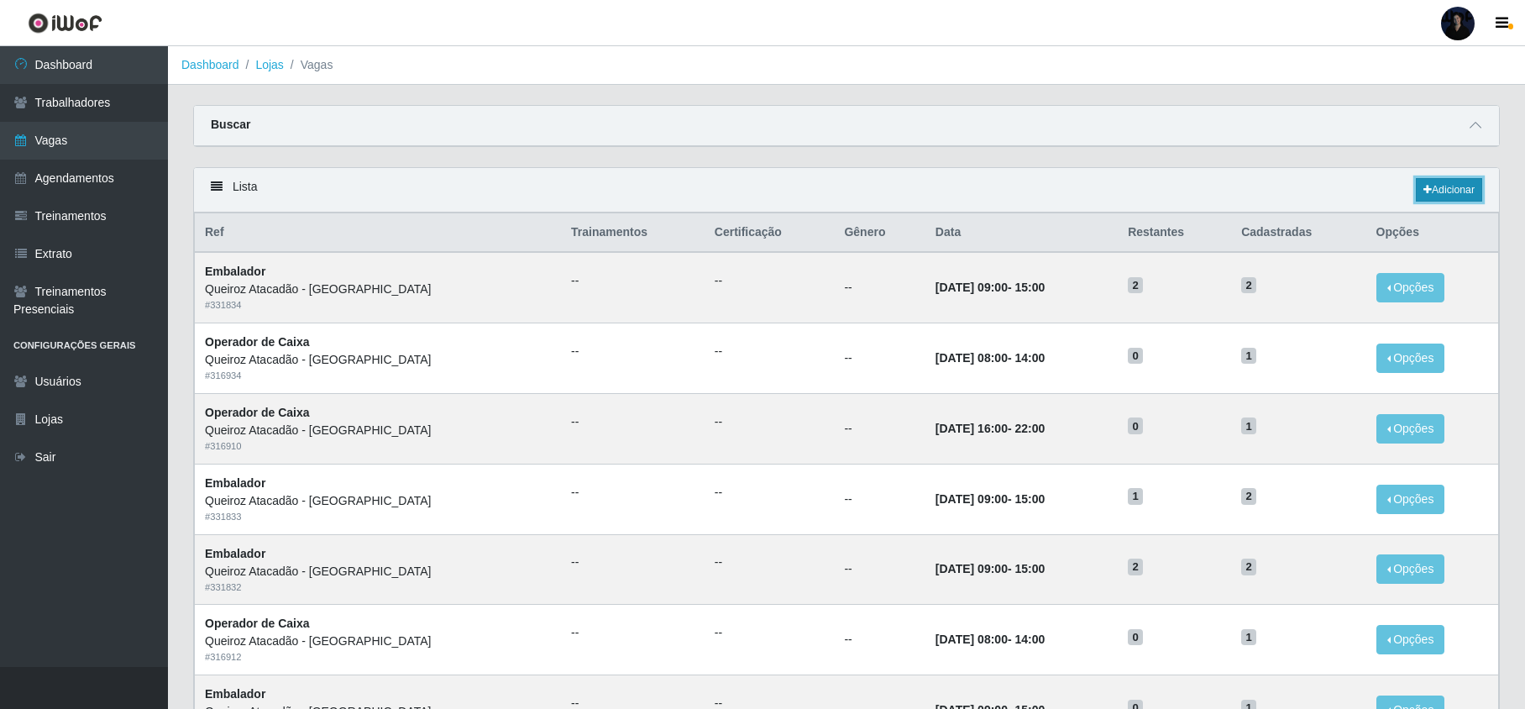
click at [1443, 186] on link "Adicionar" at bounding box center [1449, 190] width 66 height 24
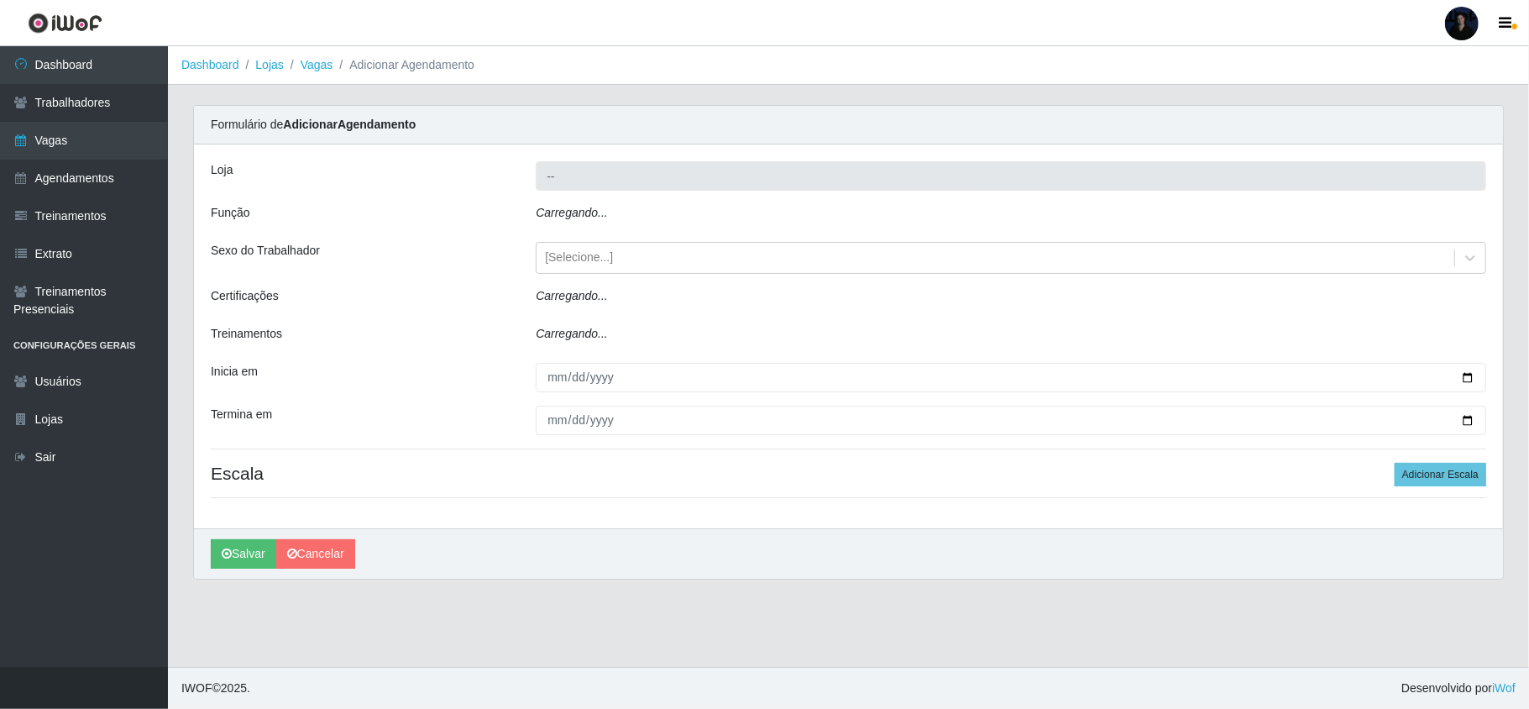
type input "Queiroz Atacadão - [GEOGRAPHIC_DATA]"
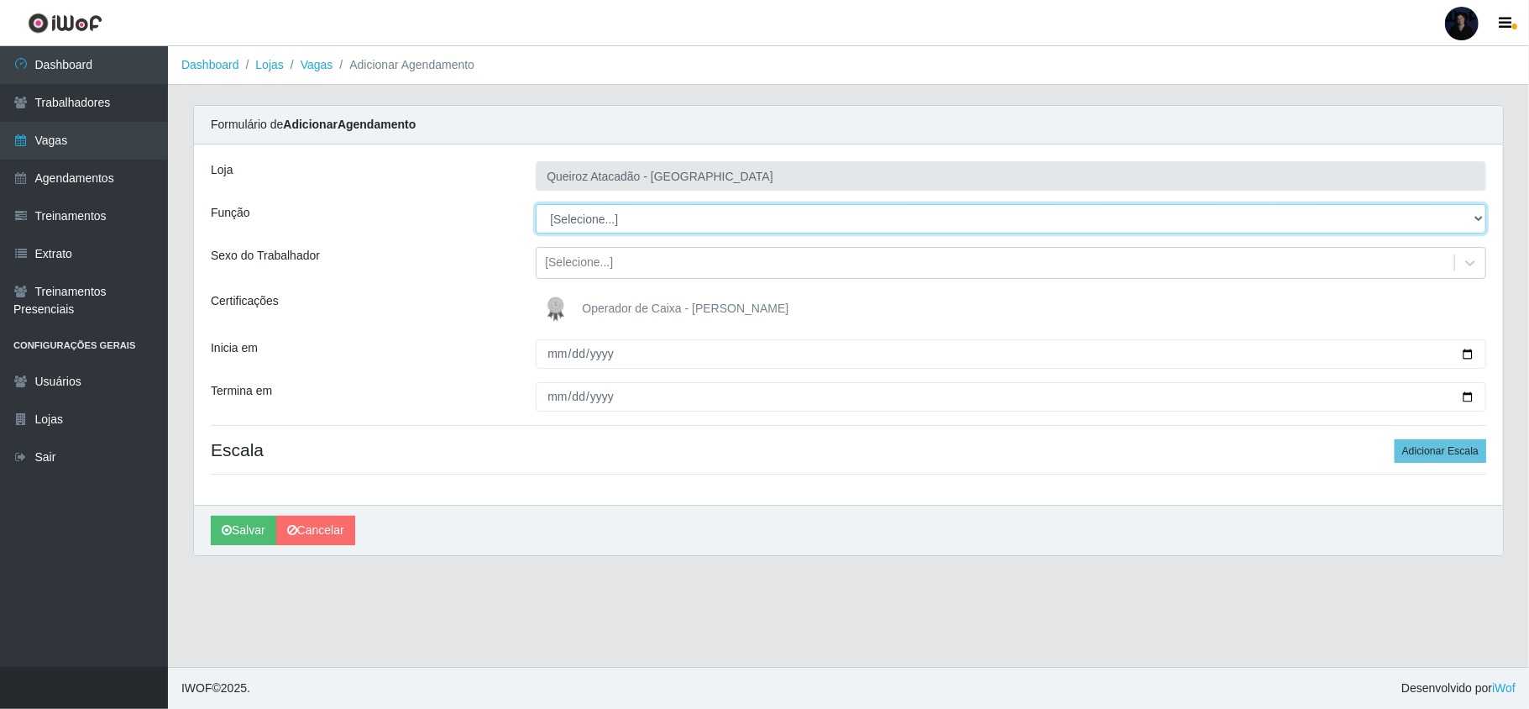
click at [600, 227] on select "[Selecione...] Embalador Embalador + Embalador ++ Operador de Caixa Operador de…" at bounding box center [1011, 218] width 951 height 29
select select "22"
click at [536, 205] on select "[Selecione...] Embalador Embalador + Embalador ++ Operador de Caixa Operador de…" at bounding box center [1011, 218] width 951 height 29
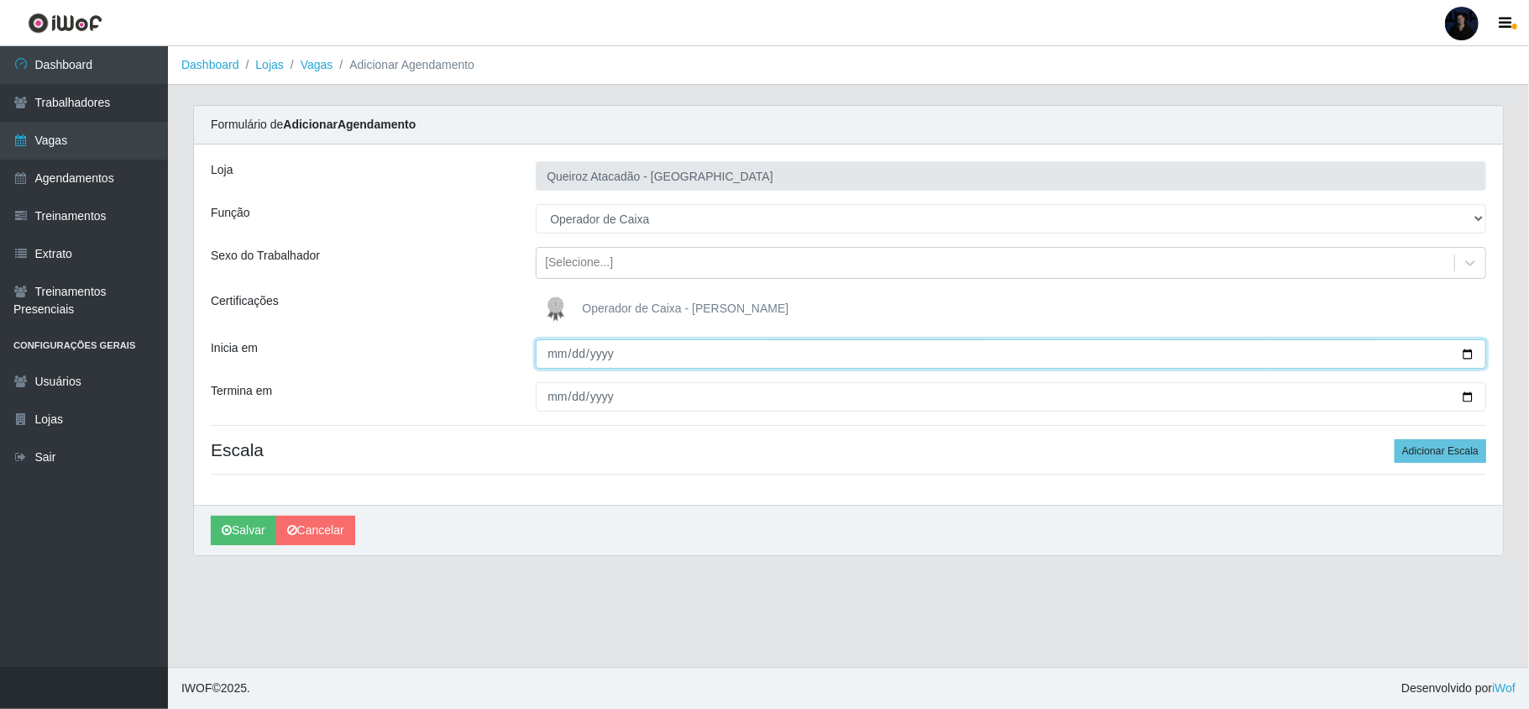
click at [552, 353] on input "Inicia em" at bounding box center [1011, 353] width 951 height 29
click at [1465, 357] on input "Inicia em" at bounding box center [1011, 353] width 951 height 29
type input "[DATE]"
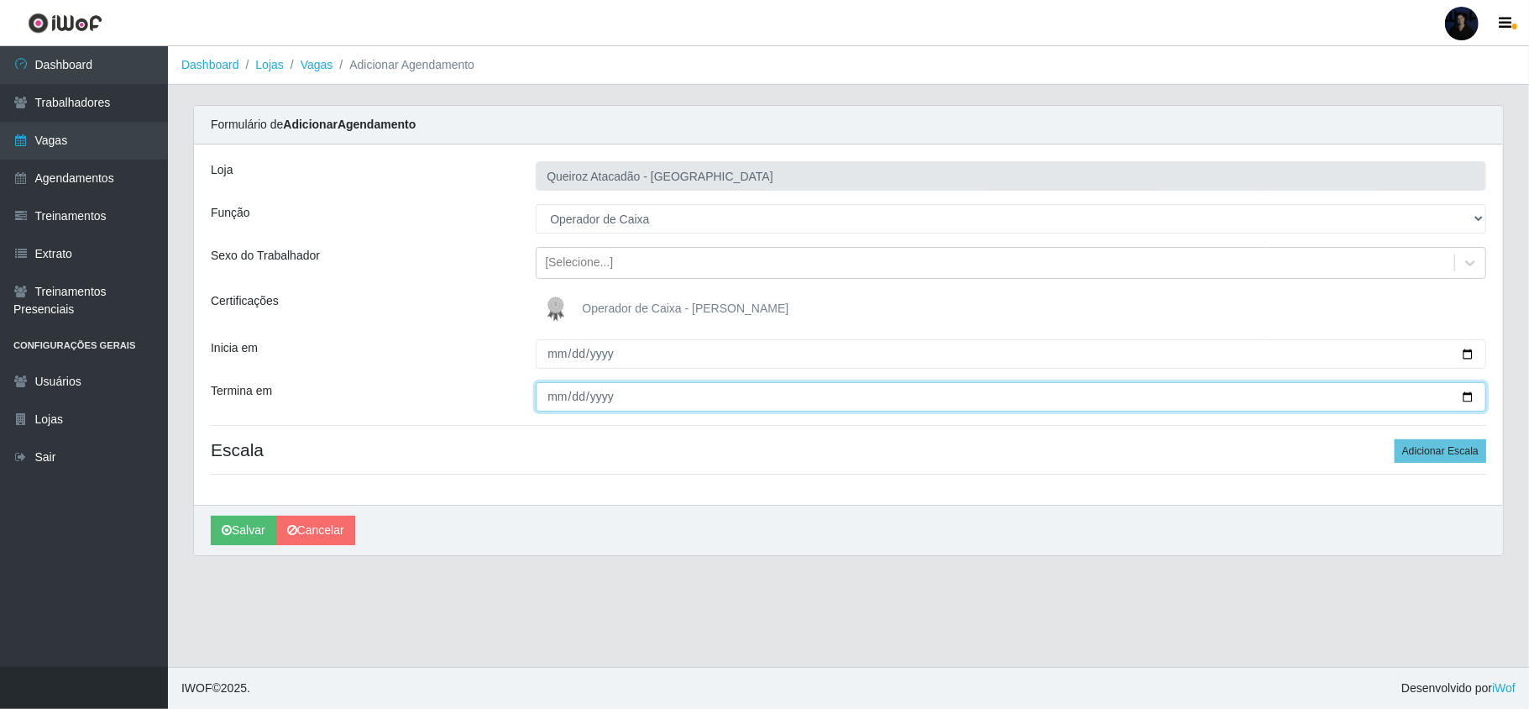
click at [1470, 396] on input "Termina em" at bounding box center [1011, 396] width 951 height 29
type input "[DATE]"
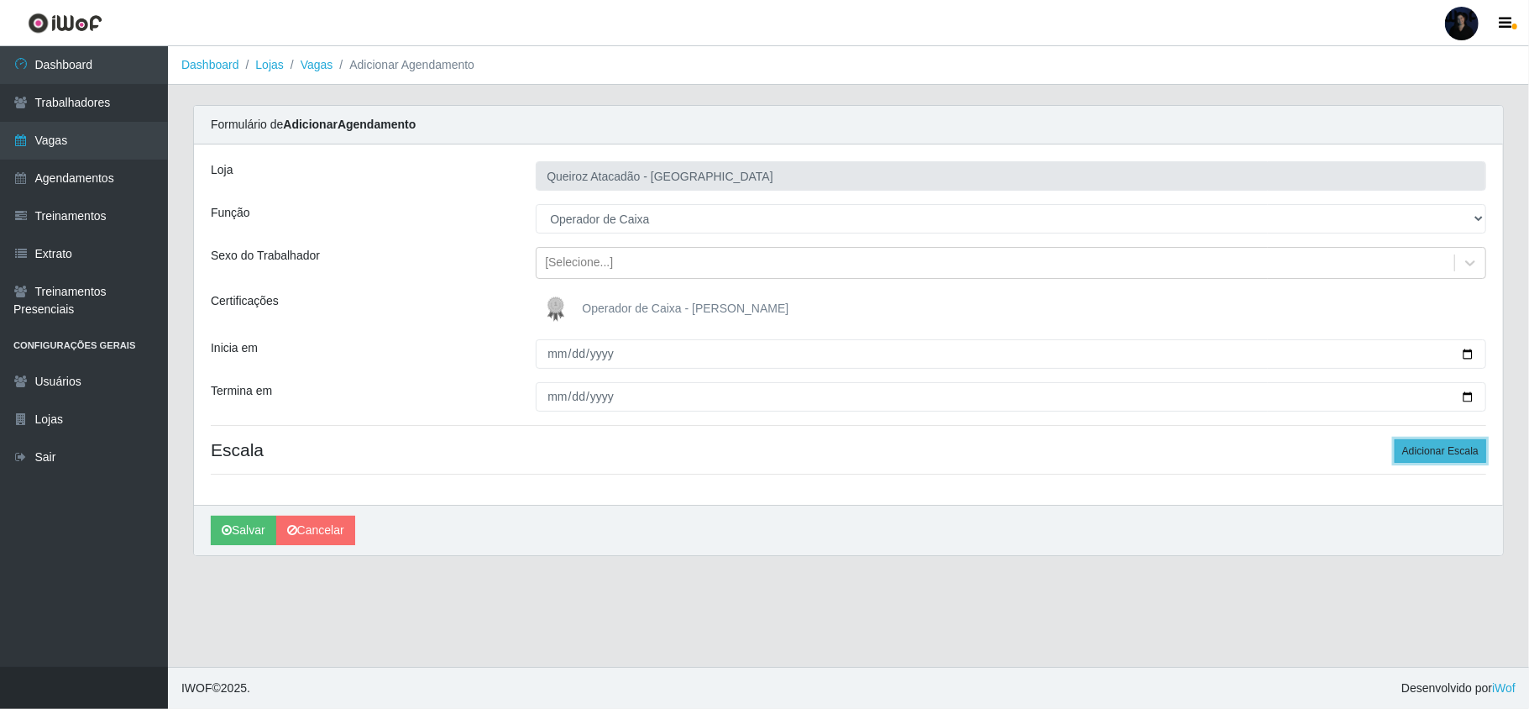
click at [1454, 452] on button "Adicionar Escala" at bounding box center [1441, 451] width 92 height 24
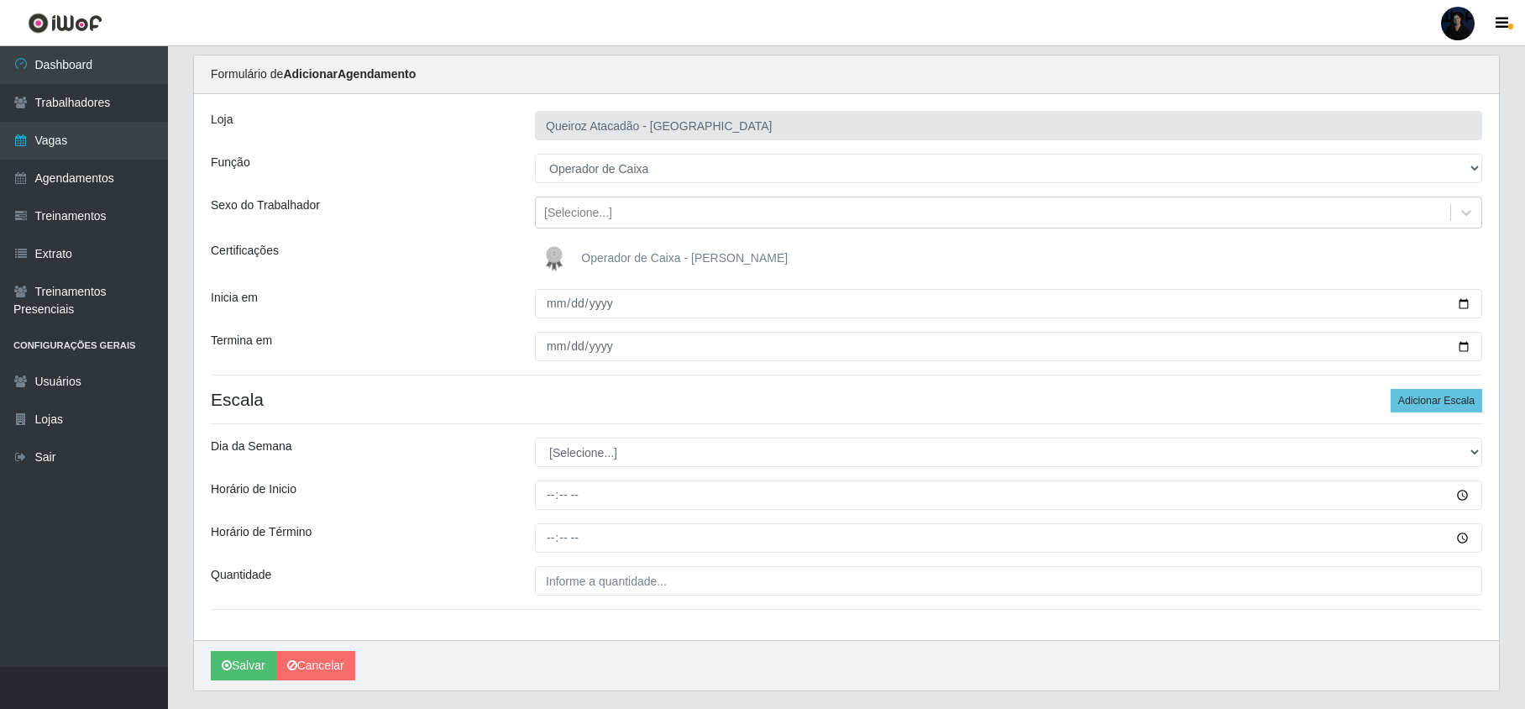
scroll to position [98, 0]
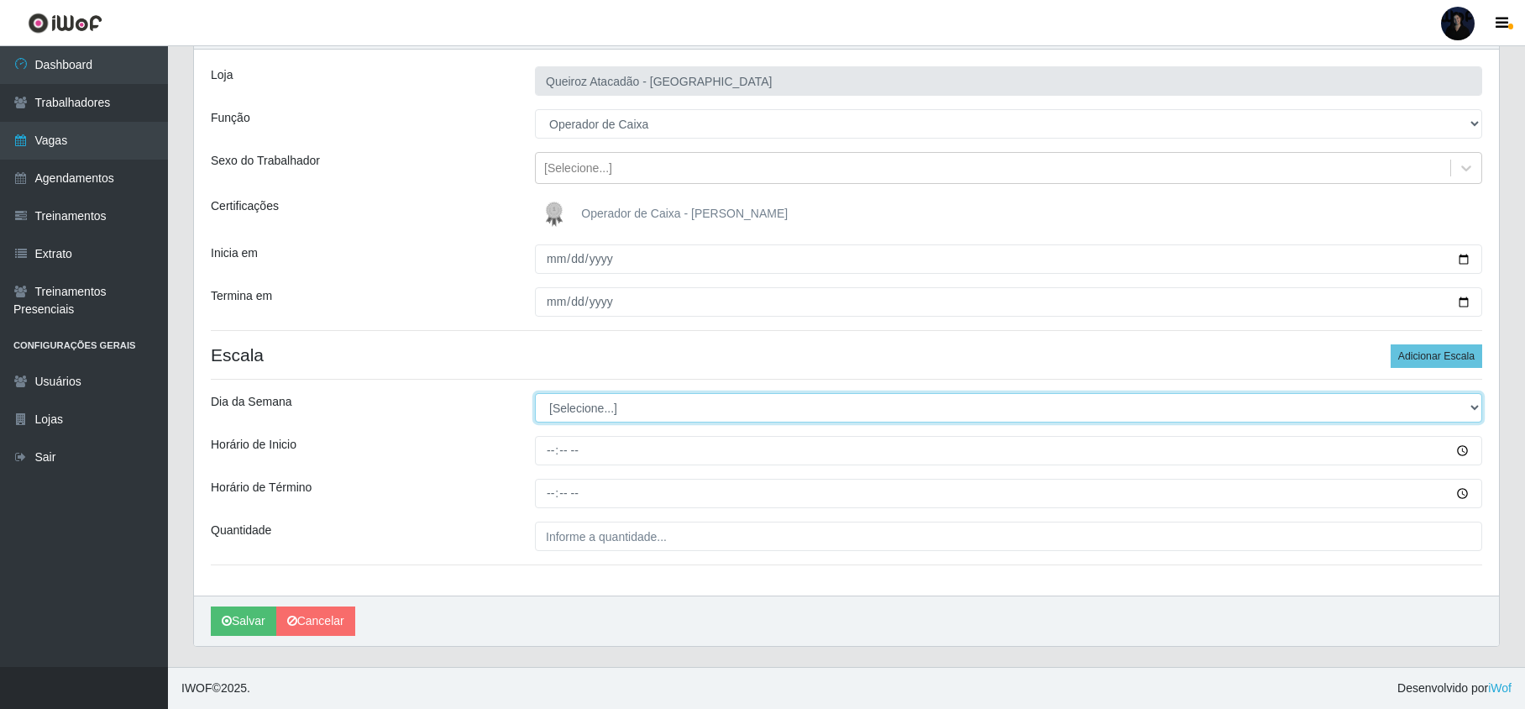
drag, startPoint x: 643, startPoint y: 400, endPoint x: 625, endPoint y: 420, distance: 27.3
click at [643, 400] on select "[Selecione...] Segunda Terça Quarta Quinta Sexta Sábado Domingo" at bounding box center [1008, 407] width 947 height 29
select select "5"
click at [535, 393] on select "[Selecione...] Segunda Terça Quarta Quinta Sexta Sábado Domingo" at bounding box center [1008, 407] width 947 height 29
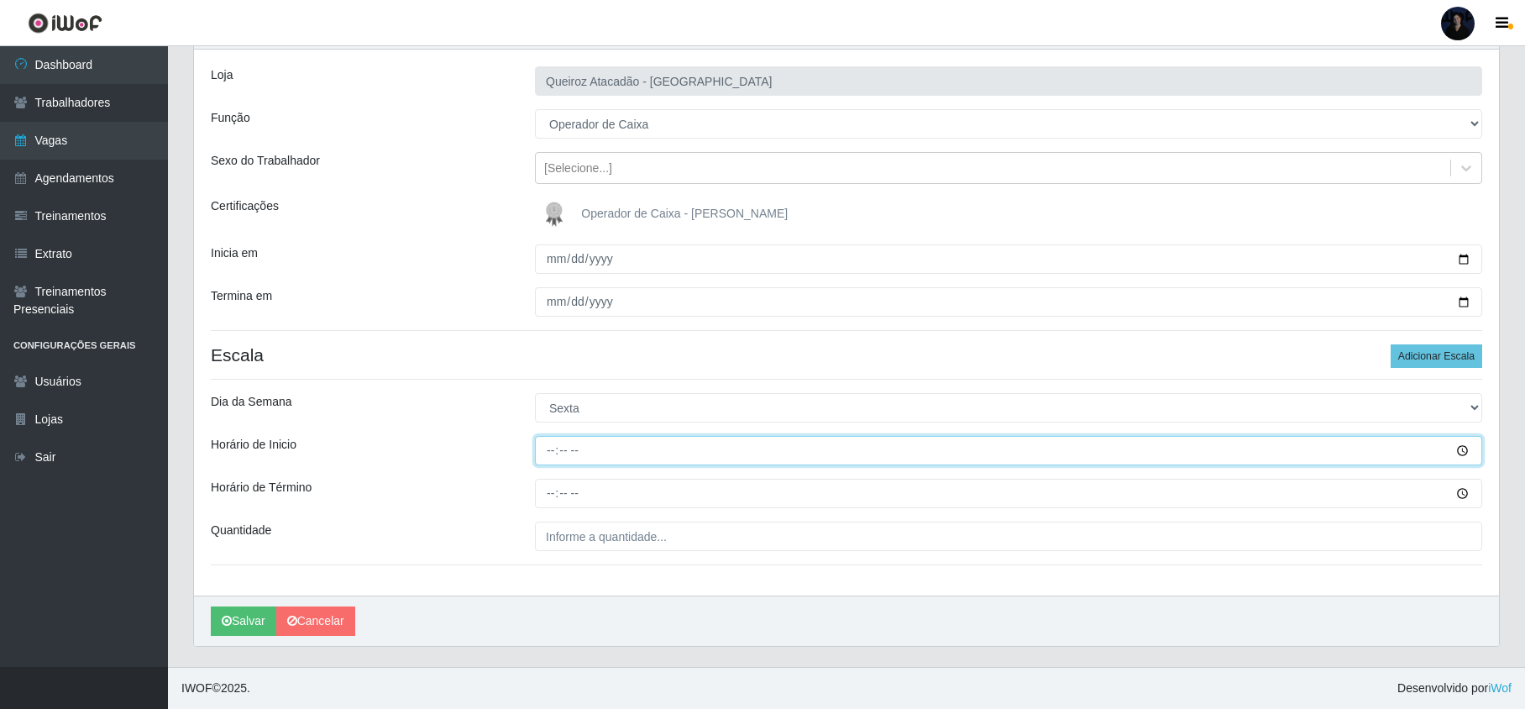
click at [552, 448] on input "Horário de Inicio" at bounding box center [1008, 450] width 947 height 29
type input "09:00"
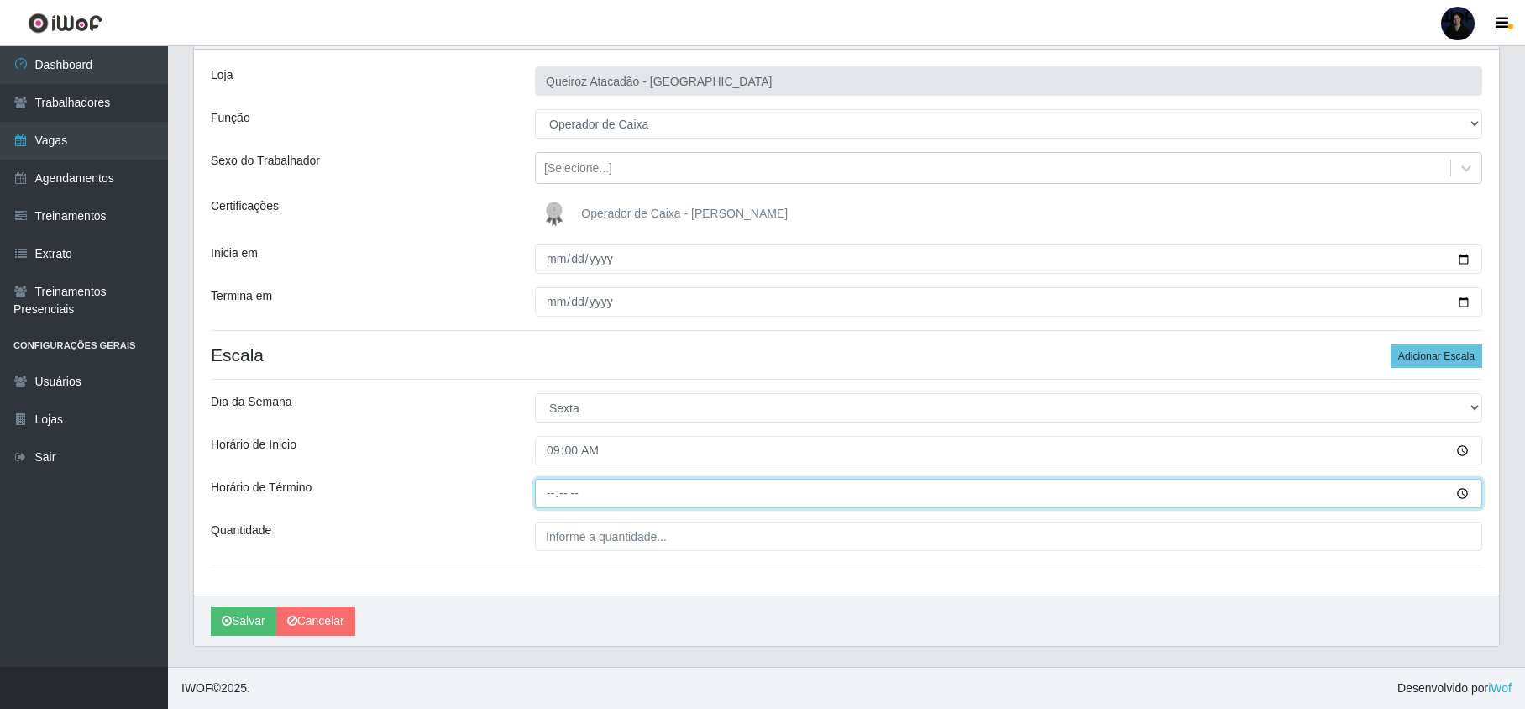
click at [551, 482] on input "Horário de Término" at bounding box center [1008, 493] width 947 height 29
type input "15:00"
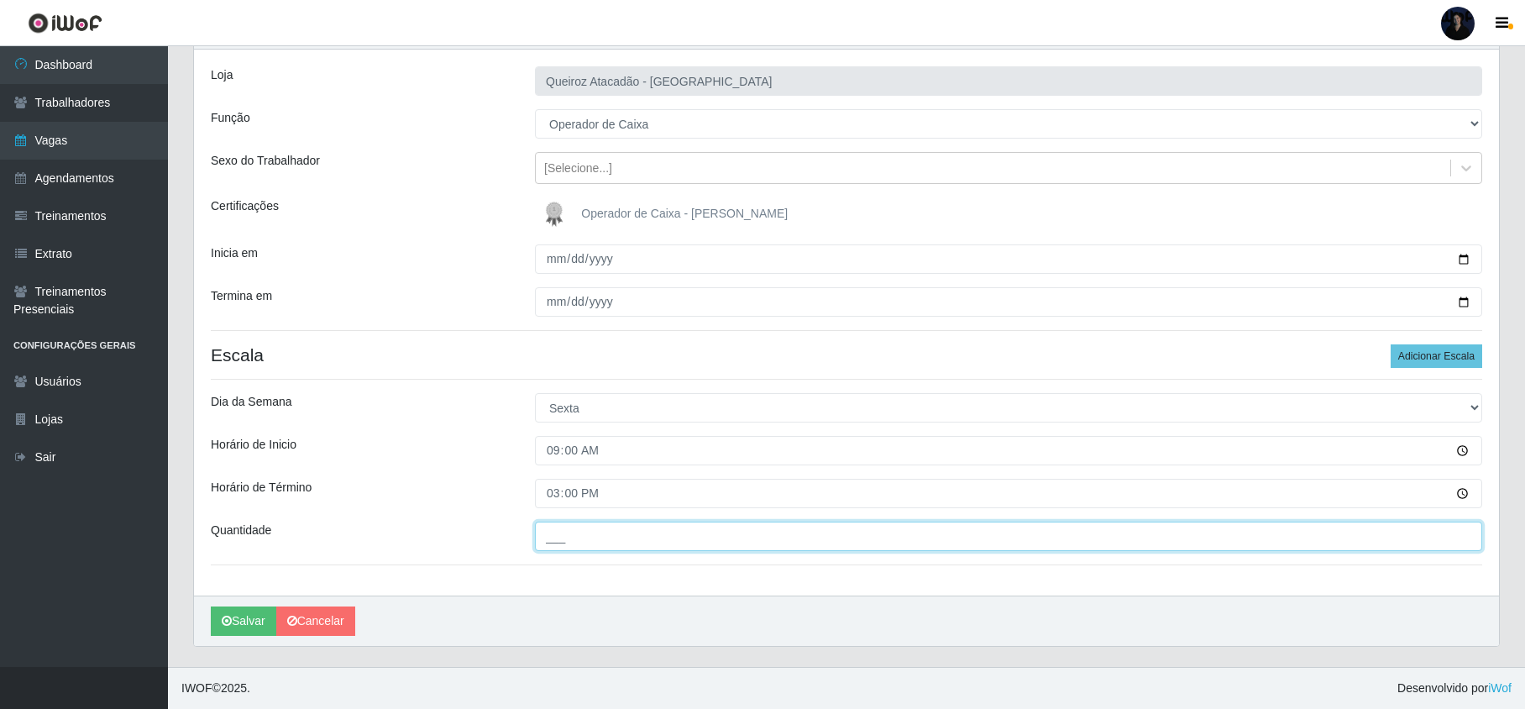
click at [561, 539] on input "___" at bounding box center [1008, 535] width 947 height 29
type input "3__"
click at [238, 620] on button "Salvar" at bounding box center [244, 620] width 66 height 29
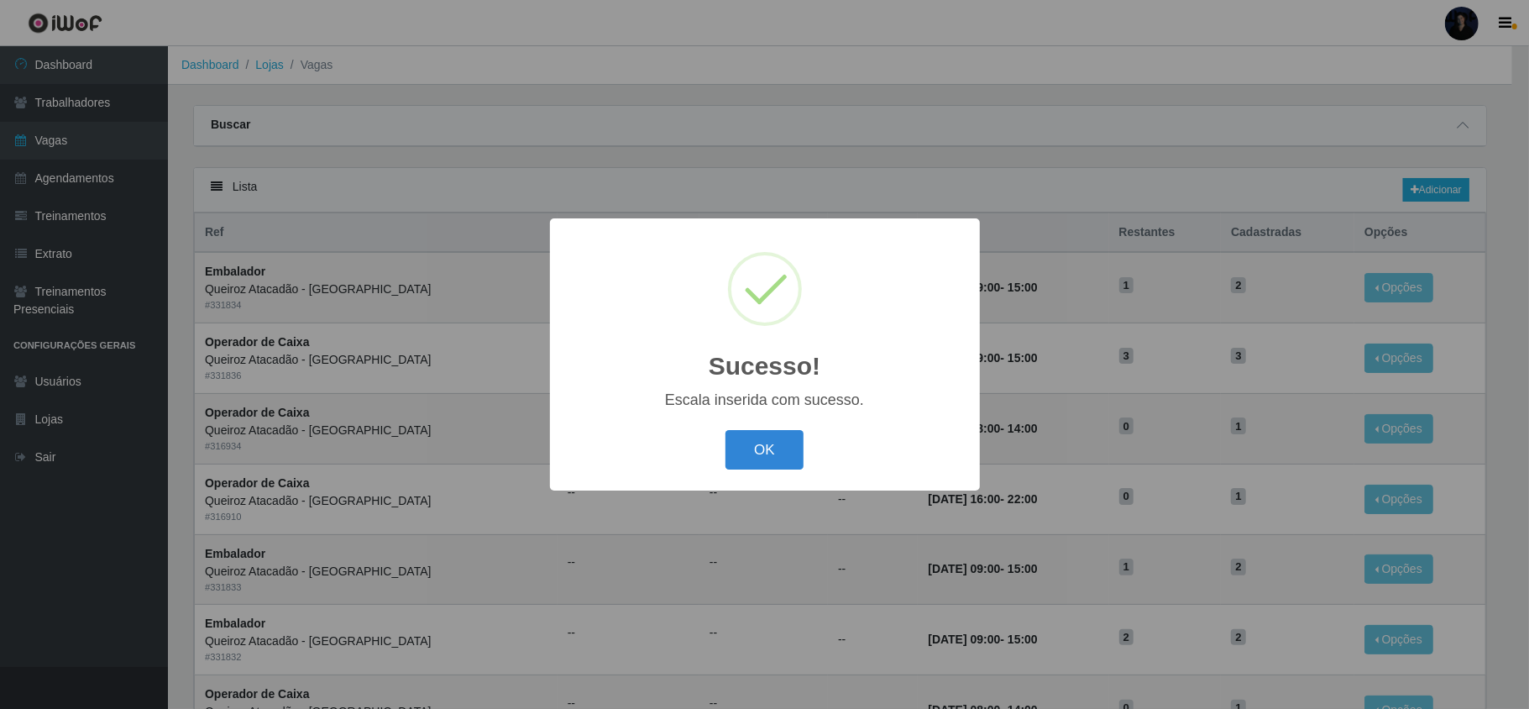
click at [756, 451] on button "OK" at bounding box center [765, 449] width 78 height 39
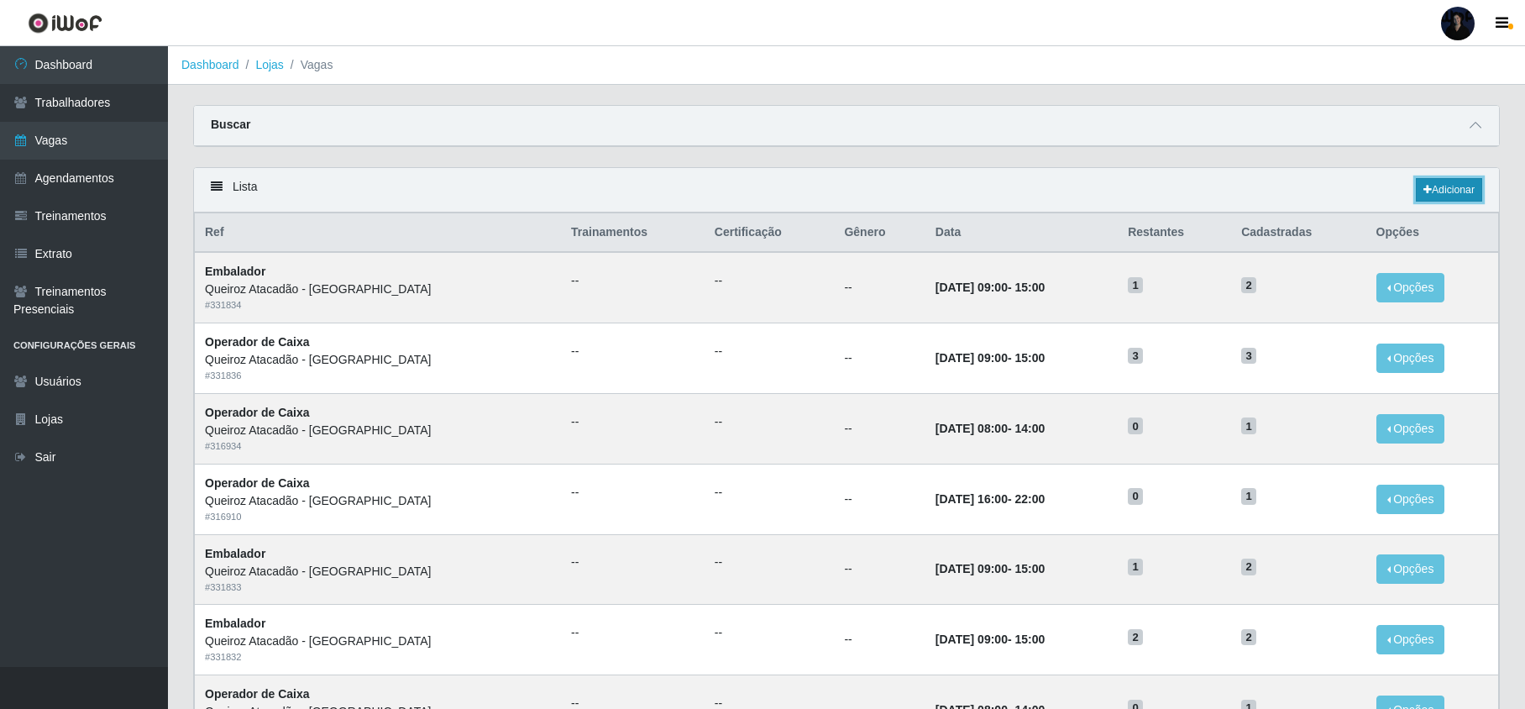
click at [1448, 188] on link "Adicionar" at bounding box center [1449, 190] width 66 height 24
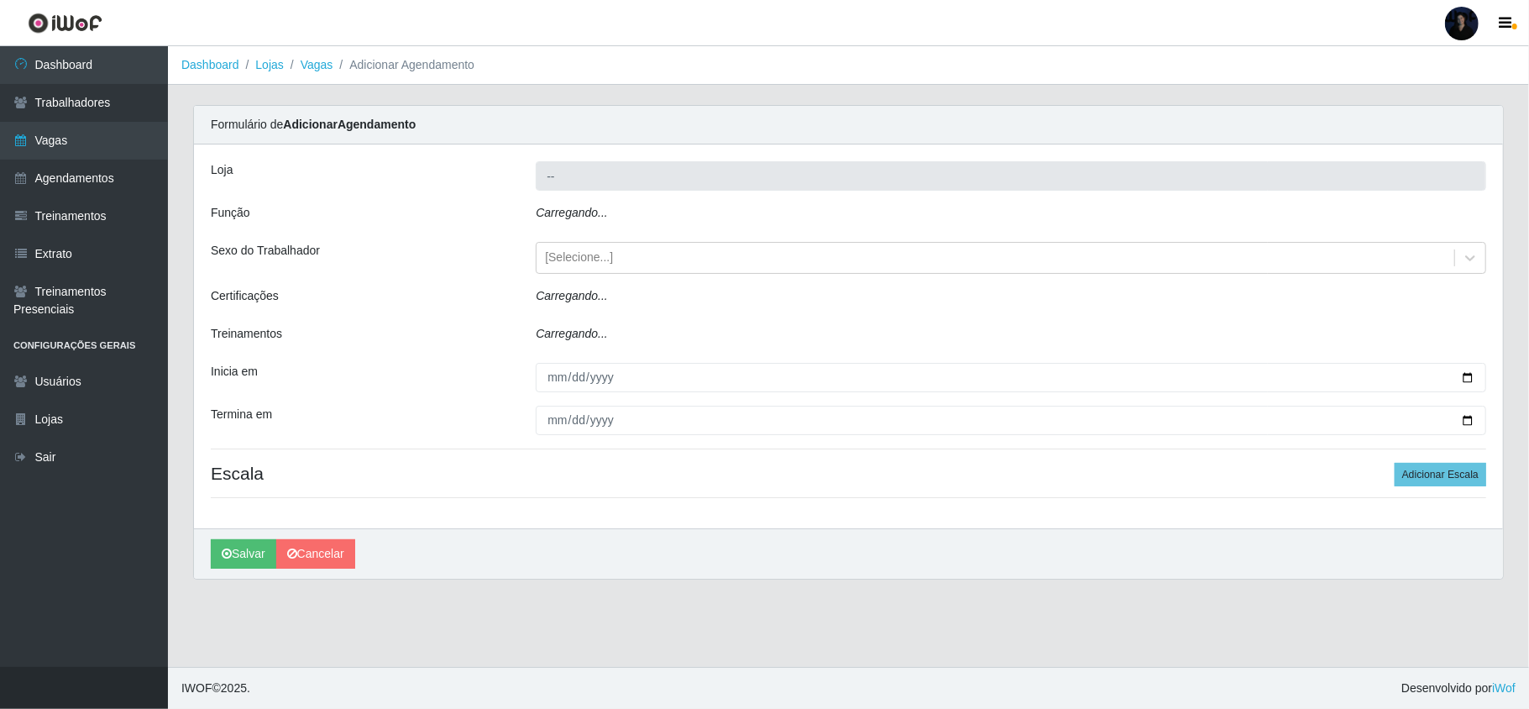
type input "Queiroz Atacadão - [GEOGRAPHIC_DATA]"
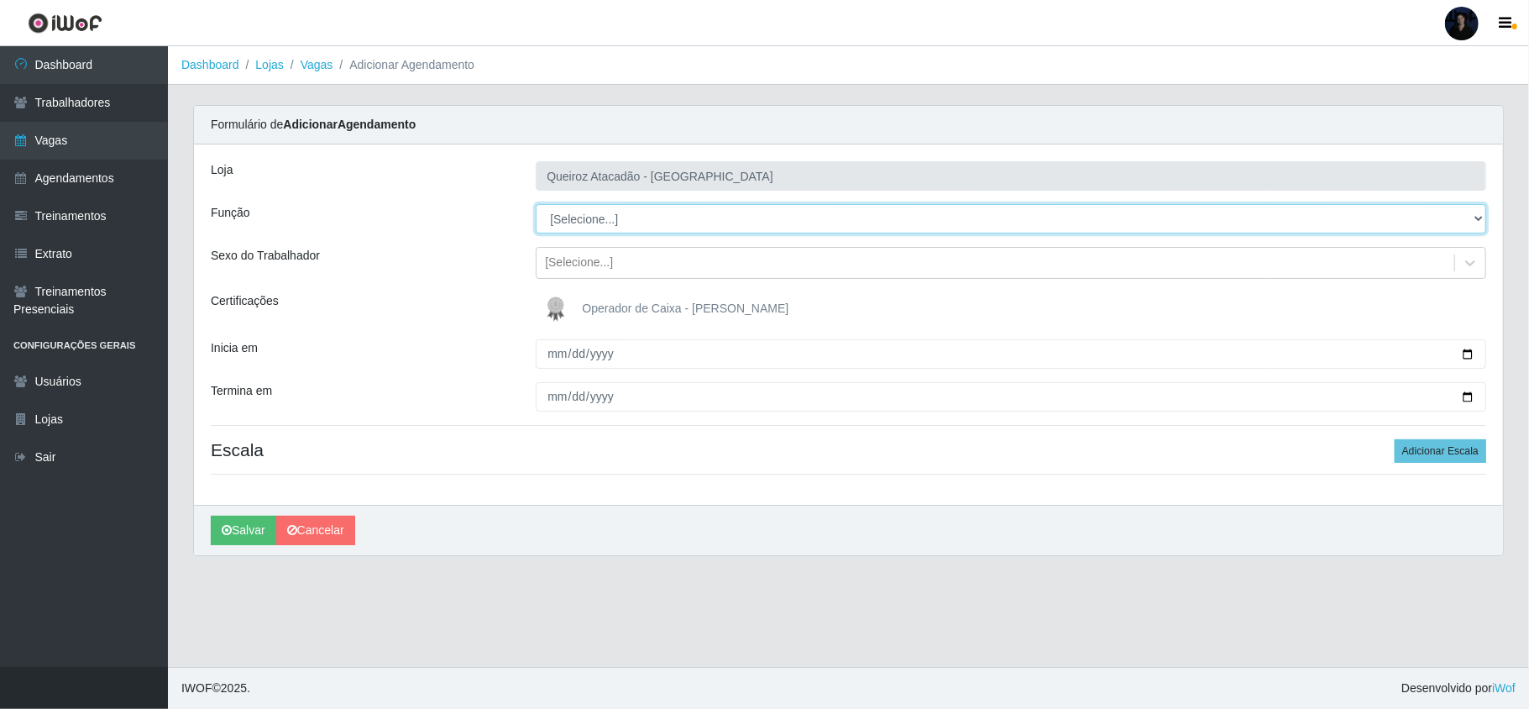
click at [613, 220] on select "[Selecione...] Embalador Embalador + Embalador ++ Operador de Caixa Operador de…" at bounding box center [1011, 218] width 951 height 29
select select "72"
click at [536, 205] on select "[Selecione...] Embalador Embalador + Embalador ++ Operador de Caixa Operador de…" at bounding box center [1011, 218] width 951 height 29
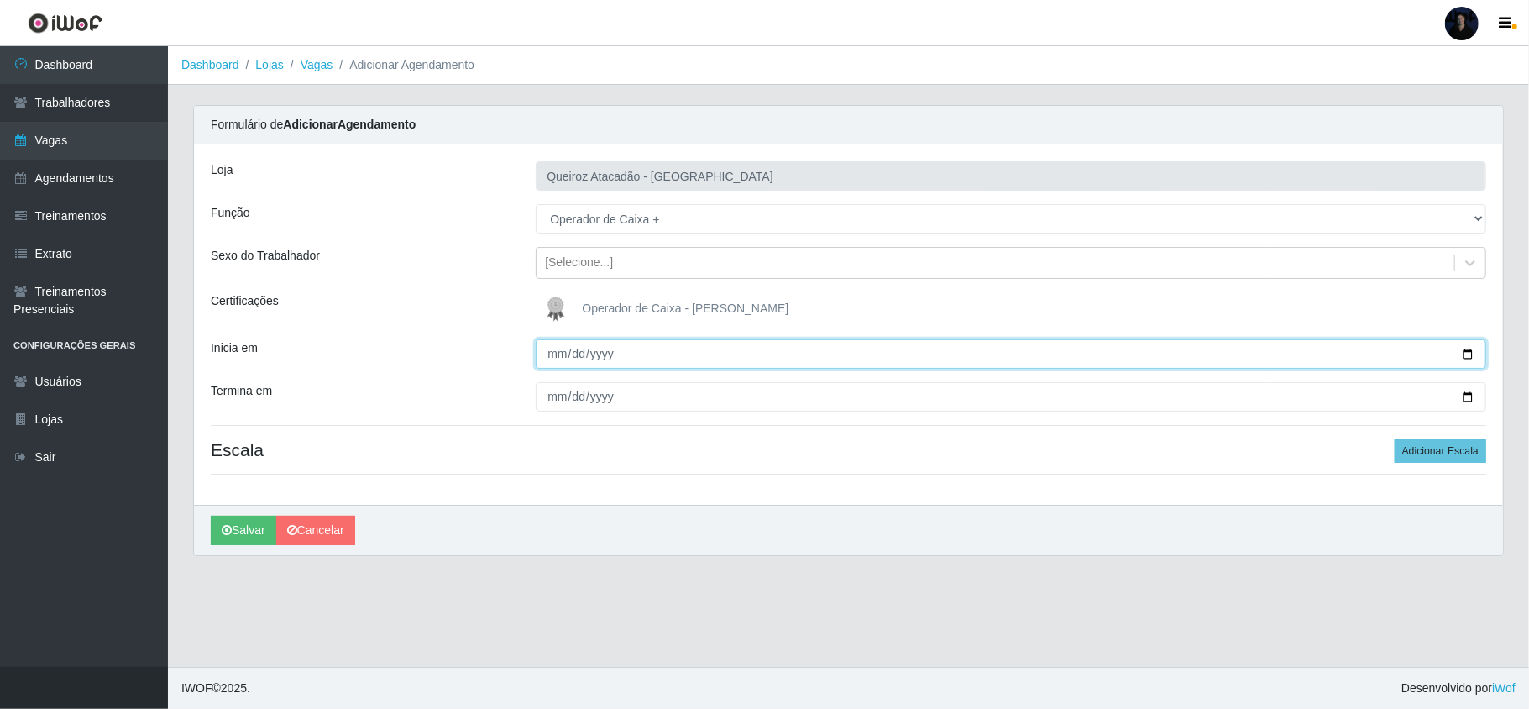
click at [1469, 356] on input "Inicia em" at bounding box center [1011, 353] width 951 height 29
type input "[DATE]"
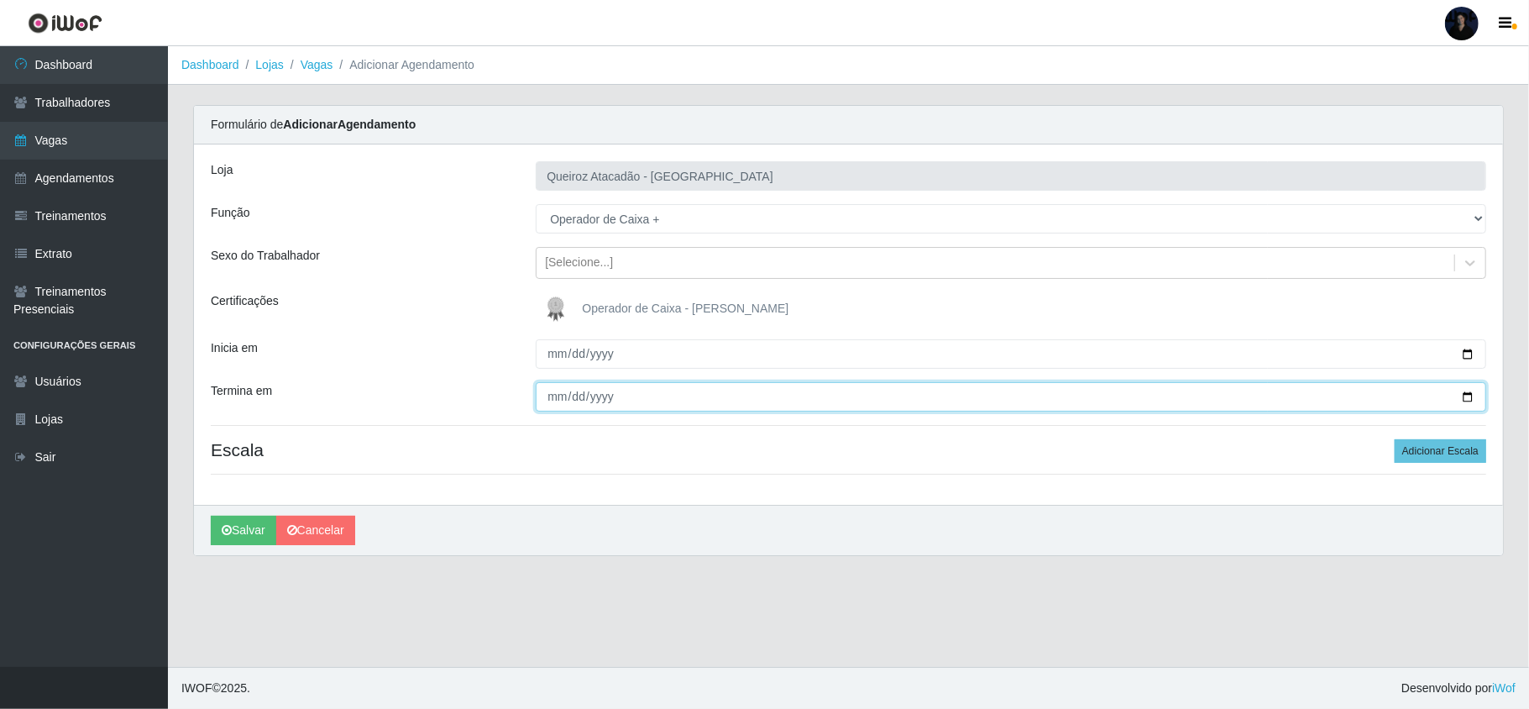
click at [1466, 396] on input "Termina em" at bounding box center [1011, 396] width 951 height 29
type input "[DATE]"
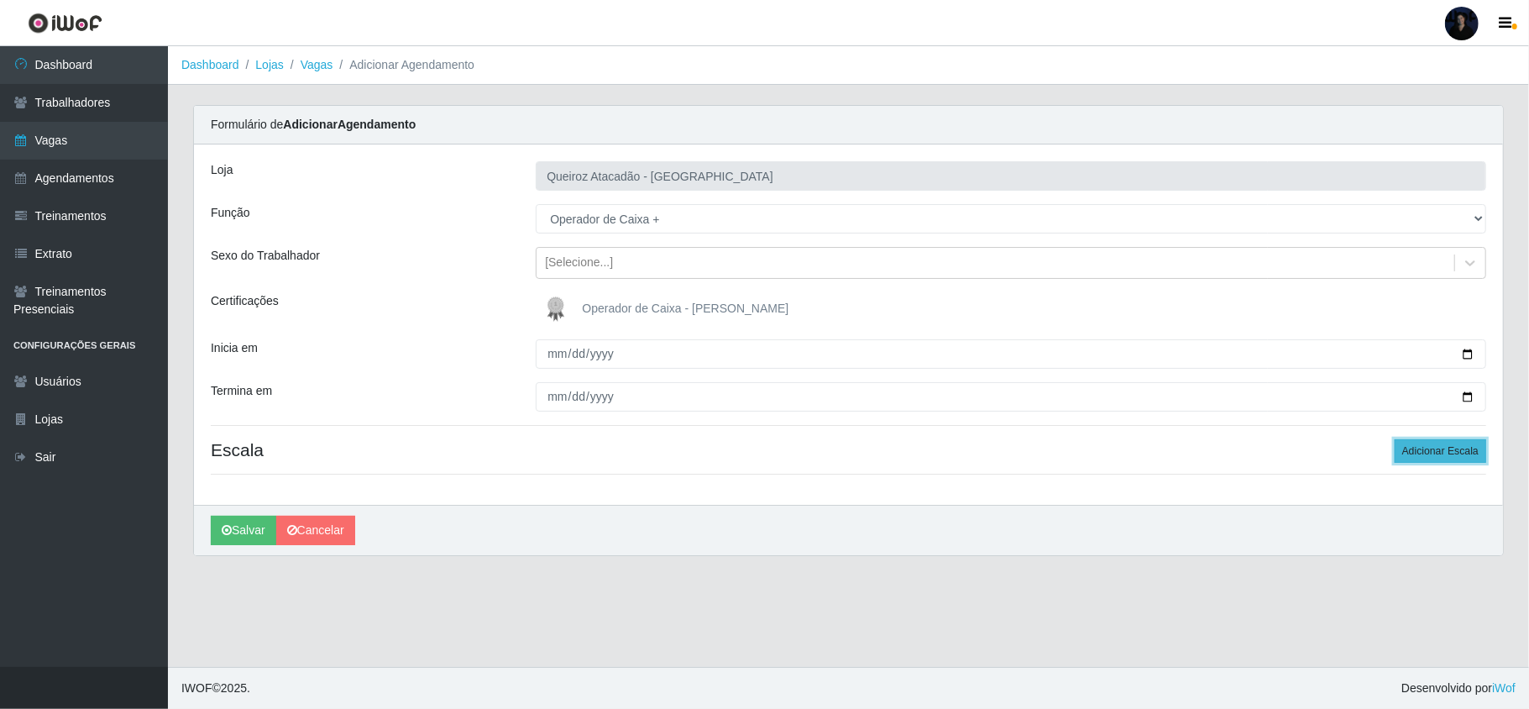
click at [1459, 451] on button "Adicionar Escala" at bounding box center [1441, 451] width 92 height 24
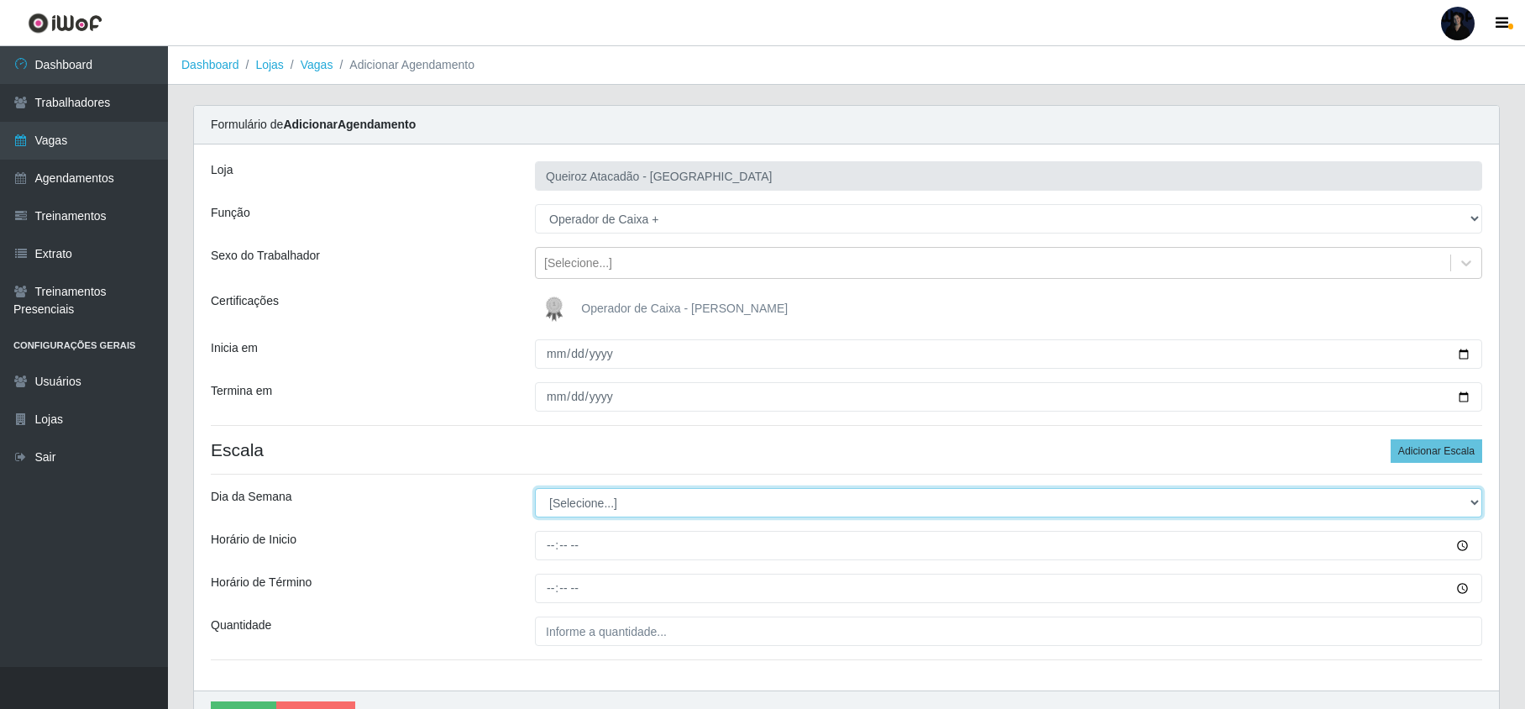
click at [598, 509] on select "[Selecione...] Segunda Terça Quarta Quinta Sexta Sábado Domingo" at bounding box center [1008, 502] width 947 height 29
select select "6"
click at [535, 490] on select "[Selecione...] Segunda Terça Quarta Quinta Sexta Sábado Domingo" at bounding box center [1008, 502] width 947 height 29
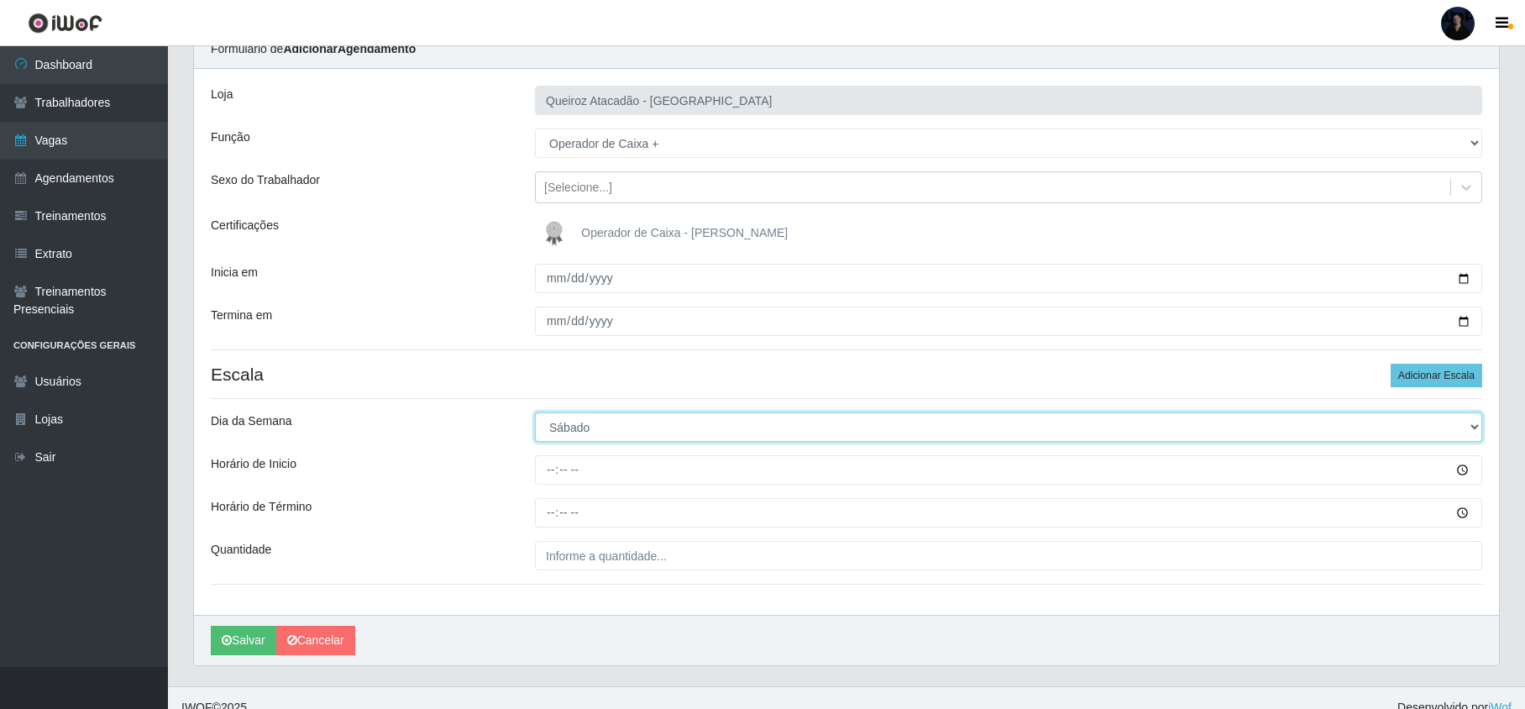
scroll to position [98, 0]
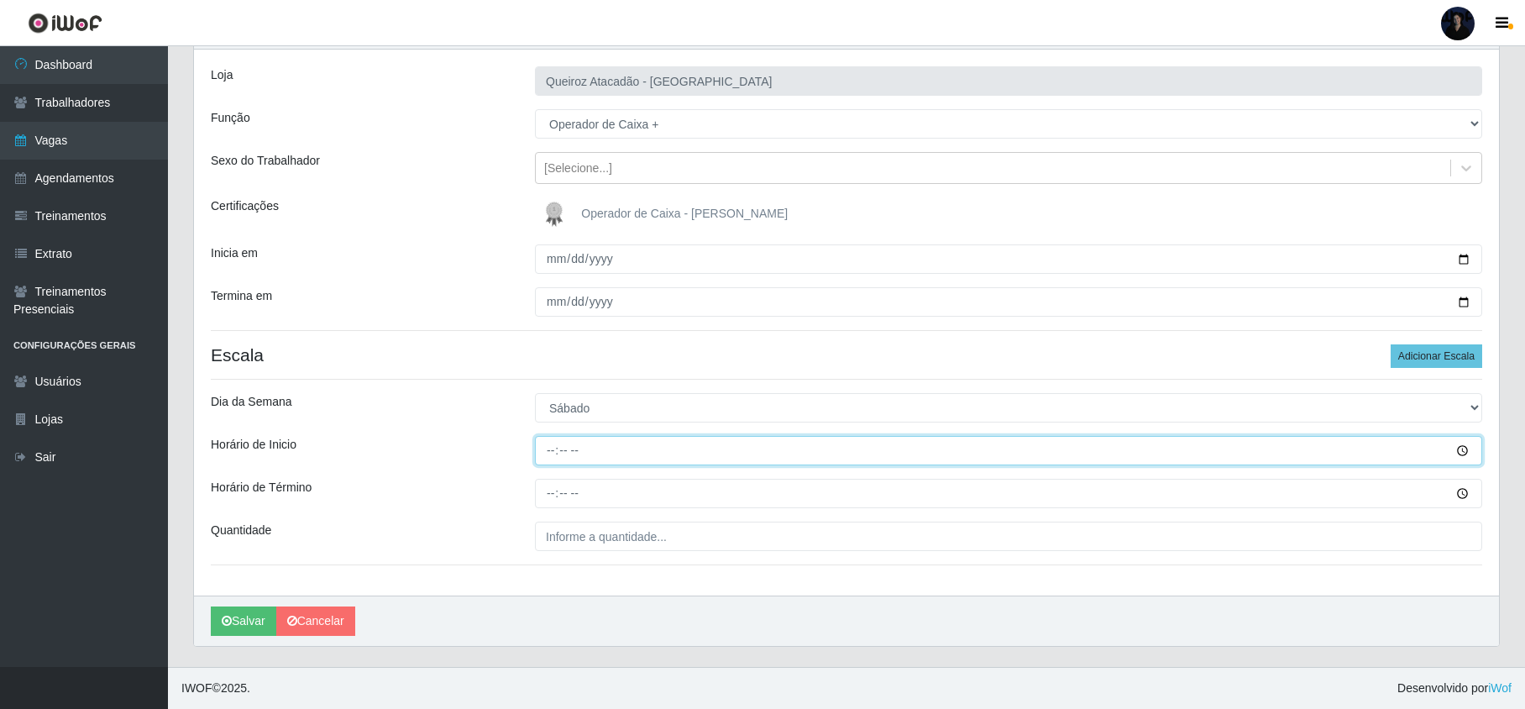
click at [549, 454] on input "Horário de Inicio" at bounding box center [1008, 450] width 947 height 29
type input "09:00"
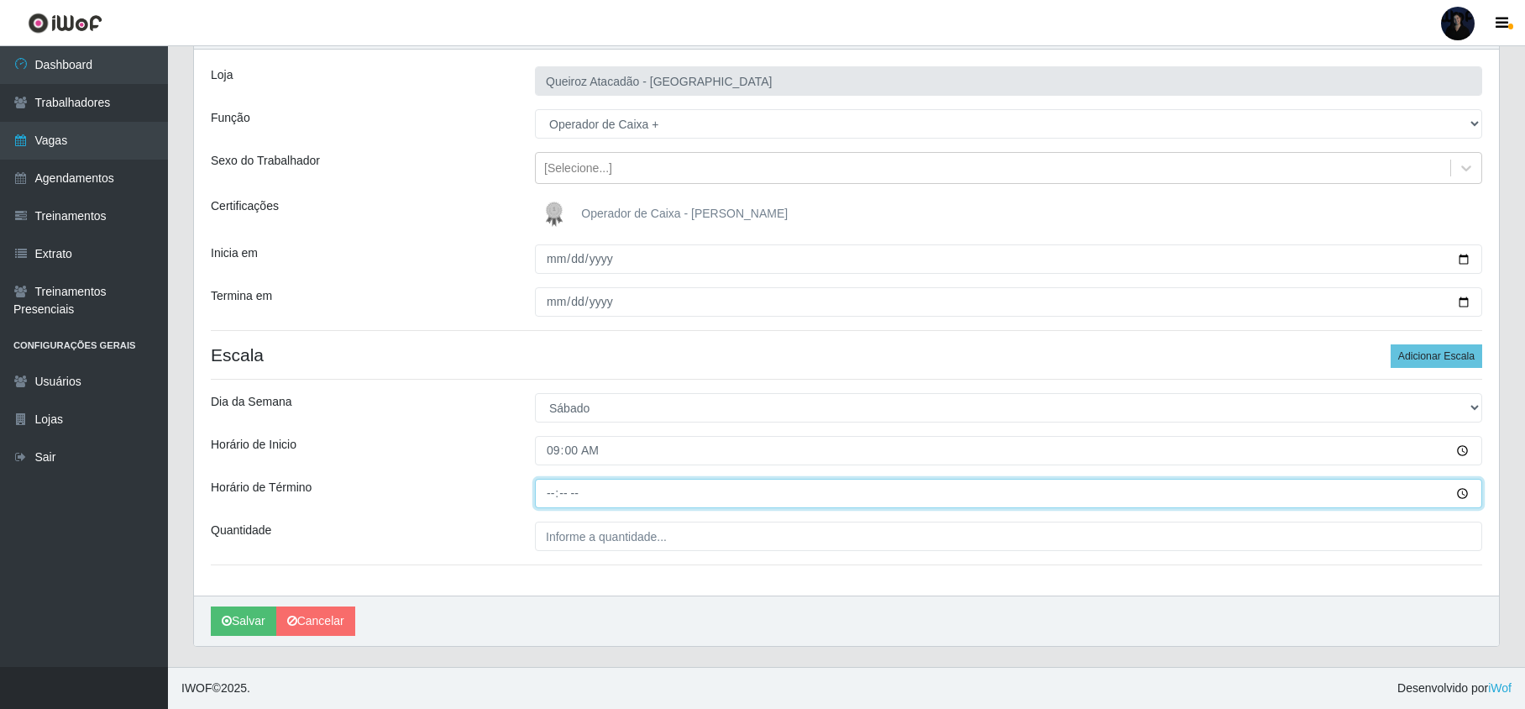
click at [546, 488] on input "Horário de Término" at bounding box center [1008, 493] width 947 height 29
type input "15:00"
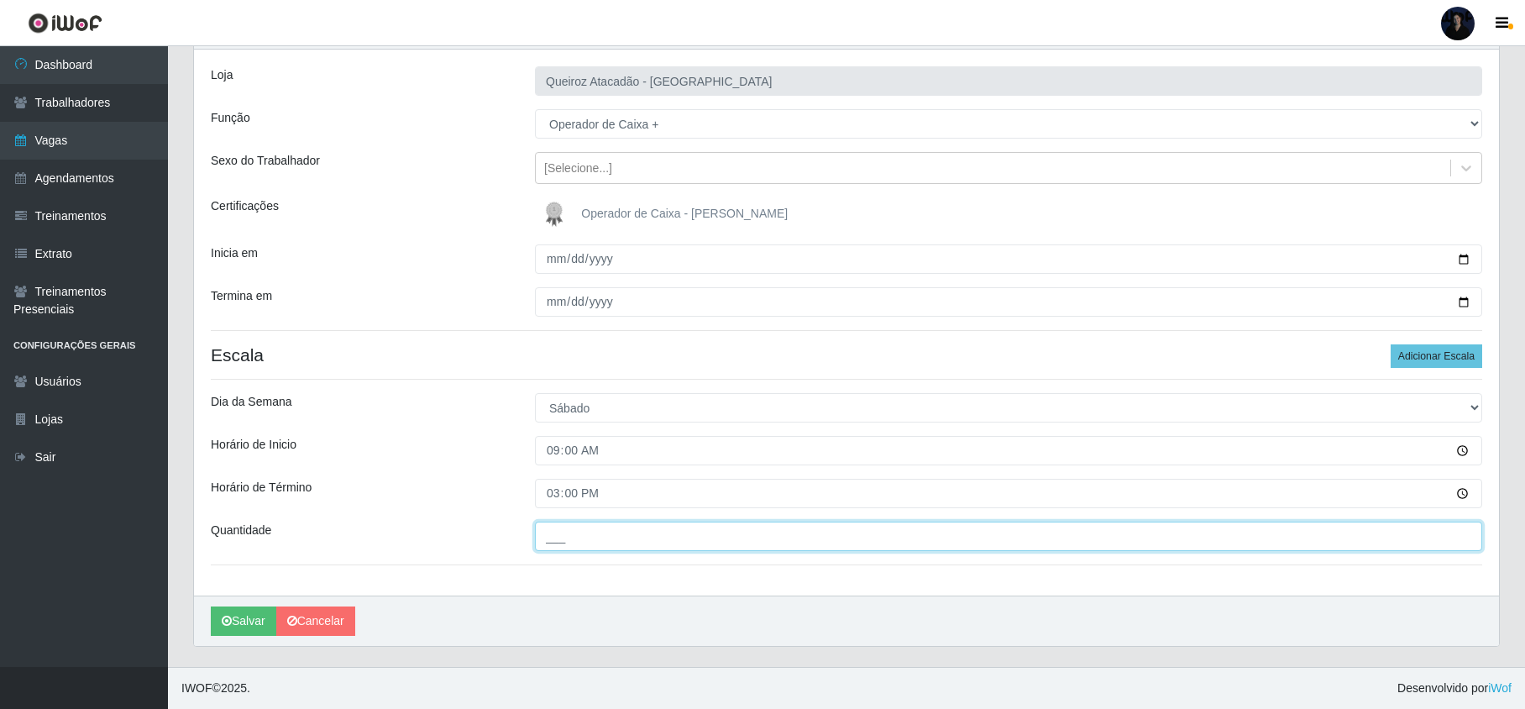
click at [553, 535] on input "___" at bounding box center [1008, 535] width 947 height 29
type input "2__"
click at [264, 606] on button "Salvar" at bounding box center [244, 620] width 66 height 29
